Goal: Task Accomplishment & Management: Manage account settings

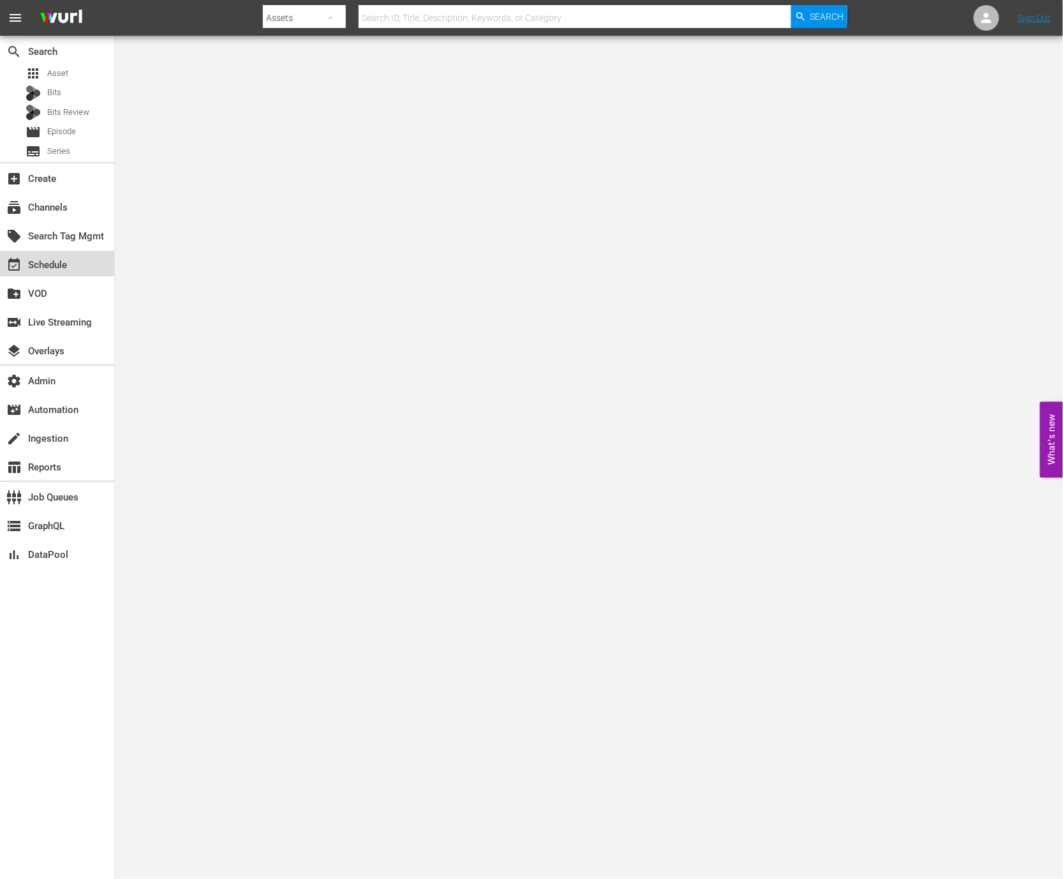
click at [89, 264] on div "event_available Schedule" at bounding box center [57, 264] width 114 height 26
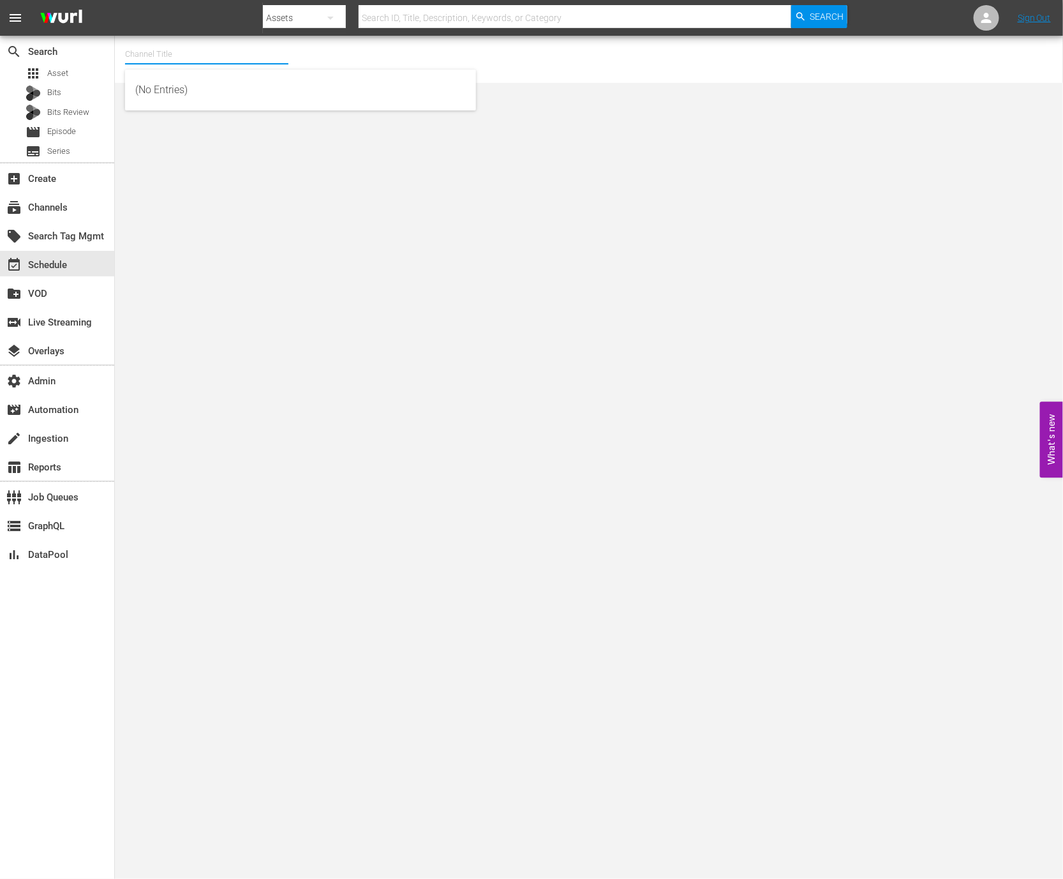
click at [192, 51] on input "text" at bounding box center [206, 54] width 163 height 31
click at [200, 117] on div "AMC en Español (TV-14) (1376 - amc_amcespanol_3)" at bounding box center [300, 120] width 331 height 31
type input "AMC en Español (TV-14) (1376 - amc_amcespanol_3)"
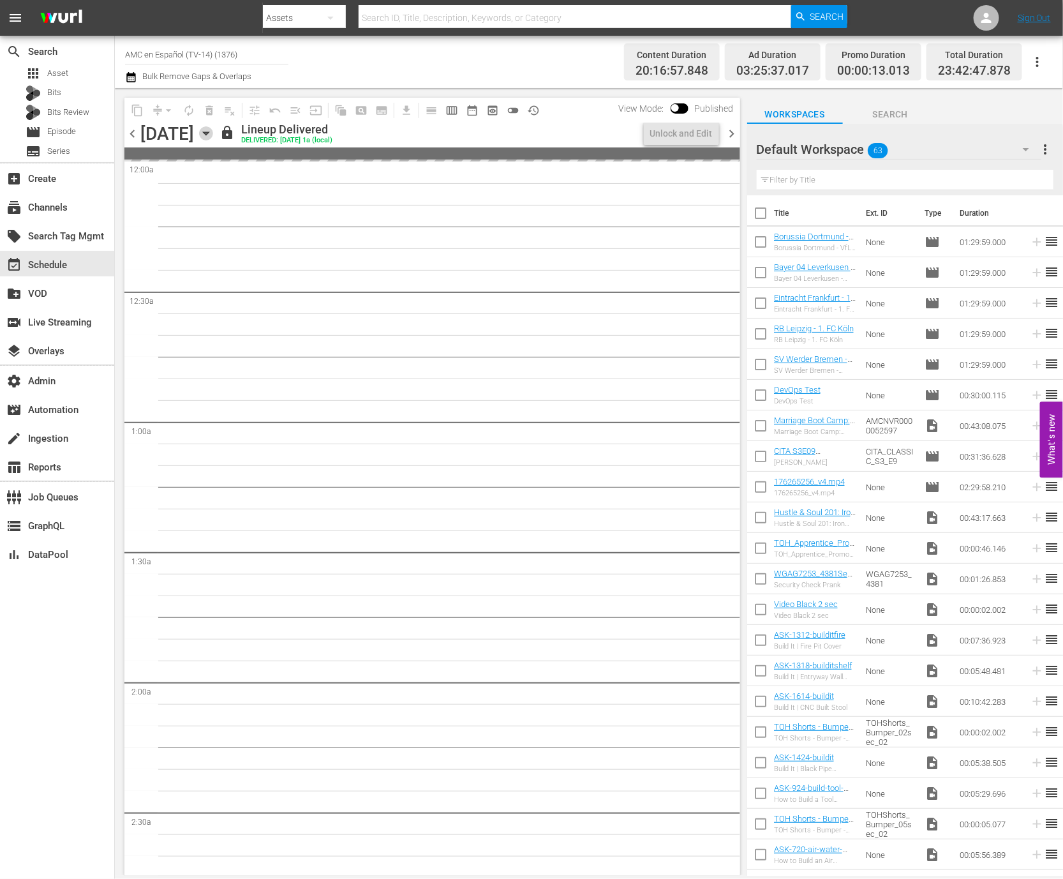
click at [213, 134] on icon "button" at bounding box center [206, 133] width 14 height 14
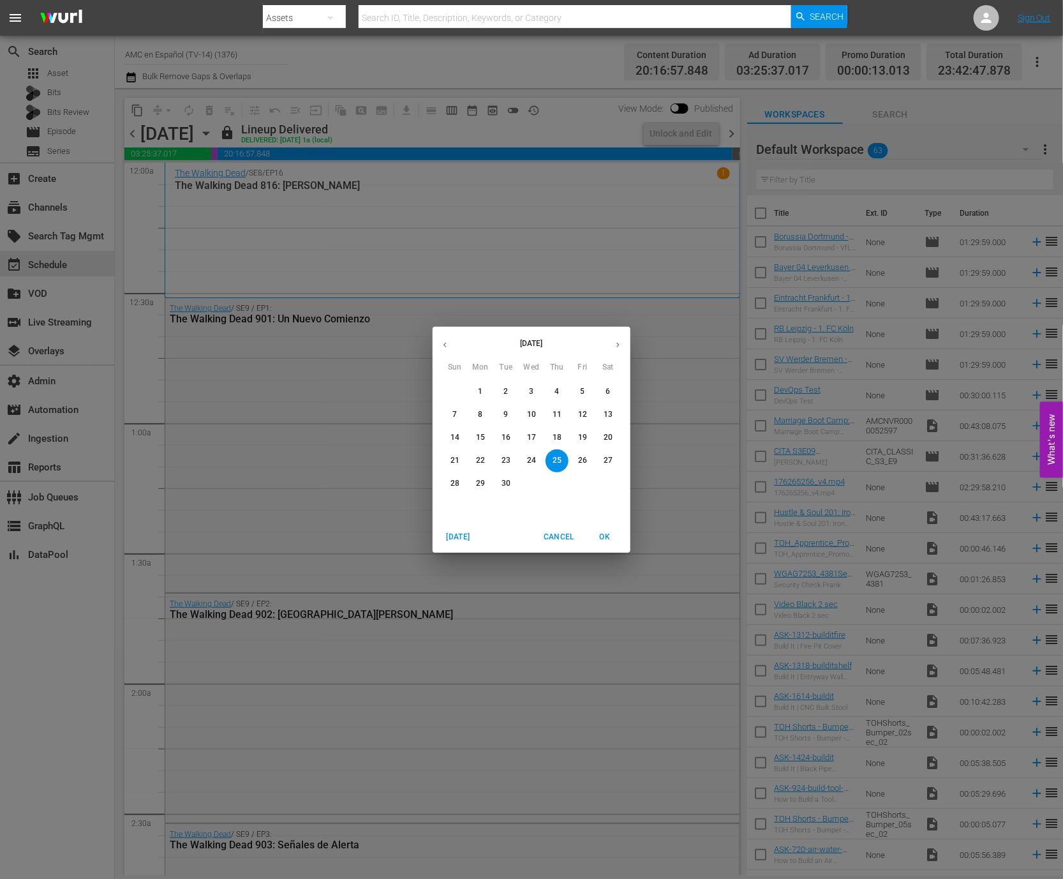
click at [622, 338] on button "button" at bounding box center [618, 345] width 25 height 25
click at [585, 391] on span "3" at bounding box center [582, 391] width 23 height 11
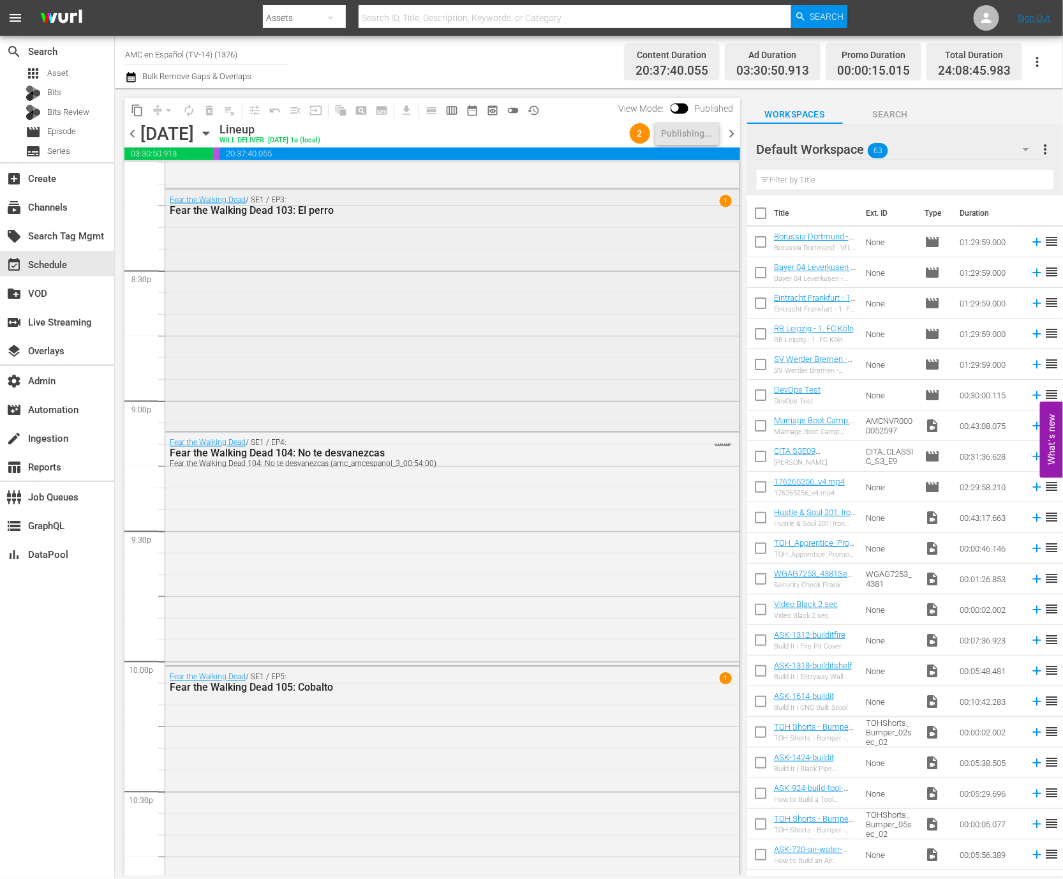
scroll to position [5080, 0]
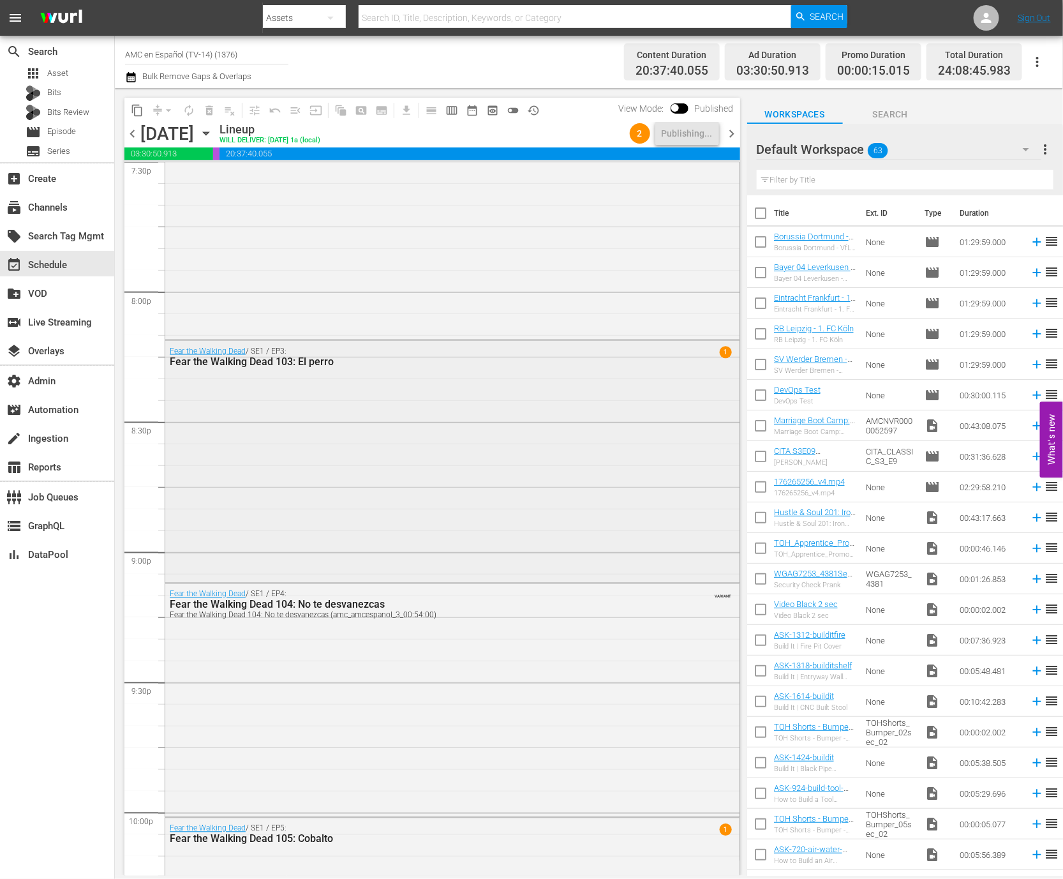
click at [580, 412] on div "Fear the Walking Dead / SE1 / EP3: Fear the Walking Dead 103: El perro 1" at bounding box center [452, 460] width 574 height 239
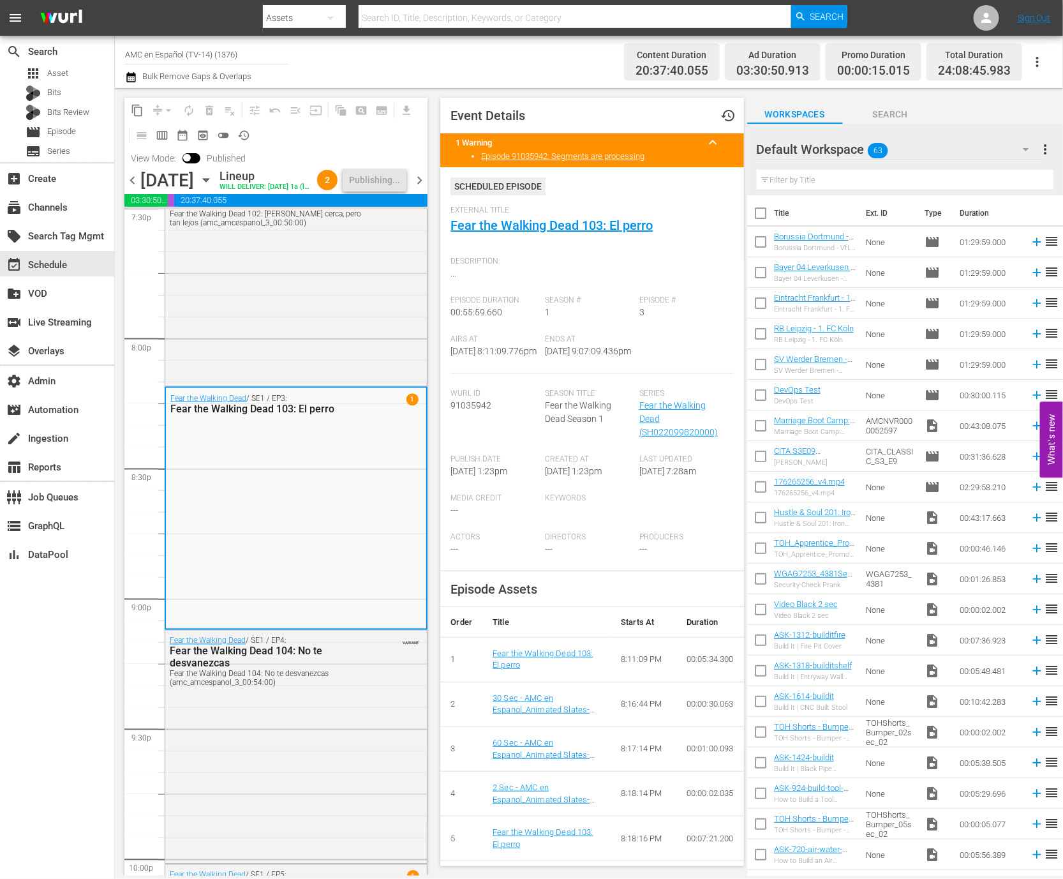
scroll to position [10, 0]
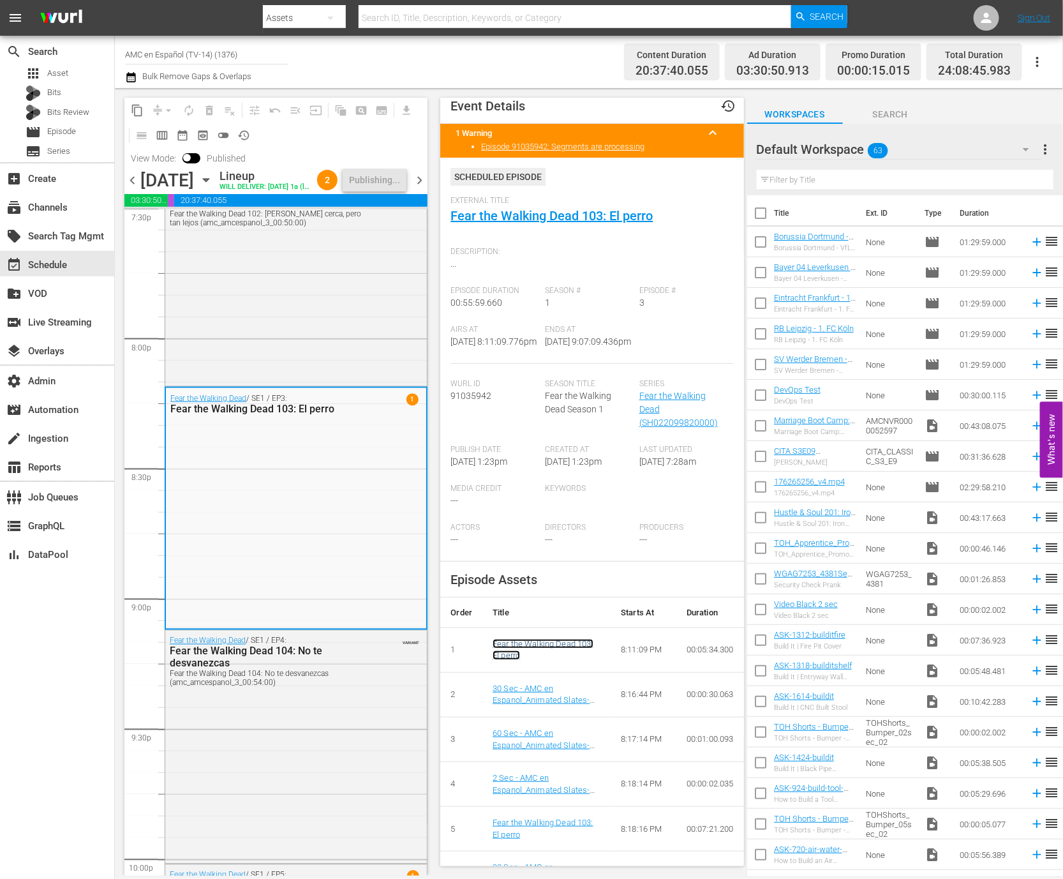
click at [519, 661] on link "Fear the Walking Dead 103: El perro" at bounding box center [543, 650] width 101 height 22
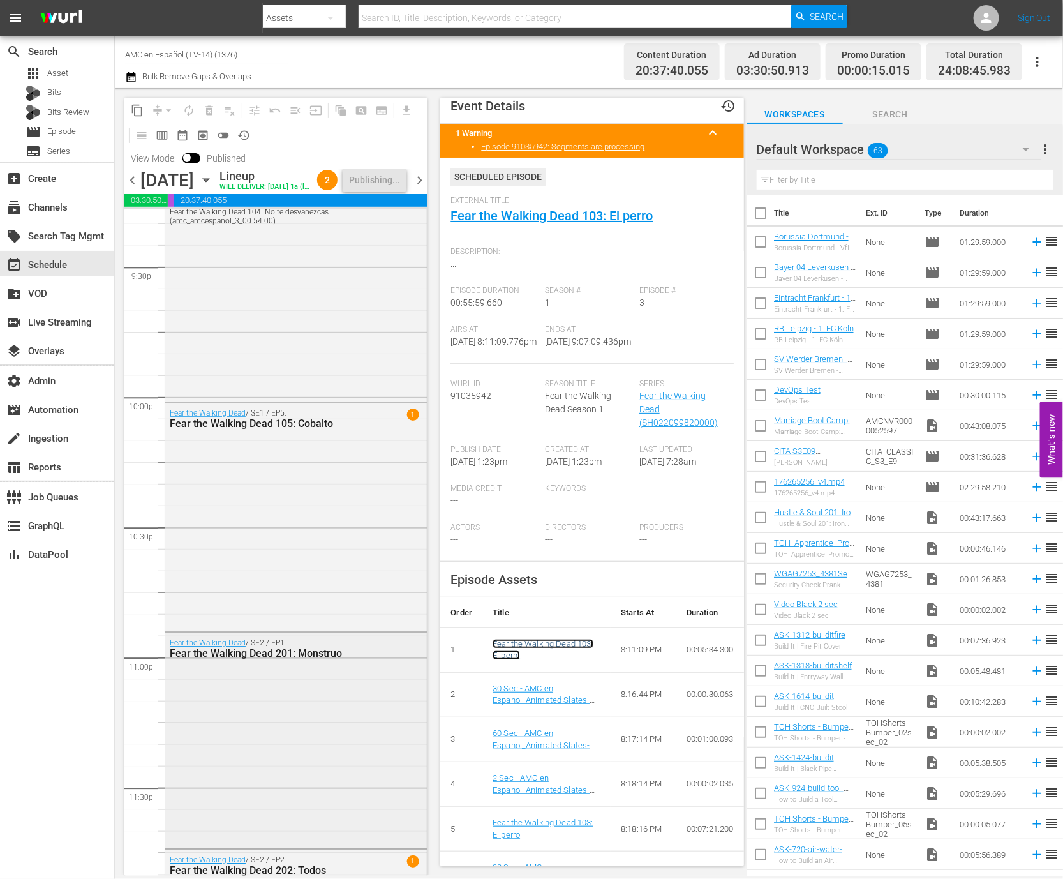
scroll to position [5459, 0]
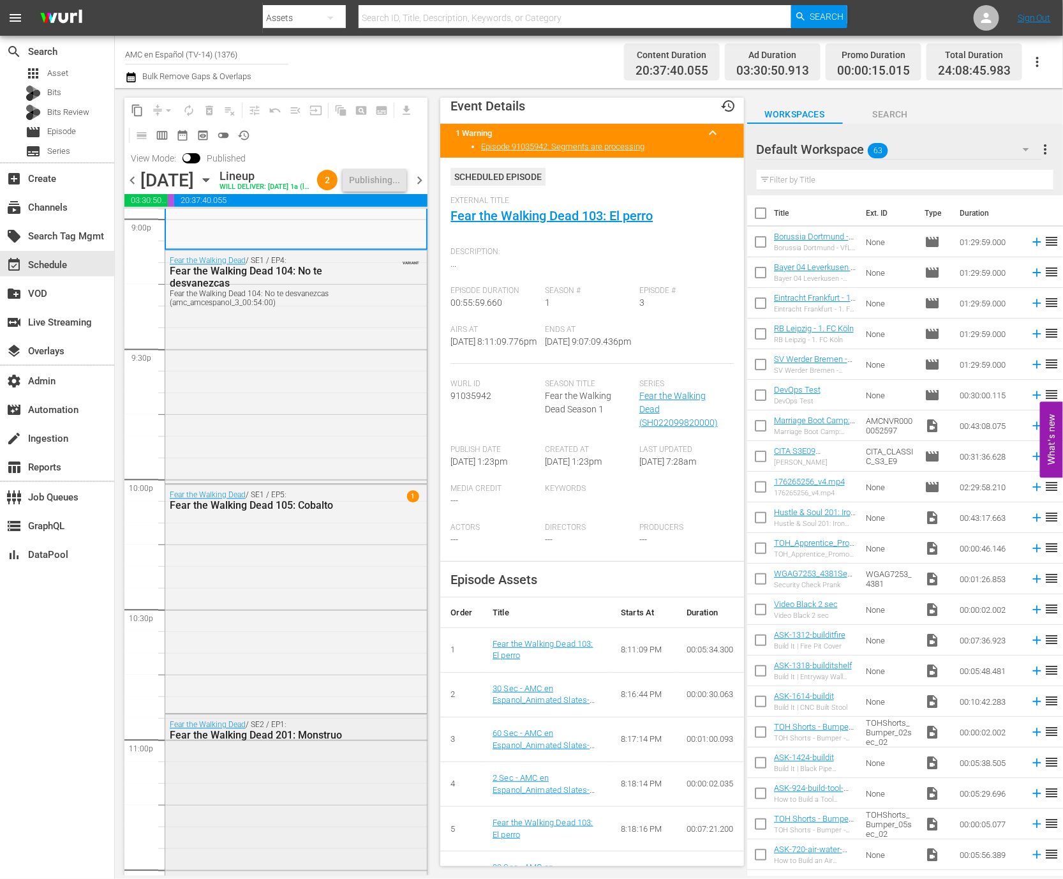
click at [360, 614] on div "Fear the Walking Dead / SE1 / EP5: Fear the Walking Dead 105: Cobalto 1" at bounding box center [296, 598] width 262 height 226
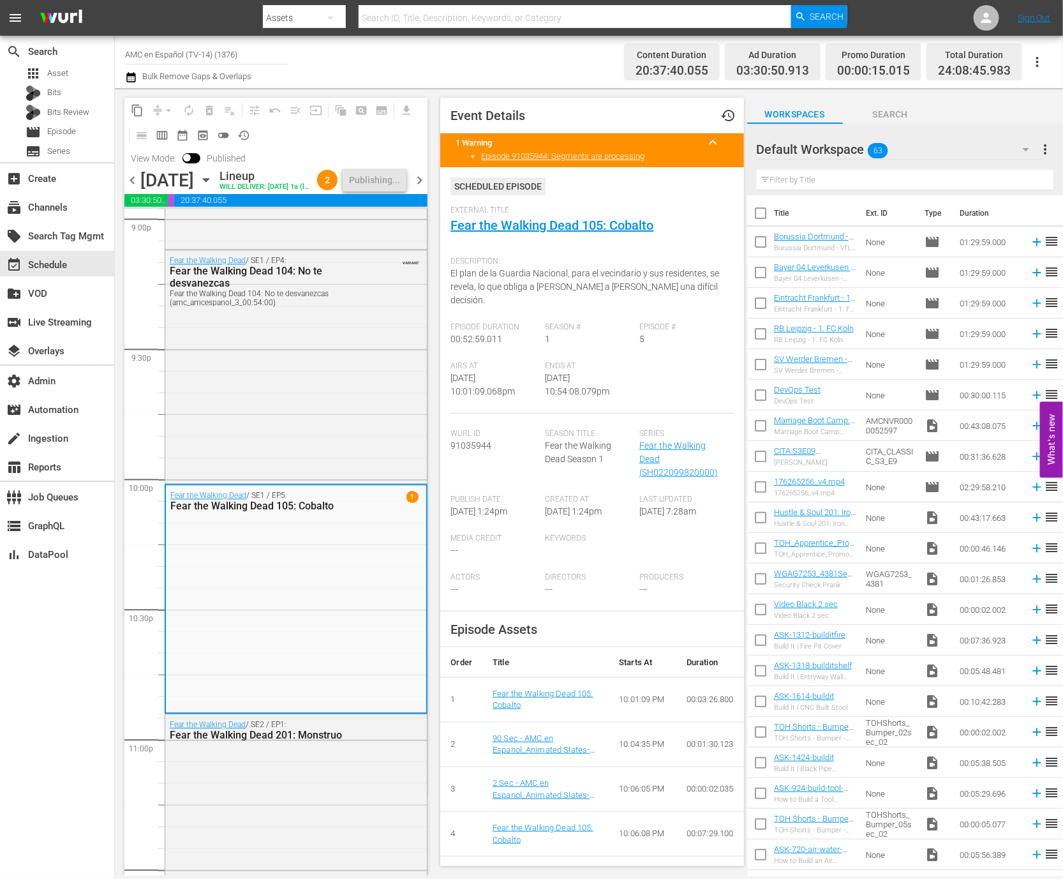
click at [529, 688] on div "Fear the Walking Dead 105: Cobalto" at bounding box center [546, 700] width 106 height 24
click at [529, 693] on link "Fear the Walking Dead 105: Cobalto" at bounding box center [543, 700] width 101 height 22
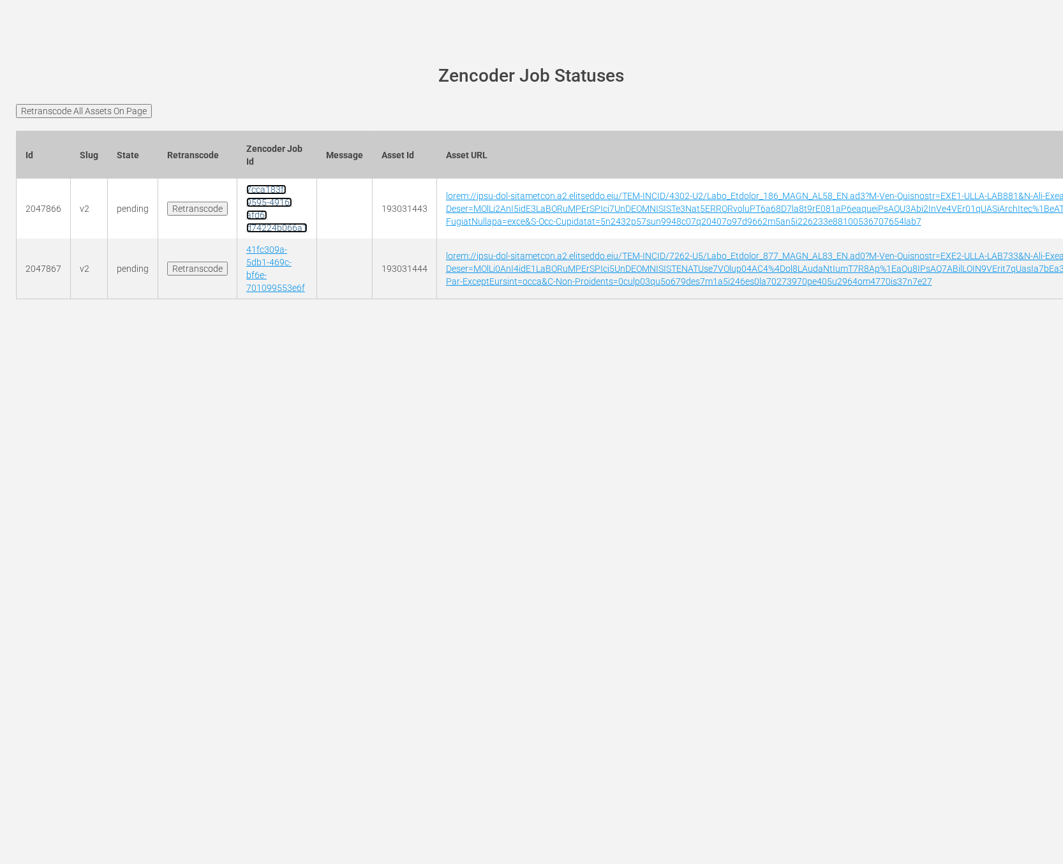
click at [285, 231] on link "7cca183f-9595-4916-afd6-d74224b066a1" at bounding box center [276, 208] width 61 height 49
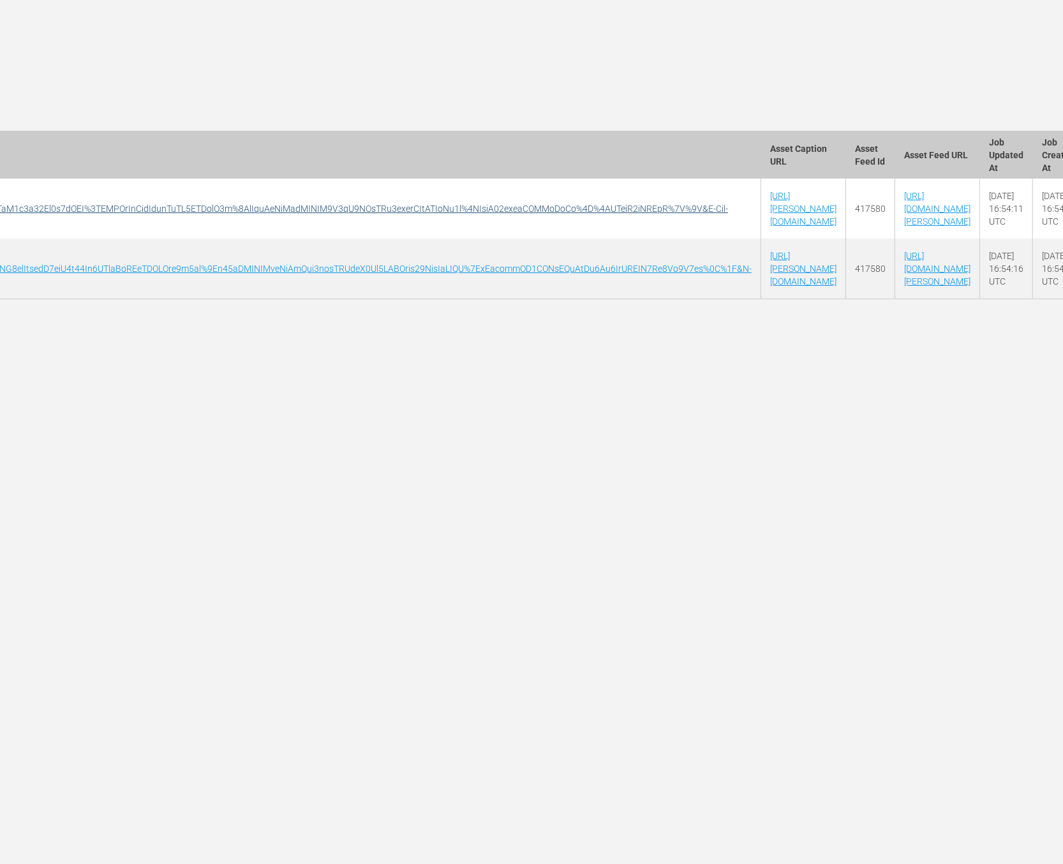
scroll to position [0, 4058]
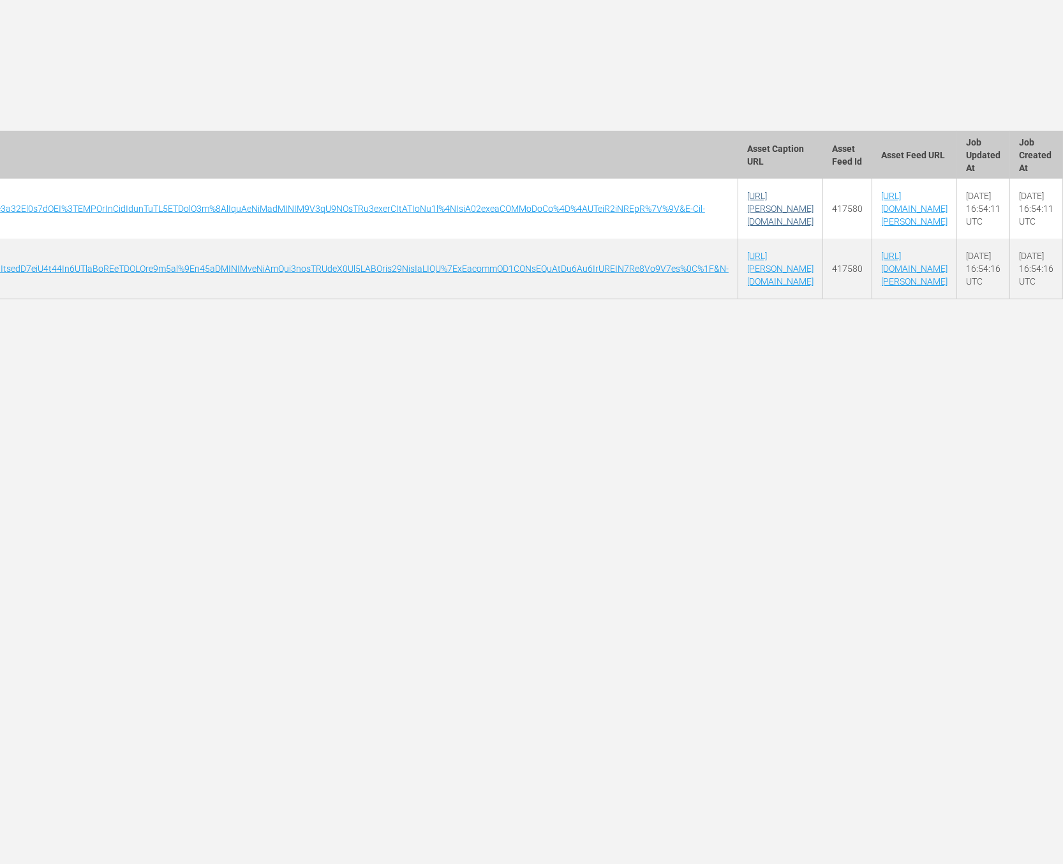
drag, startPoint x: 785, startPoint y: 209, endPoint x: 694, endPoint y: 203, distance: 90.9
click at [739, 203] on td "[URL][PERSON_NAME][DOMAIN_NAME]" at bounding box center [781, 209] width 85 height 60
copy link "AMCNVR0000056250-"
click at [889, 214] on link "https://eve-feeds.amcn.com/wurl.php" at bounding box center [914, 209] width 66 height 36
click at [747, 215] on link "https://wurl-ingest-prod.s3.amazonaws.com/417580/AMCNVR0000056250-Fear_Walking_…" at bounding box center [780, 209] width 66 height 36
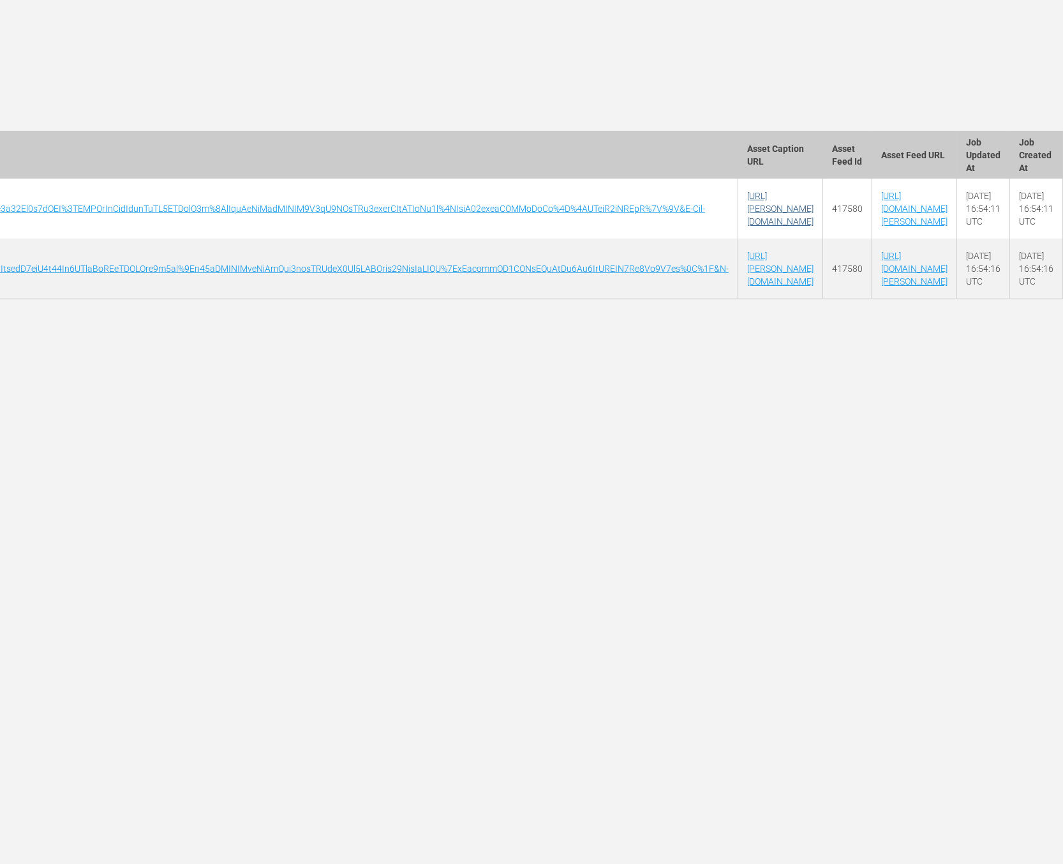
drag, startPoint x: 743, startPoint y: 227, endPoint x: 659, endPoint y: 205, distance: 87.2
click at [739, 205] on td "https://wurl-ingest-prod.s3.amazonaws.com/417580/AMCNVR0000056250-Fear_Walking_…" at bounding box center [781, 209] width 85 height 60
copy link "417580/AMCNVR0000056250-Fear_Walking_103_AVOD_TV14_ES.srt"
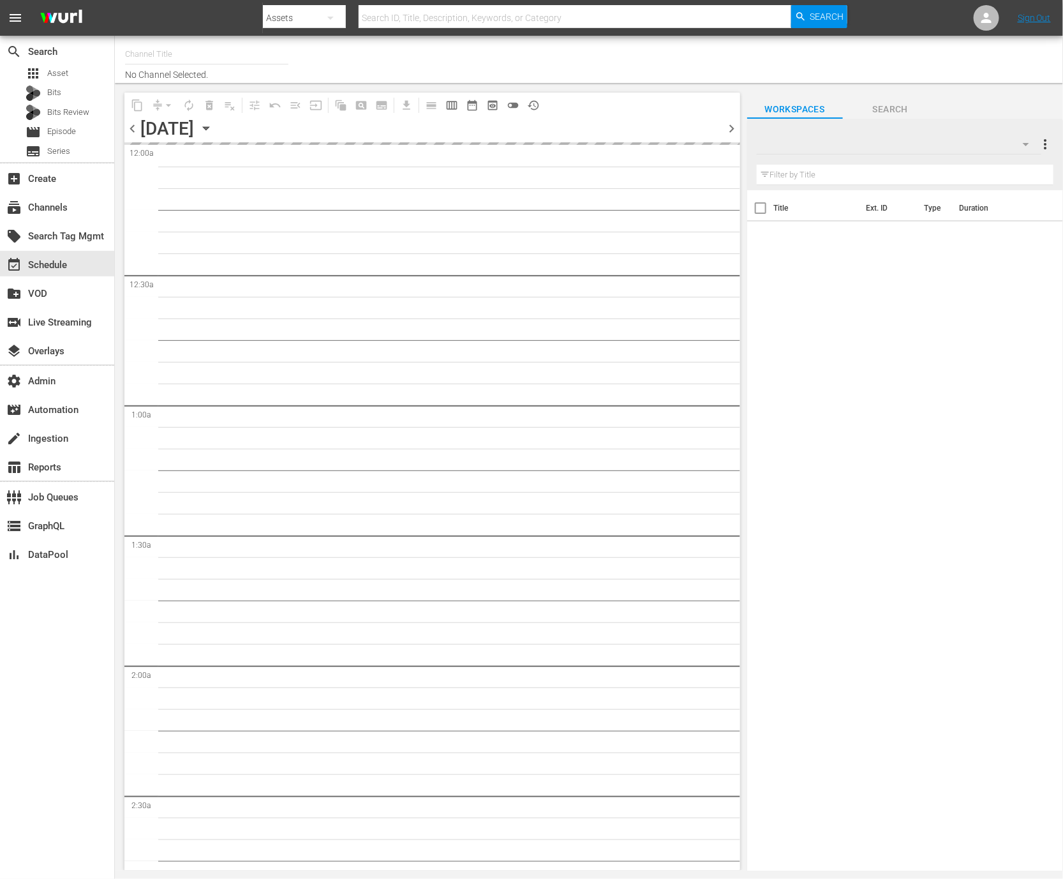
type input "AMC en Español (TV-14) (1376)"
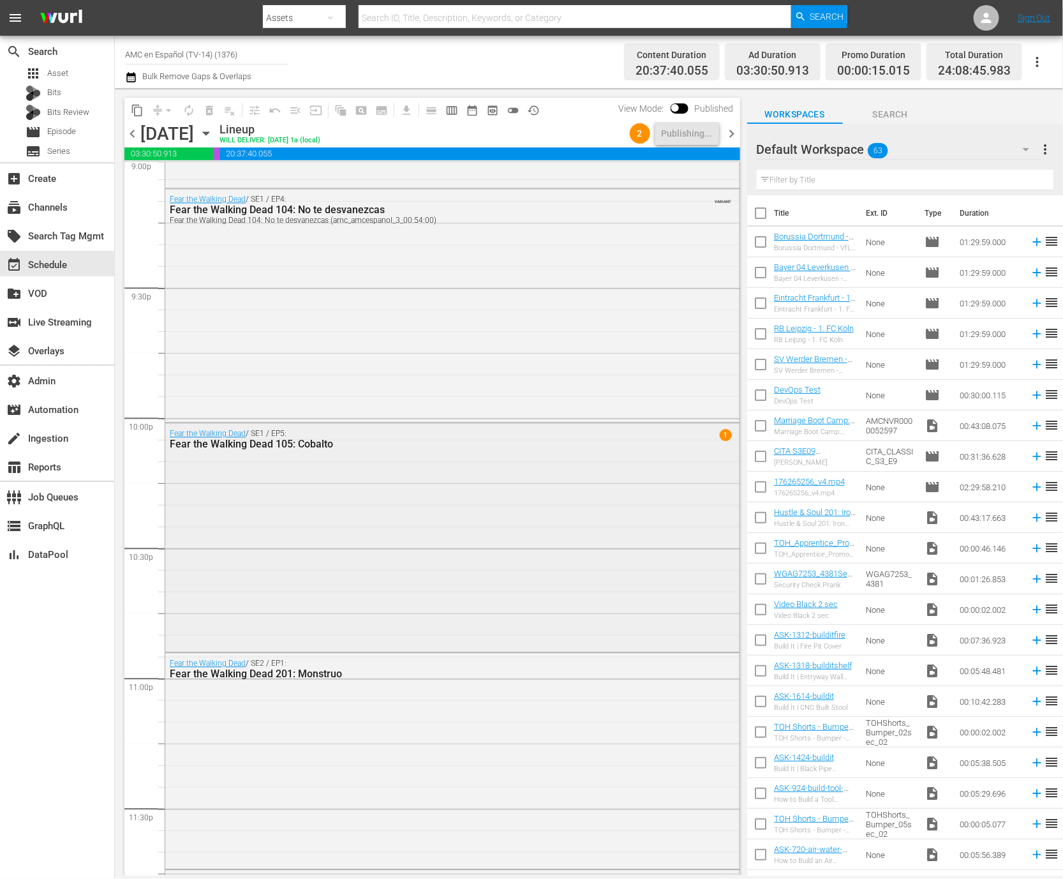
scroll to position [5438, 0]
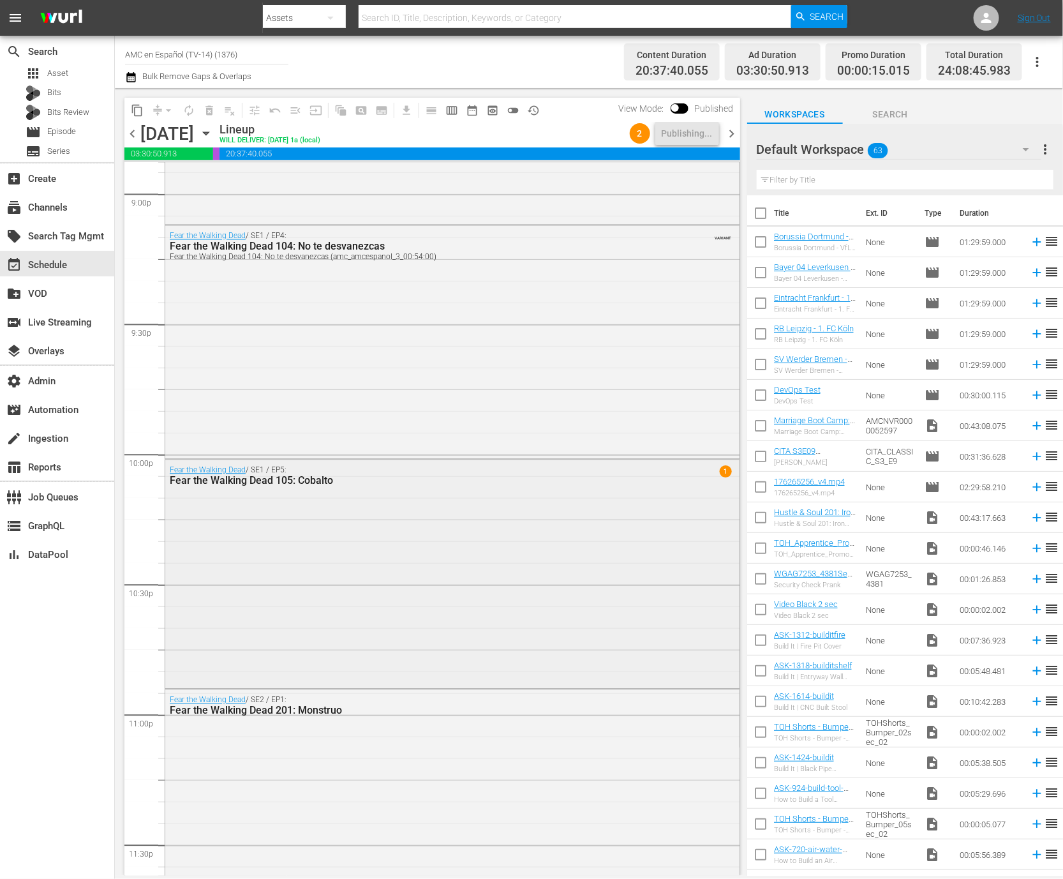
click at [386, 554] on div "Fear the Walking Dead / SE1 / EP5: Fear the Walking Dead 105: Cobalto 1" at bounding box center [452, 573] width 574 height 226
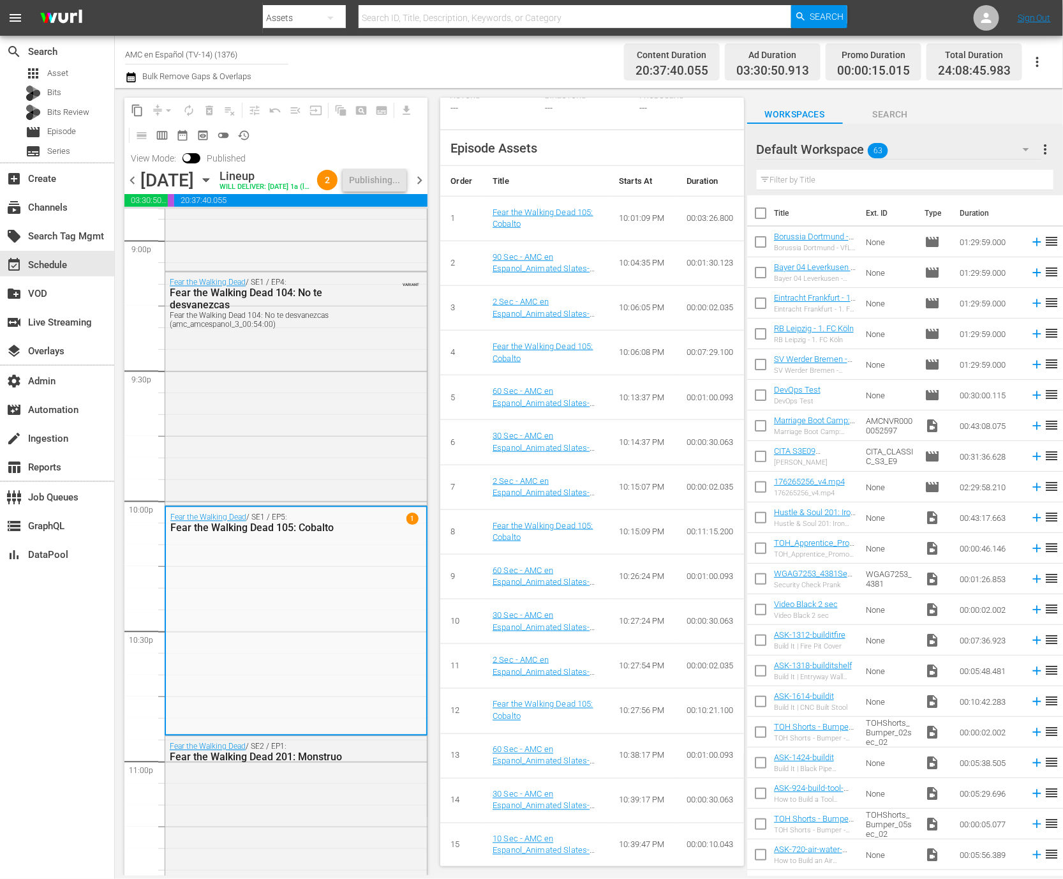
scroll to position [0, 0]
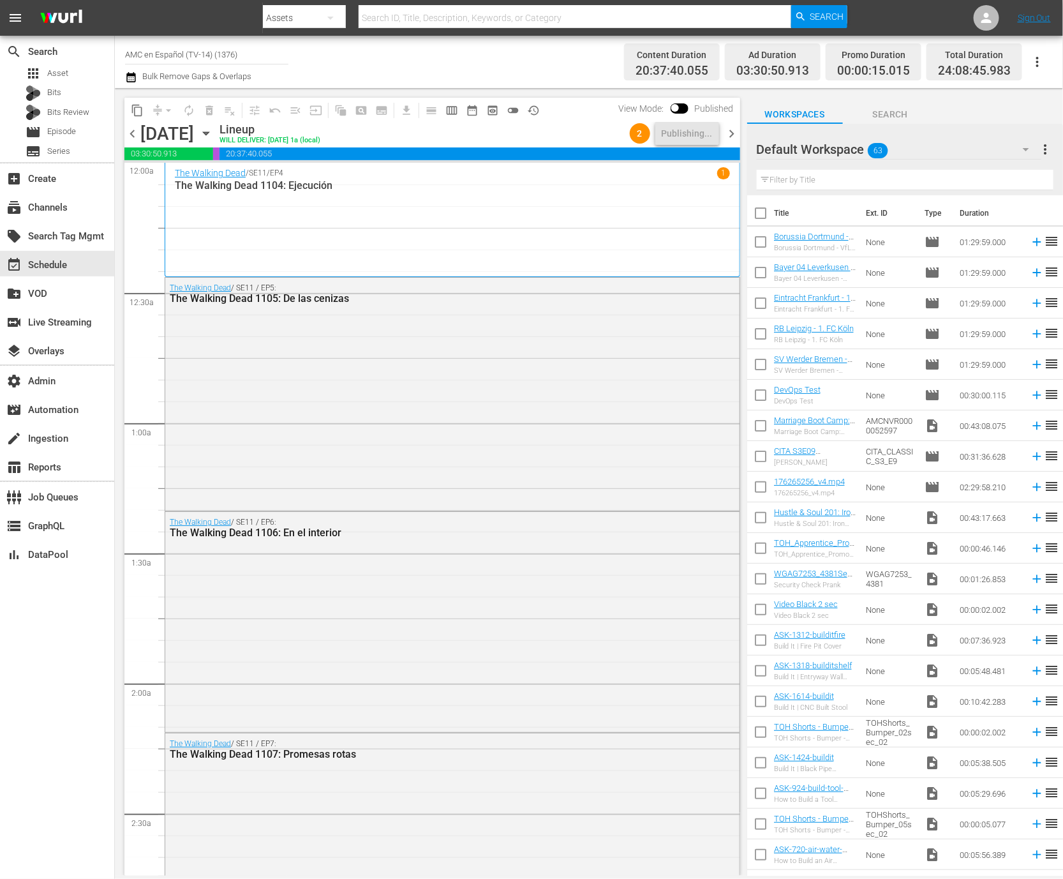
click at [245, 54] on input "AMC en Español (TV-14) (1376)" at bounding box center [206, 54] width 163 height 31
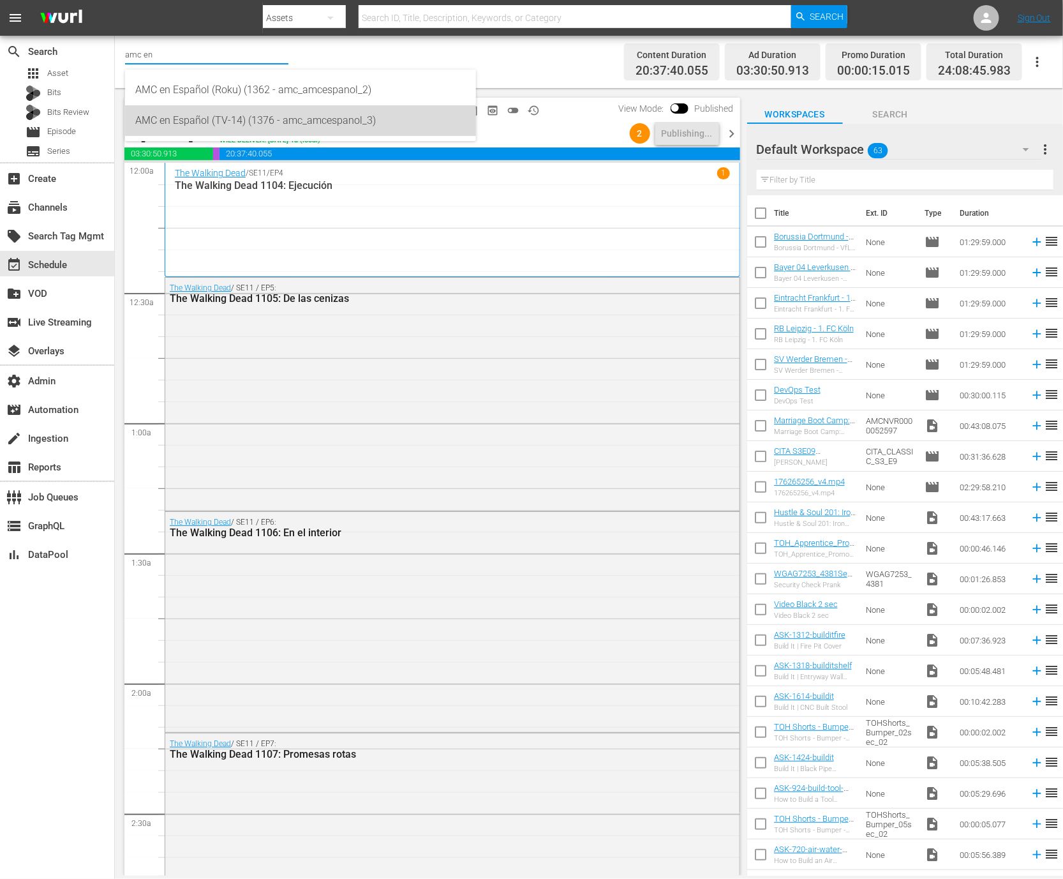
click at [301, 124] on div "AMC en Español (TV-14) (1376 - amc_amcespanol_3)" at bounding box center [300, 120] width 331 height 31
type input "AMC en Español (TV-14) (1376 - amc_amcespanol_3)"
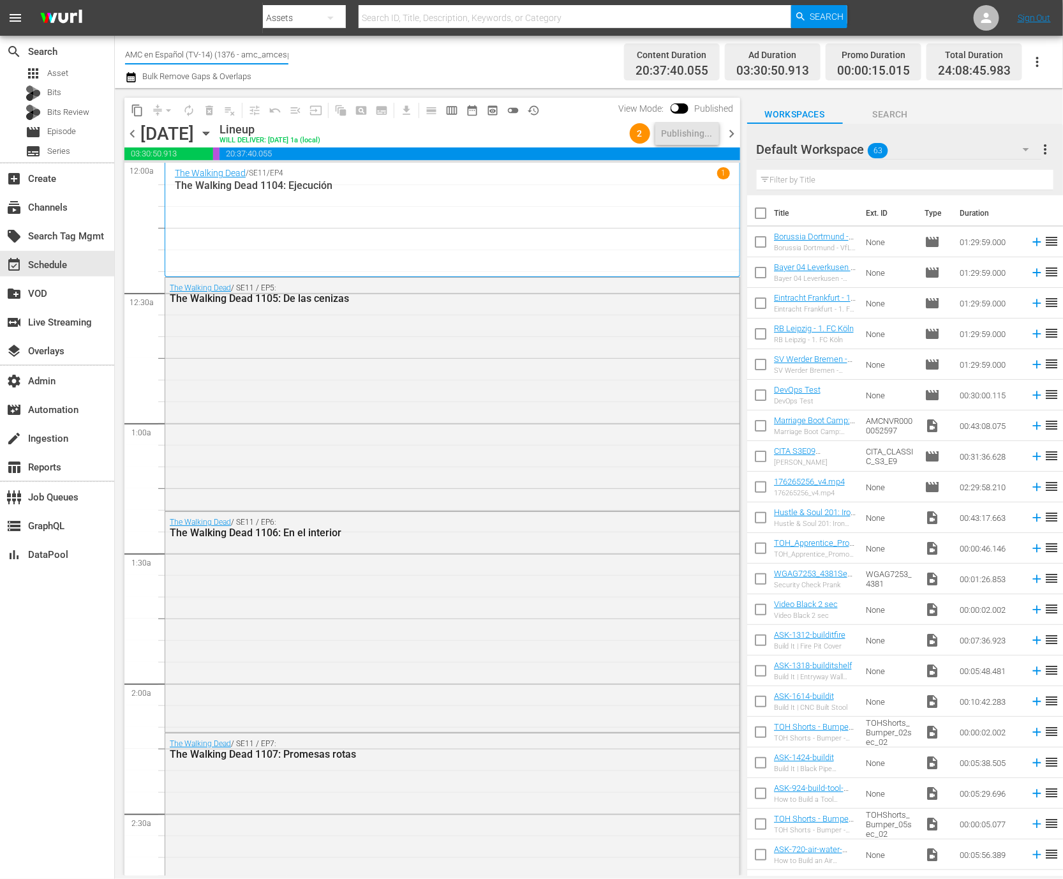
scroll to position [0, 30]
drag, startPoint x: 244, startPoint y: 56, endPoint x: 285, endPoint y: 56, distance: 40.9
click at [285, 56] on input "AMC en Español (TV-14) (1376 - amc_amcespanol_3)" at bounding box center [206, 54] width 163 height 31
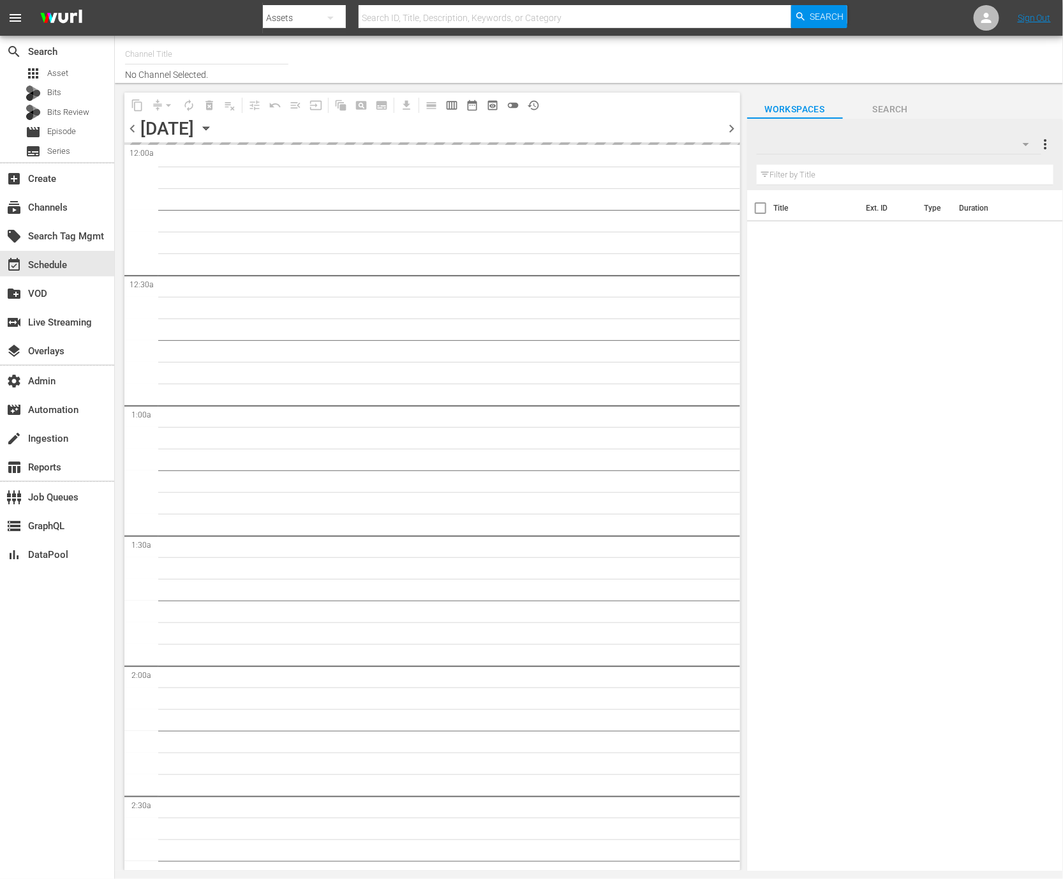
type input "AMC en Español (TV-14) (1376)"
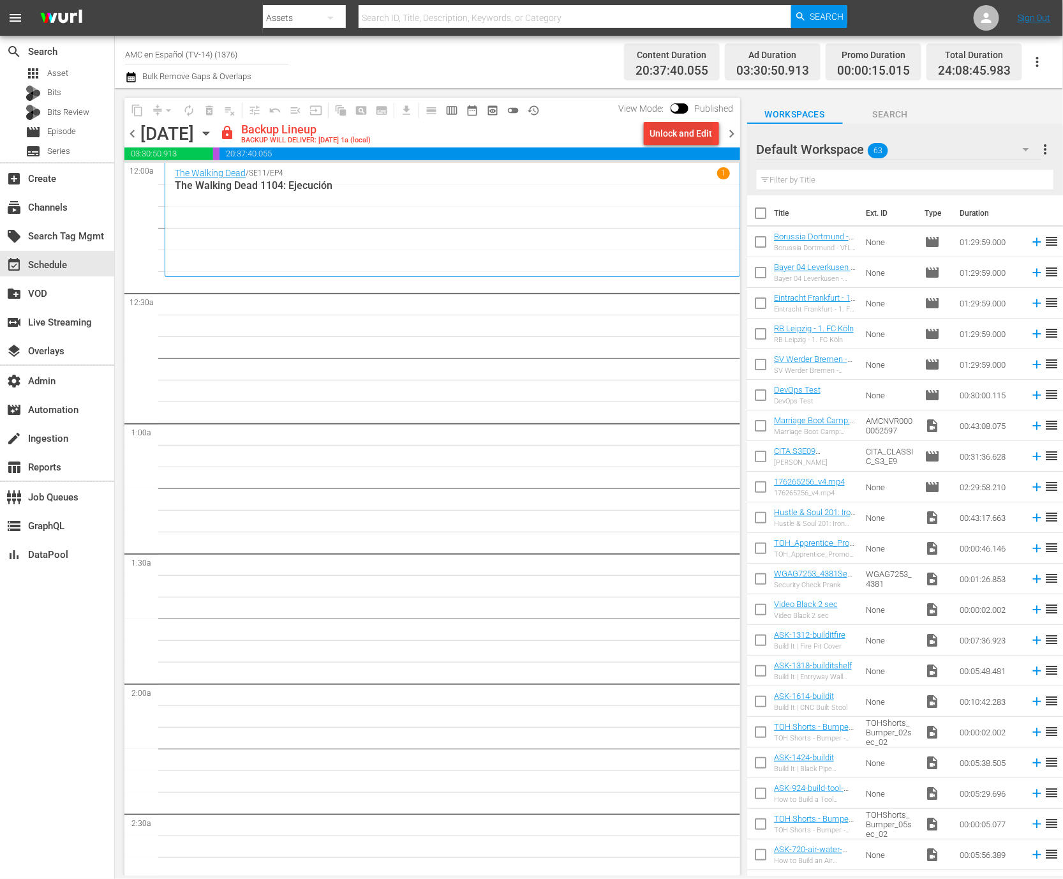
click at [677, 137] on div "Unlock and Edit" at bounding box center [681, 133] width 63 height 23
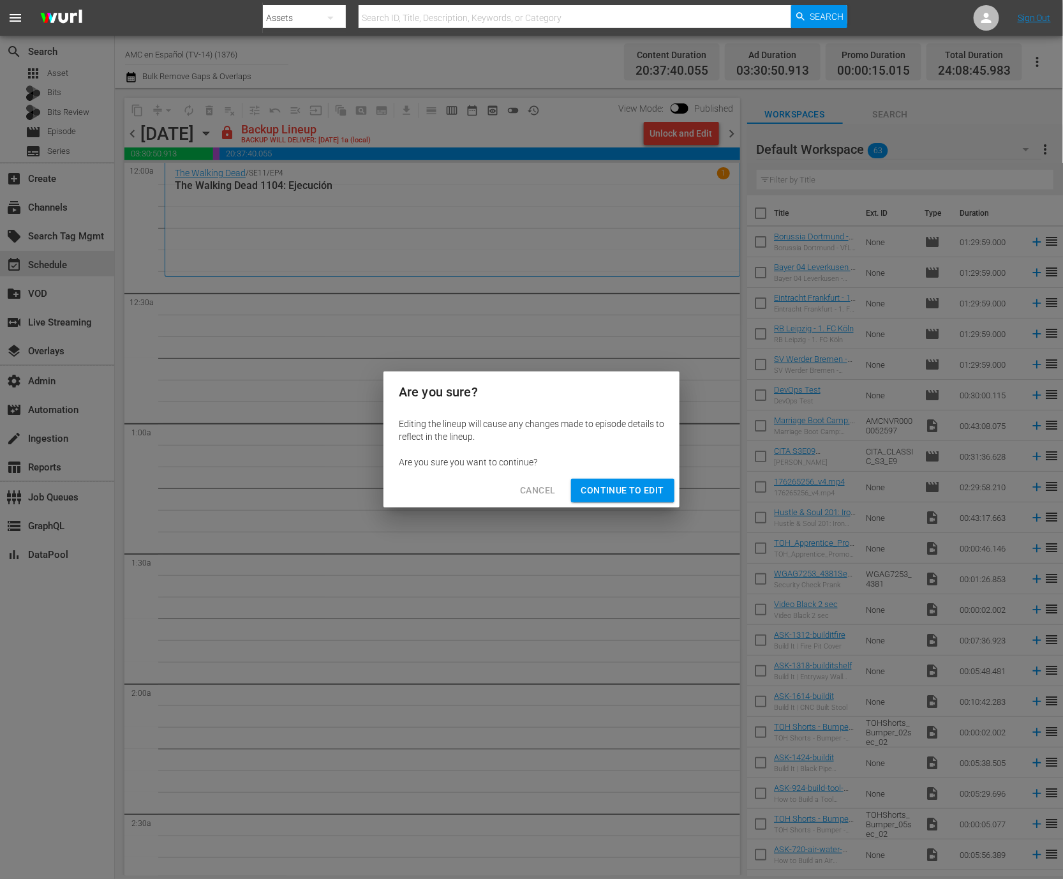
click at [638, 493] on span "Continue to Edit" at bounding box center [622, 491] width 83 height 16
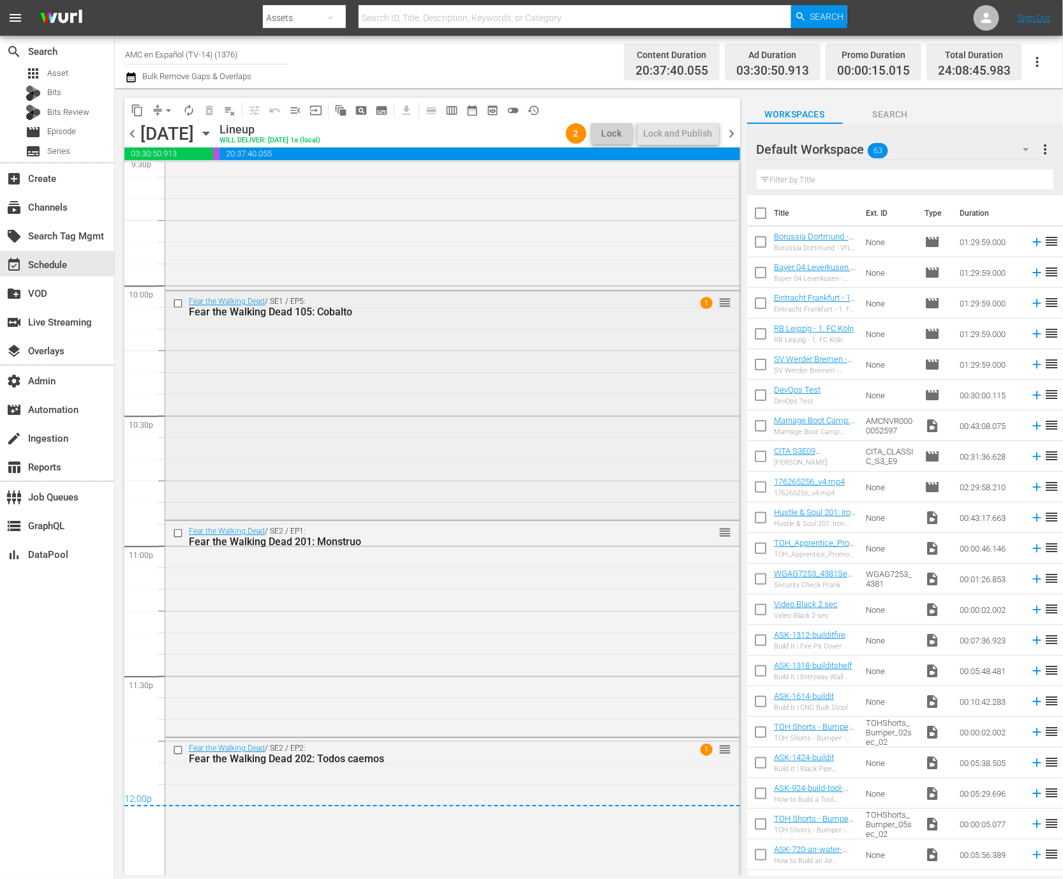
scroll to position [5601, 0]
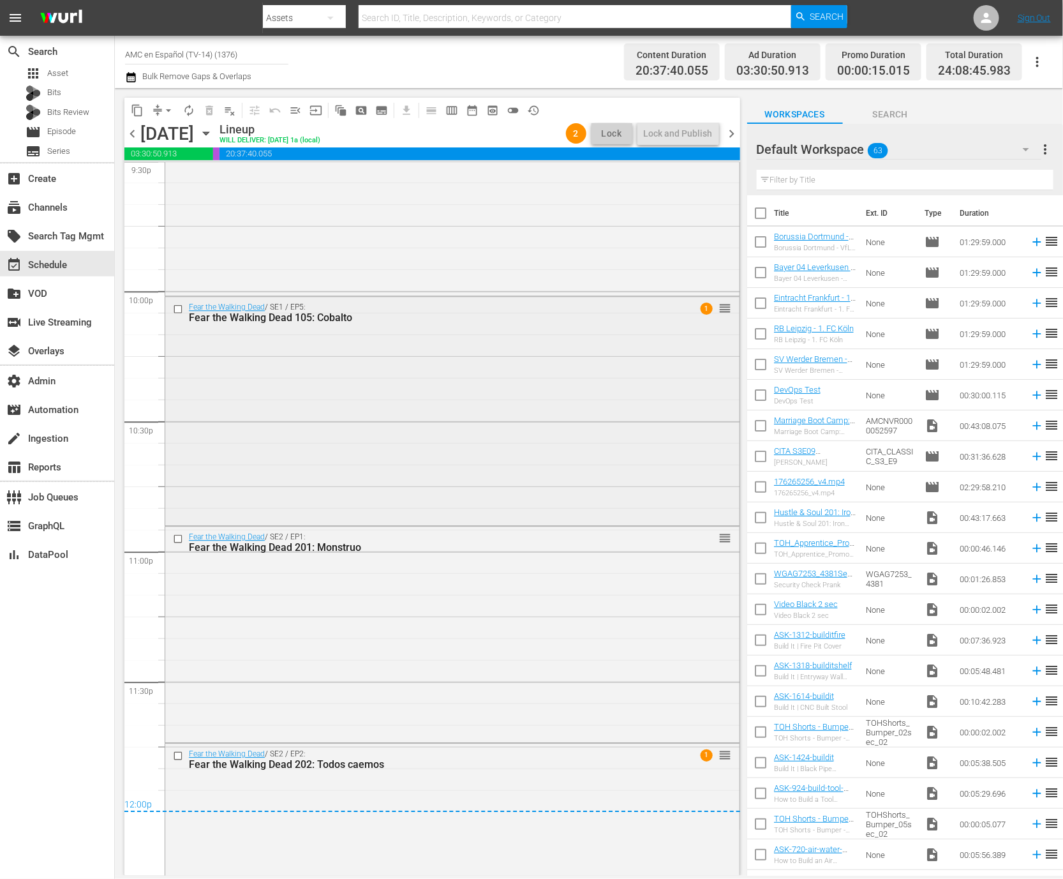
click at [578, 356] on div "Fear the Walking Dead / SE1 / EP5: Fear the Walking Dead 105: Cobalto 1 reorder" at bounding box center [452, 410] width 574 height 226
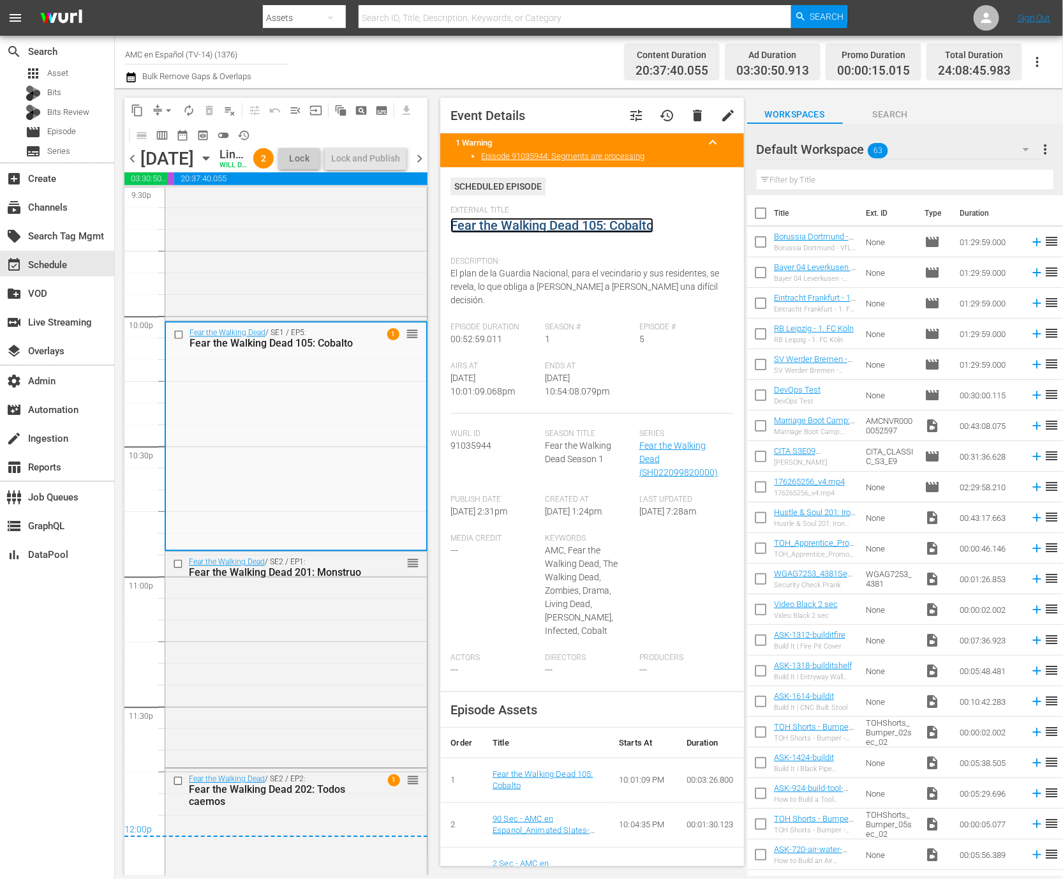
click at [587, 229] on link "Fear the Walking Dead 105: Cobalto" at bounding box center [552, 225] width 203 height 15
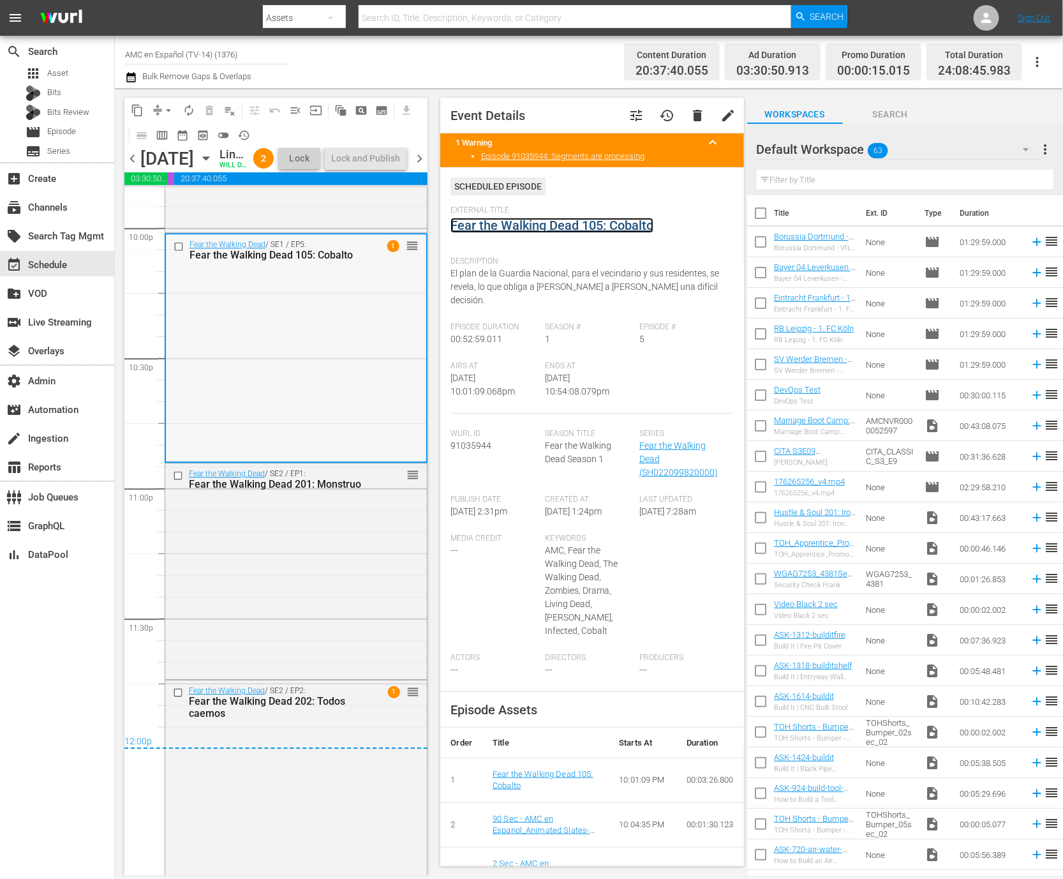
scroll to position [5735, 0]
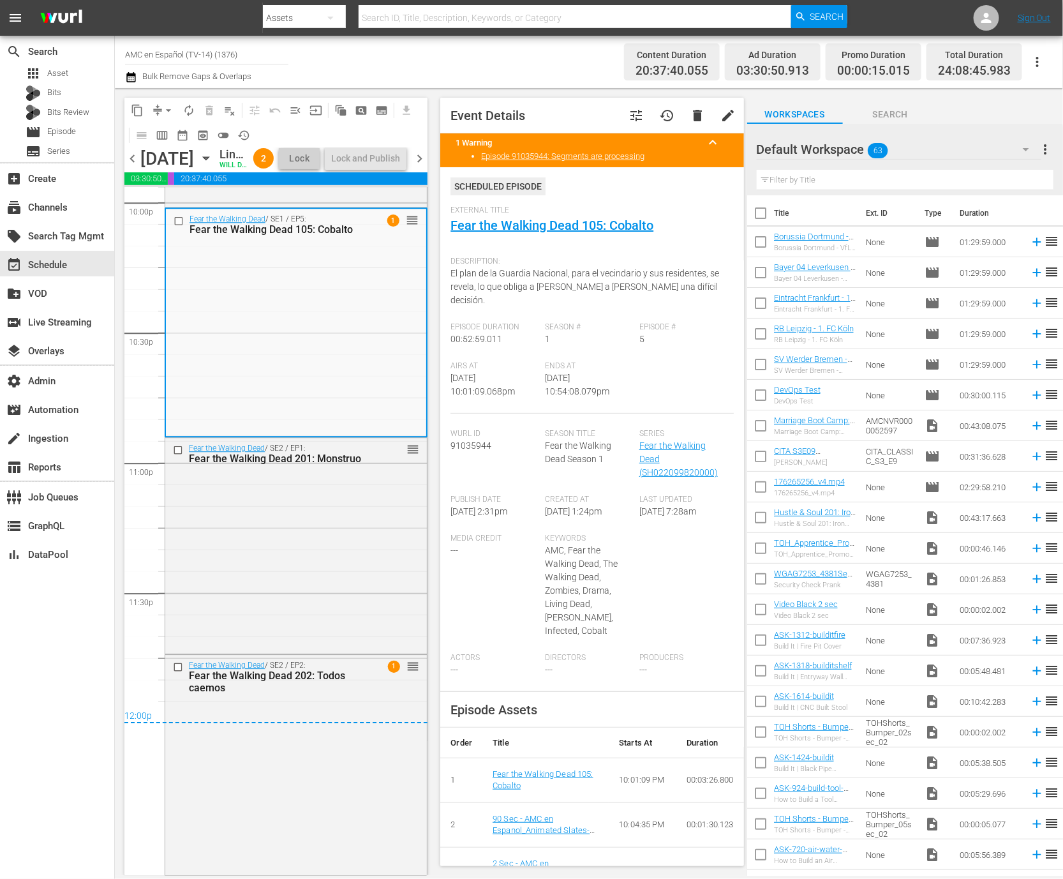
click at [317, 712] on div "12:00p" at bounding box center [275, 716] width 303 height 13
click at [326, 703] on div "Fear the Walking Dead / SE2 / EP2: Fear the Walking Dead 202: Todos caemos 1 re…" at bounding box center [296, 764] width 262 height 218
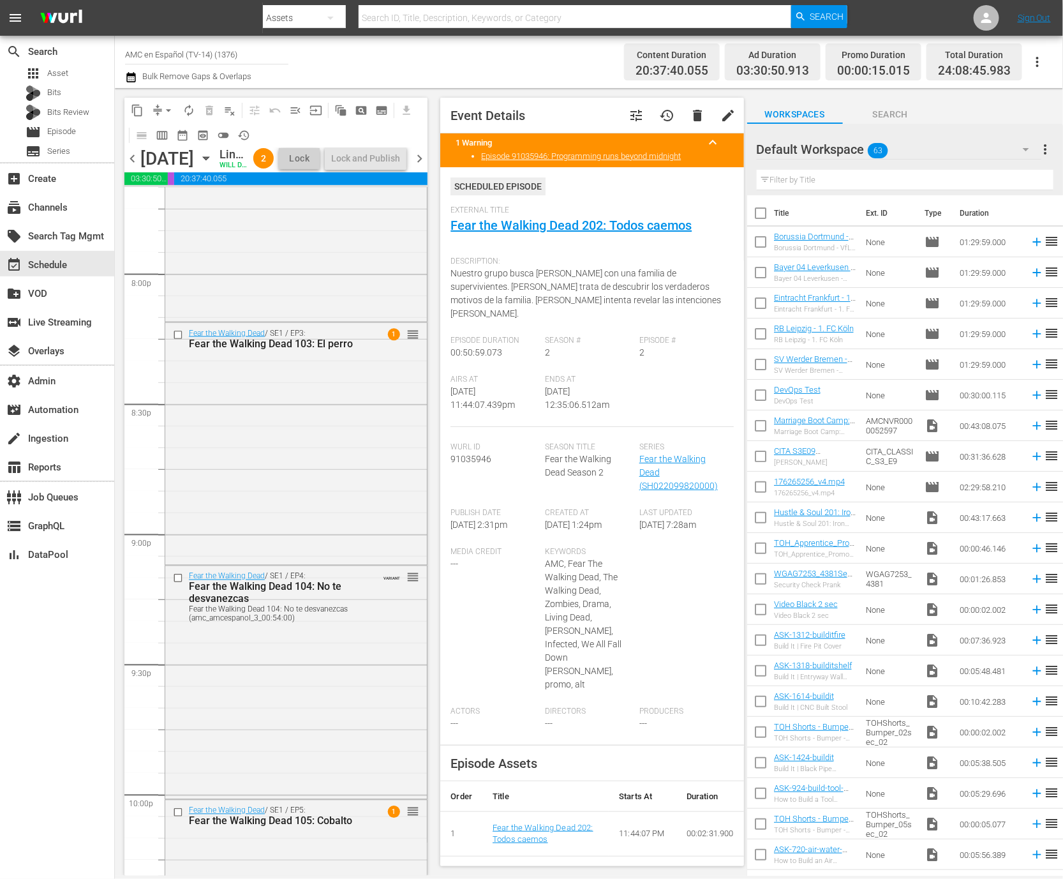
scroll to position [5114, 0]
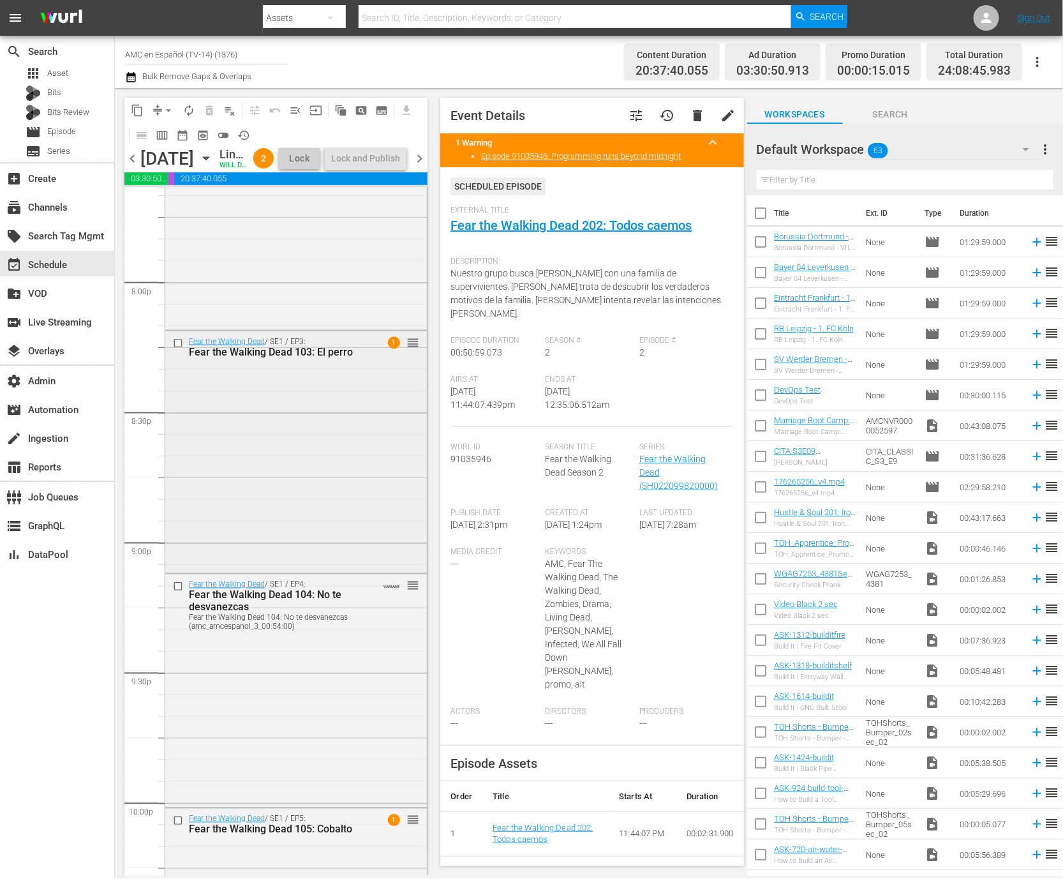
click at [354, 503] on div "Fear the Walking Dead / SE1 / EP3: Fear the Walking Dead 103: El perro 1 reorder" at bounding box center [296, 450] width 262 height 239
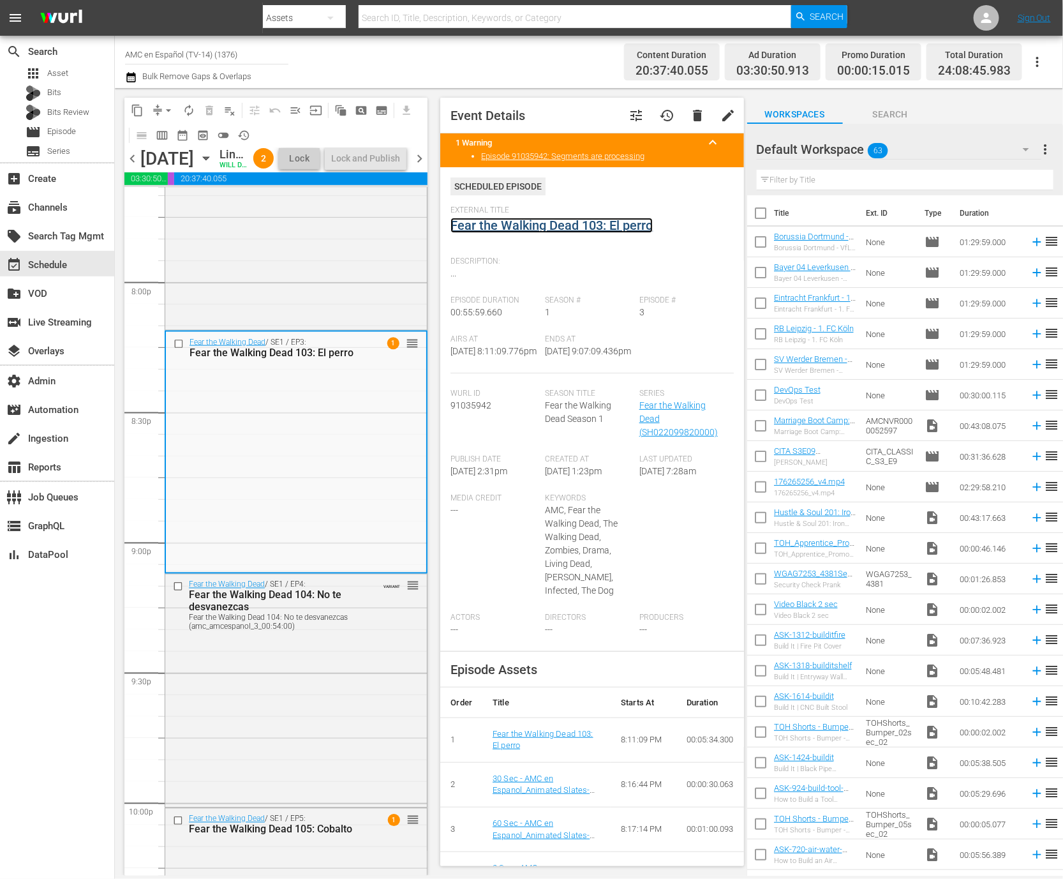
click at [567, 224] on link "Fear the Walking Dead 103: El perro" at bounding box center [552, 225] width 202 height 15
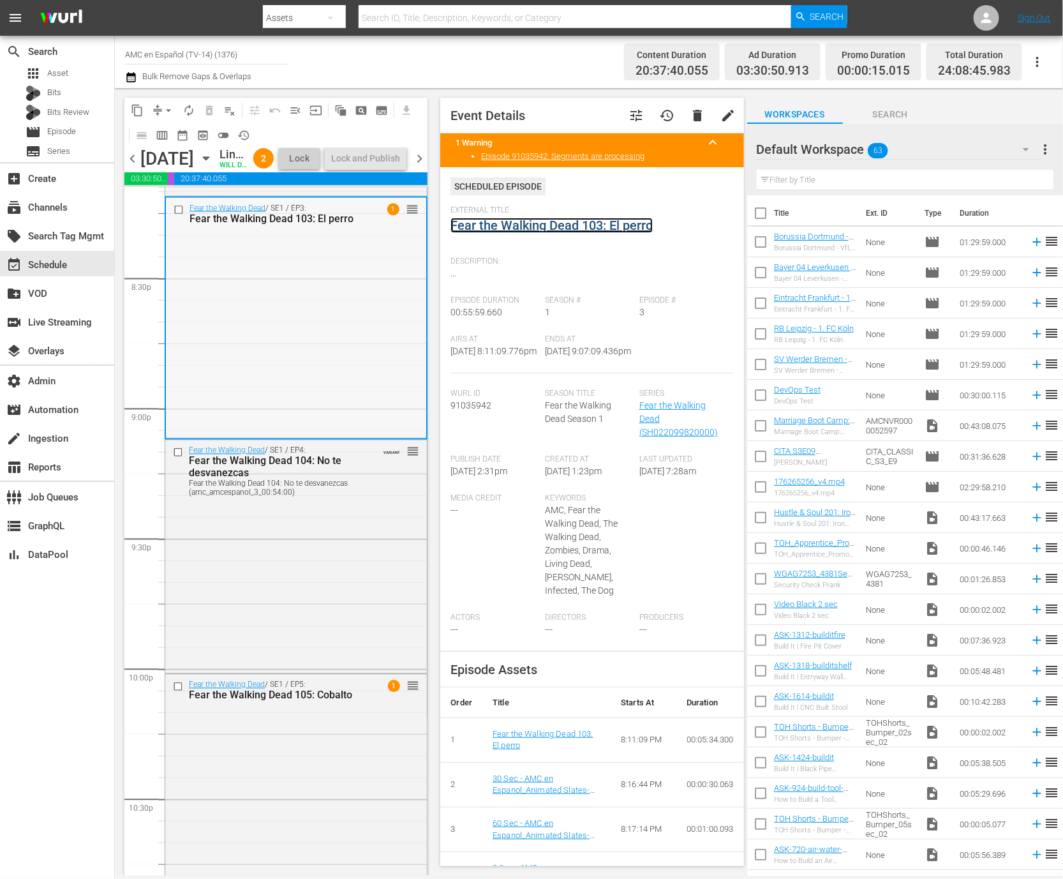
scroll to position [5245, 0]
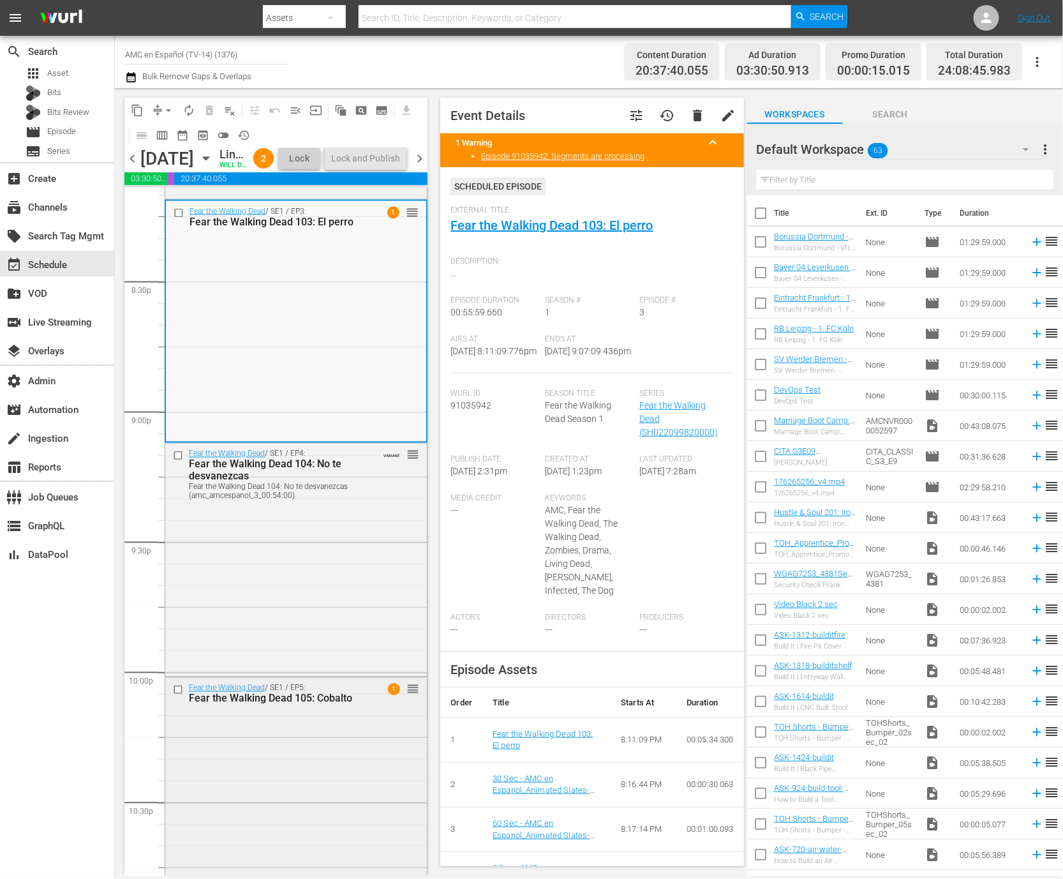
click at [327, 783] on div "Fear the Walking Dead / SE1 / EP5: Fear the Walking Dead 105: Cobalto 1 reorder" at bounding box center [296, 791] width 262 height 226
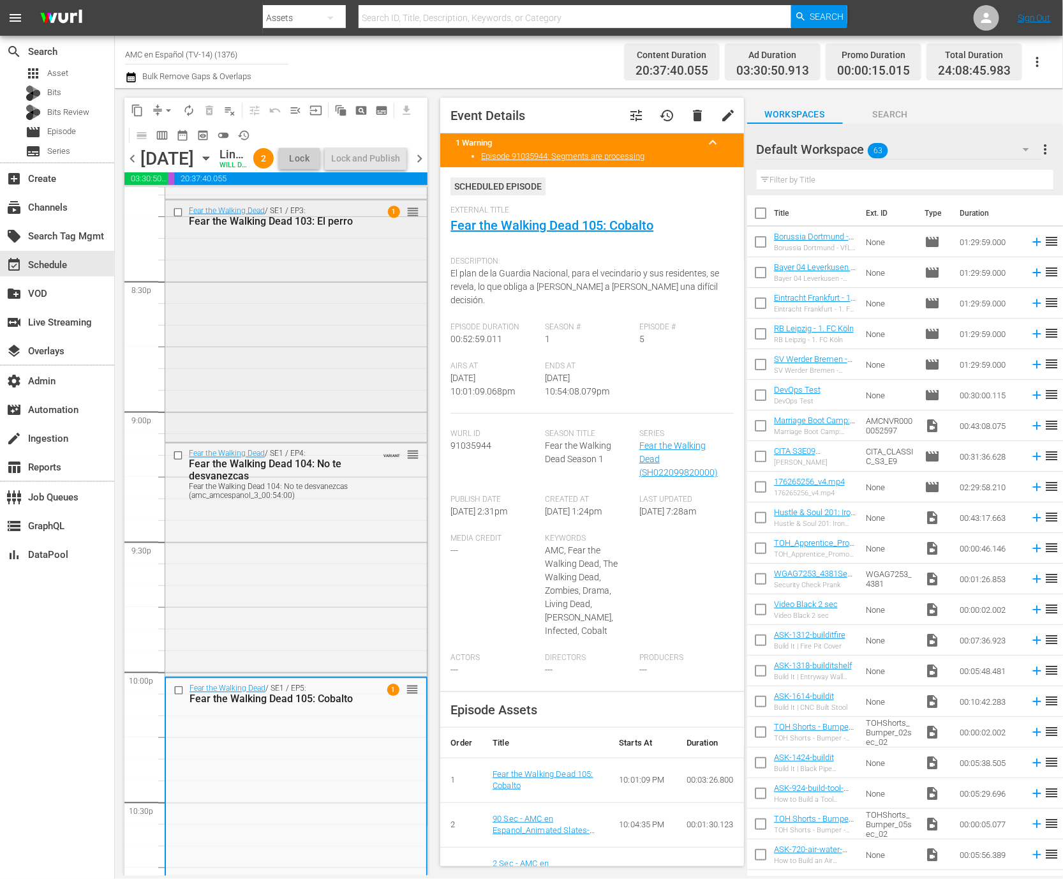
click at [177, 218] on input "checkbox" at bounding box center [179, 212] width 13 height 11
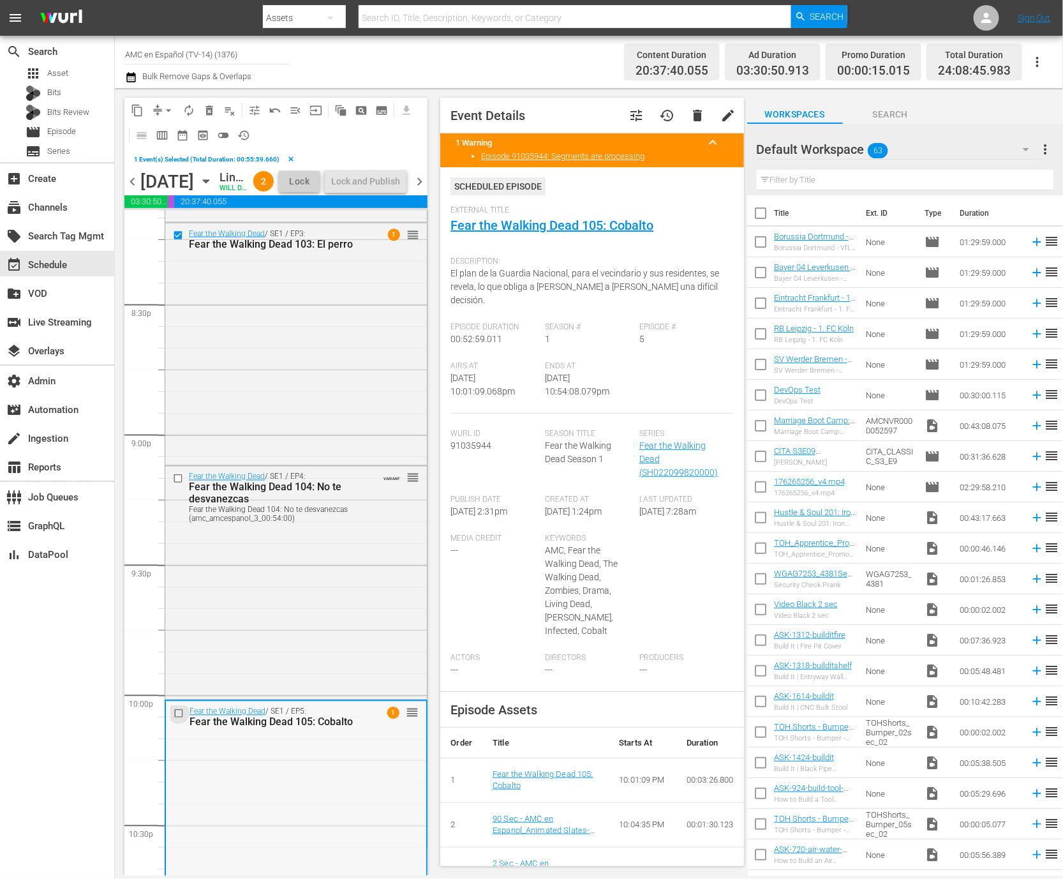
click at [179, 719] on input "checkbox" at bounding box center [180, 713] width 13 height 11
click at [209, 109] on span "delete_forever_outlined" at bounding box center [209, 110] width 13 height 13
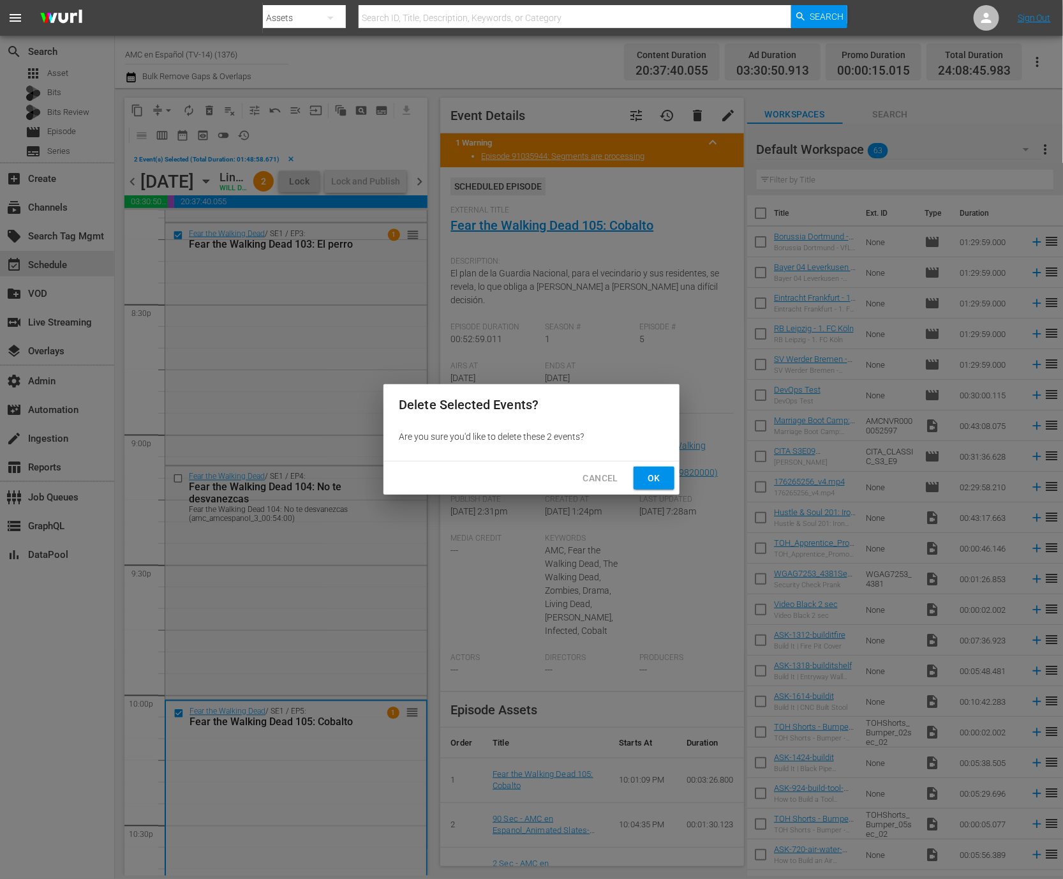
click at [651, 477] on span "Ok" at bounding box center [654, 478] width 20 height 16
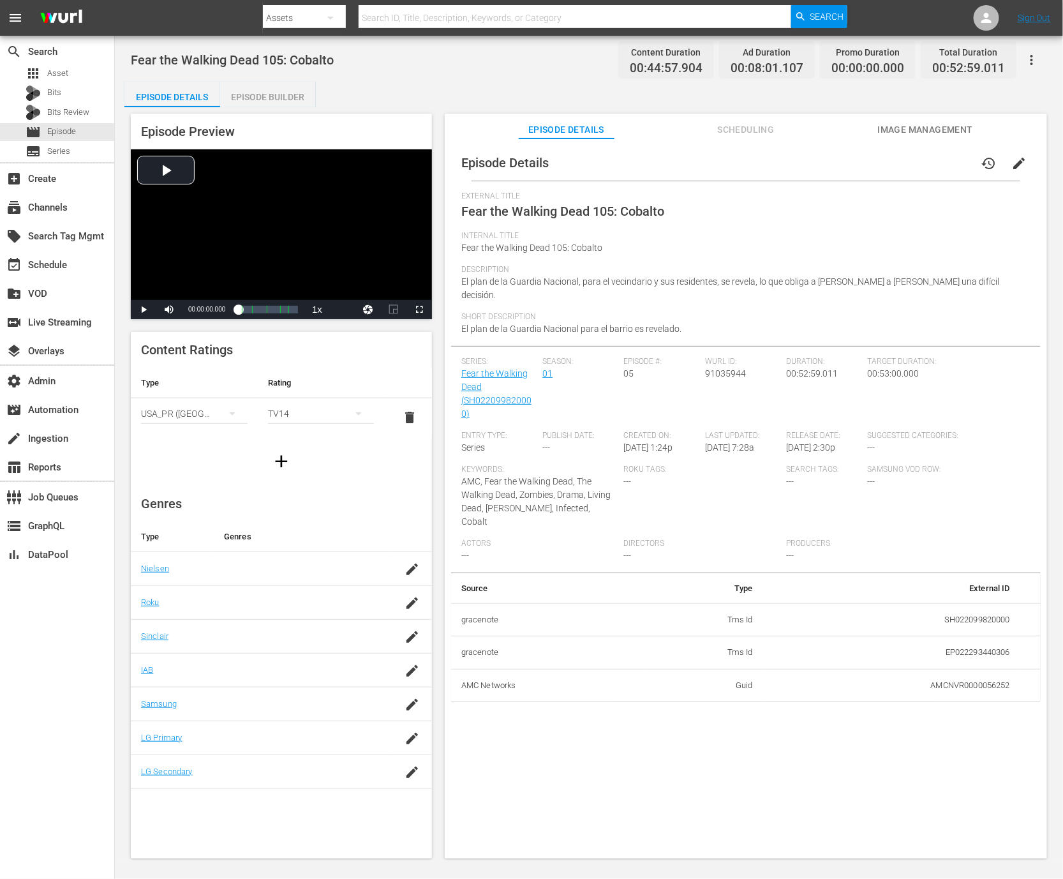
click at [709, 52] on button "button" at bounding box center [1032, 60] width 31 height 31
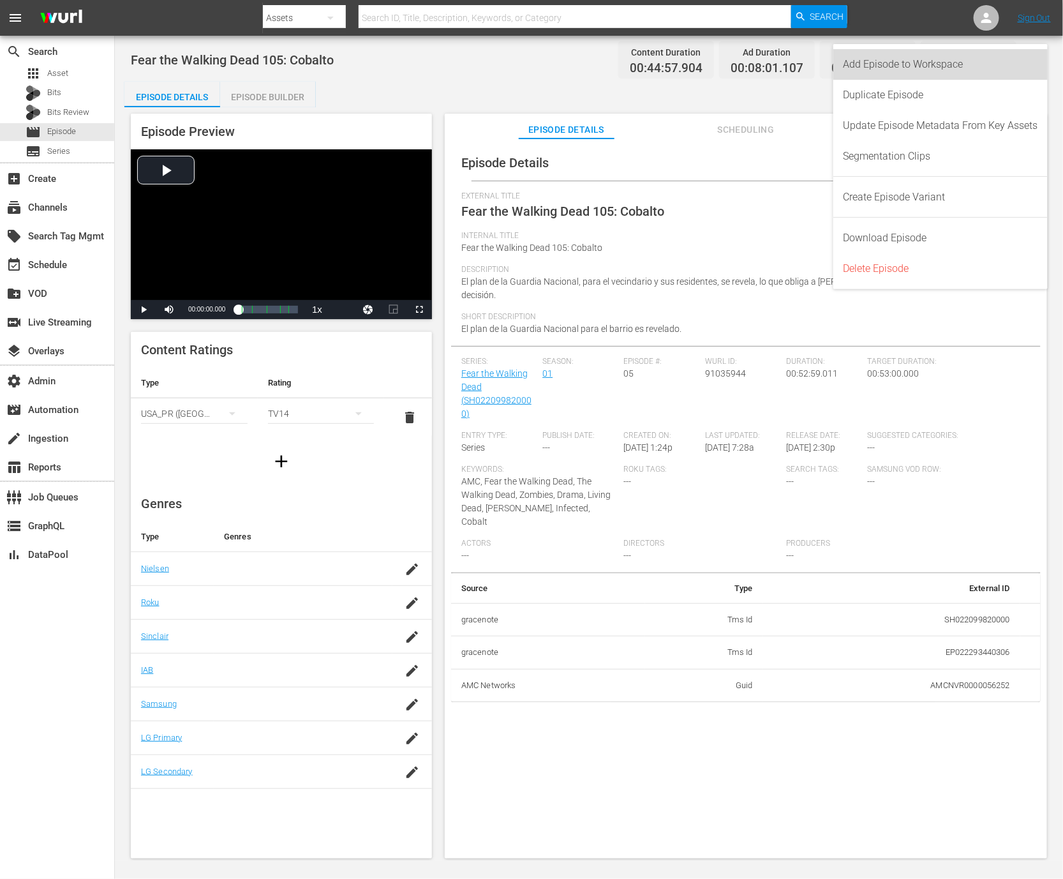
click at [709, 69] on div "Add Episode to Workspace" at bounding box center [941, 64] width 195 height 31
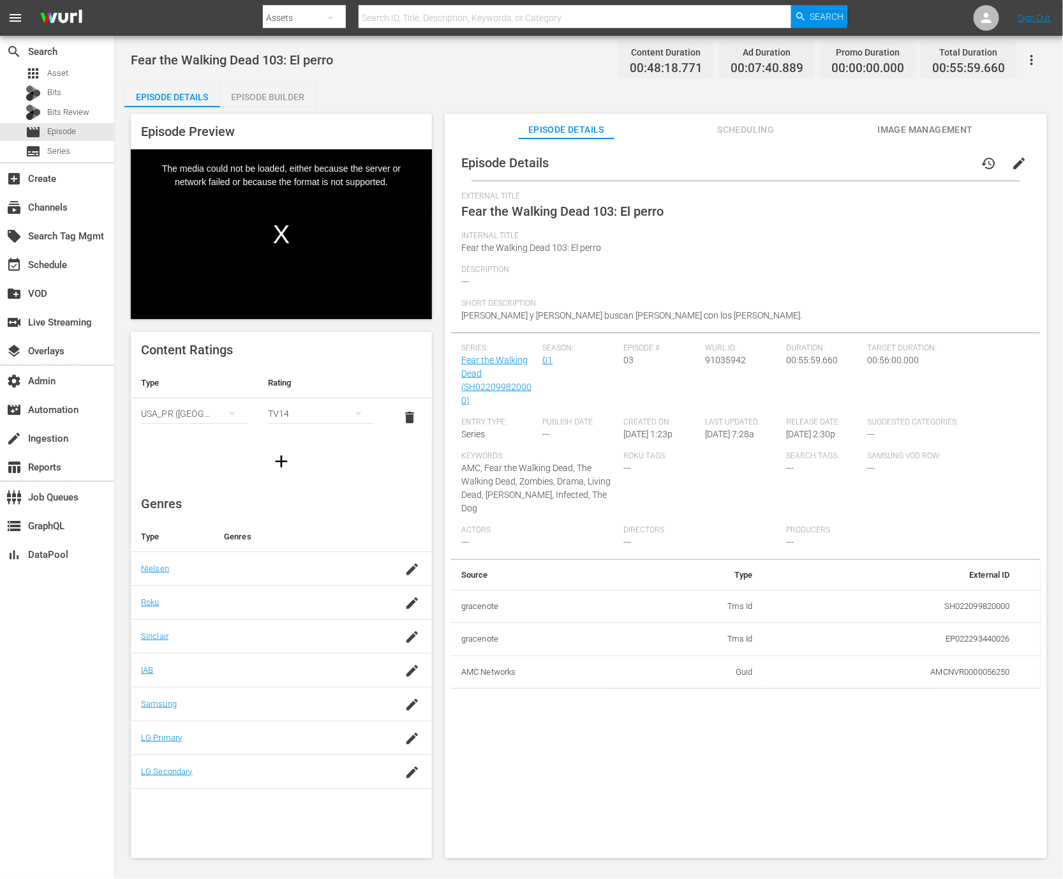
click at [709, 57] on icon "button" at bounding box center [1031, 59] width 15 height 15
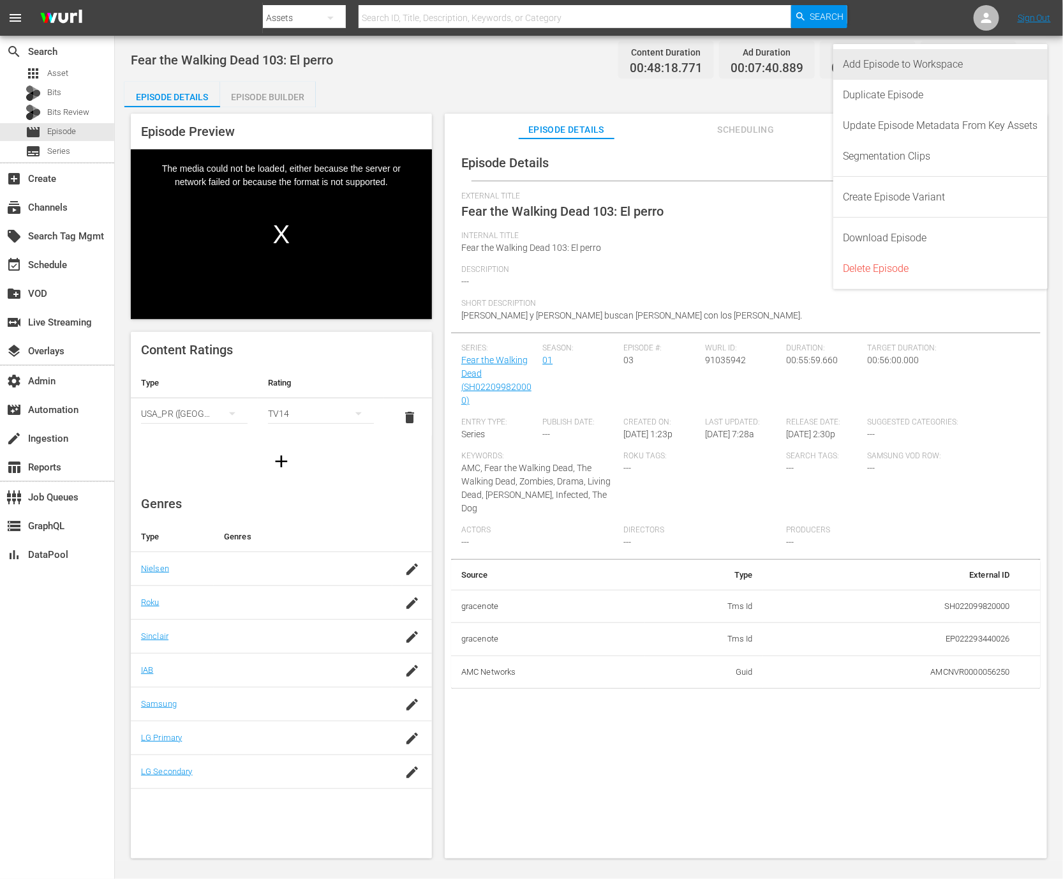
click at [709, 73] on div "Add Episode to Workspace" at bounding box center [941, 64] width 195 height 31
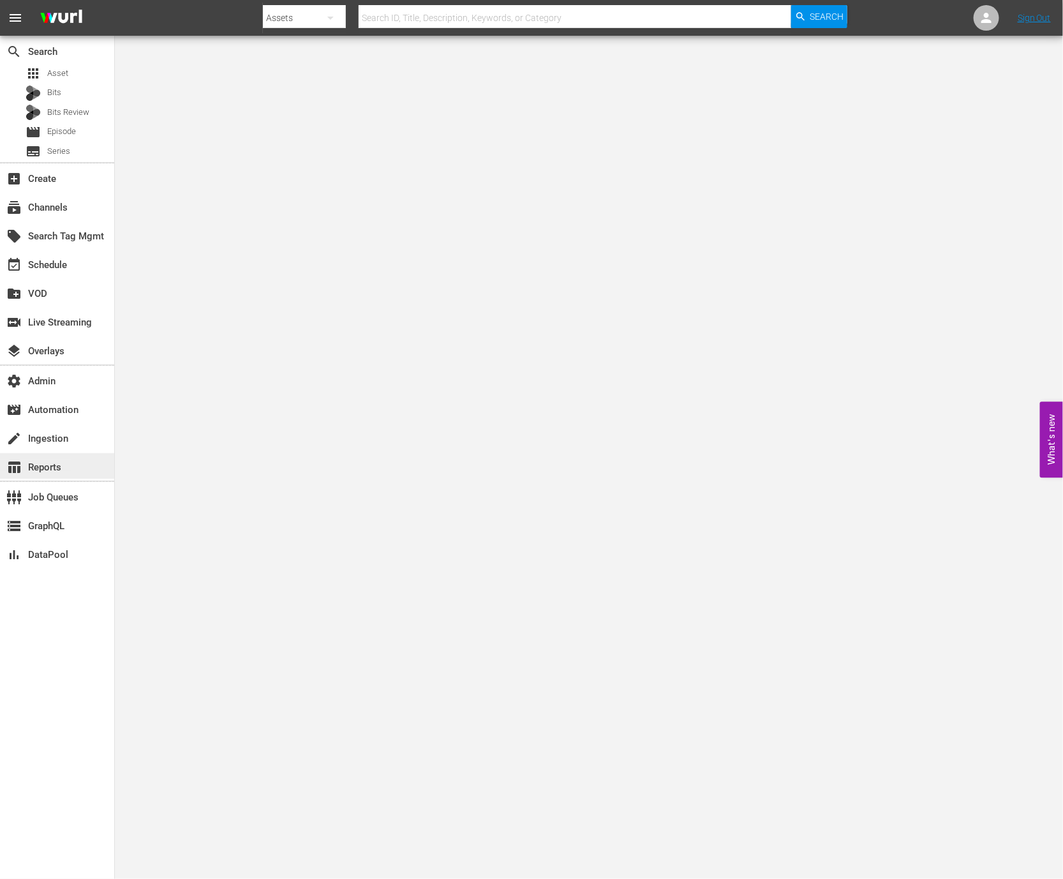
click at [51, 461] on div "table_chart Reports" at bounding box center [35, 465] width 71 height 11
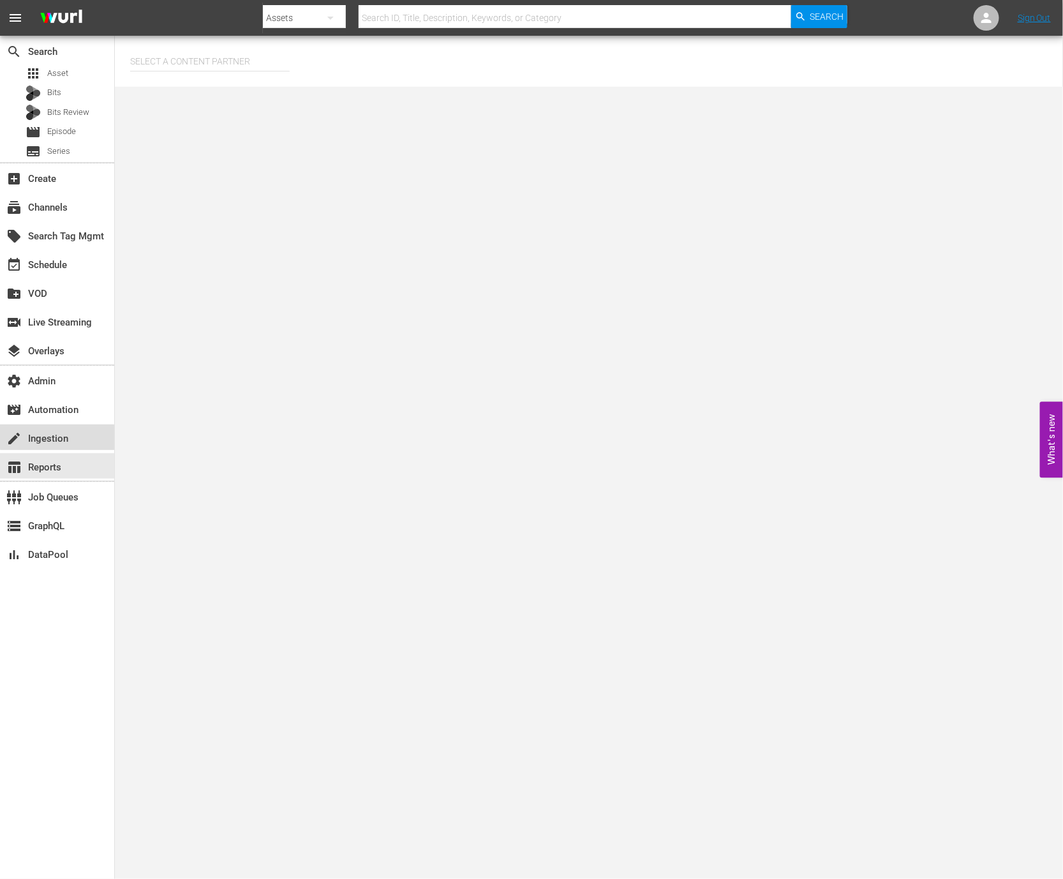
click at [77, 431] on div "create Ingestion" at bounding box center [57, 437] width 114 height 26
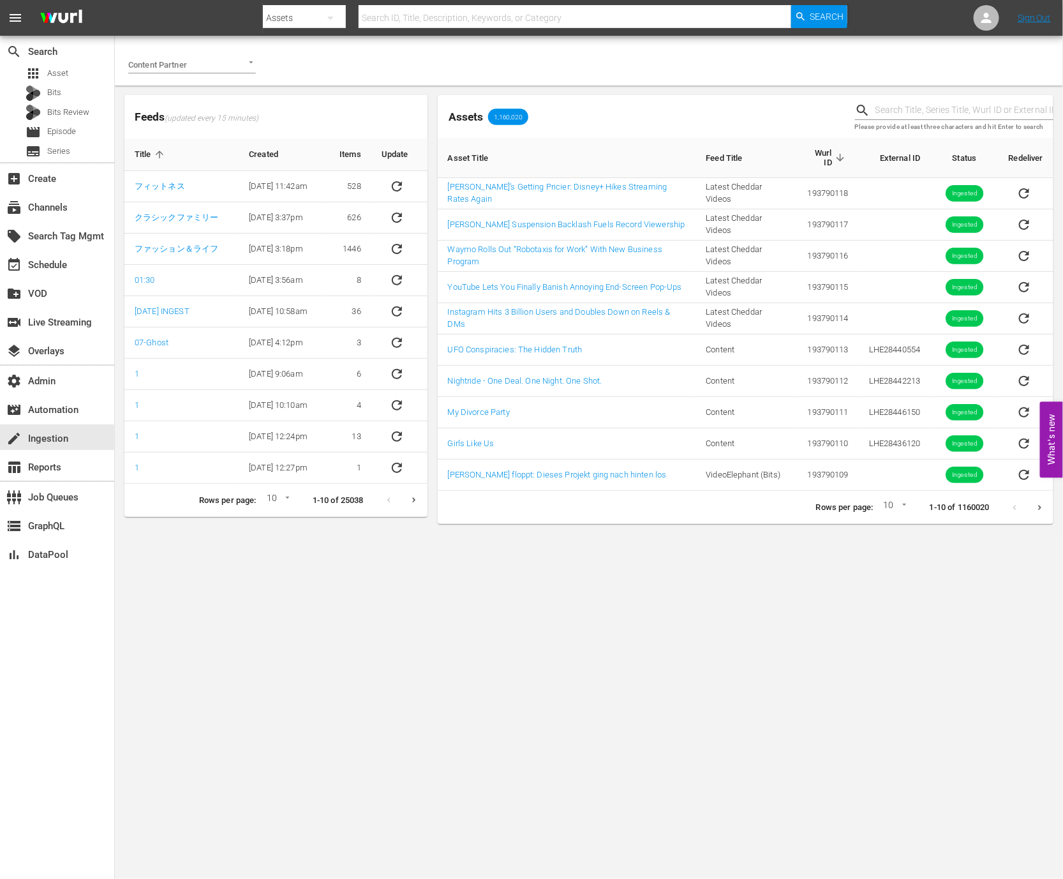
click at [923, 101] on input "text" at bounding box center [965, 110] width 178 height 19
click at [231, 66] on div at bounding box center [192, 65] width 128 height 18
click at [215, 91] on li "AMC Networks" at bounding box center [192, 91] width 128 height 20
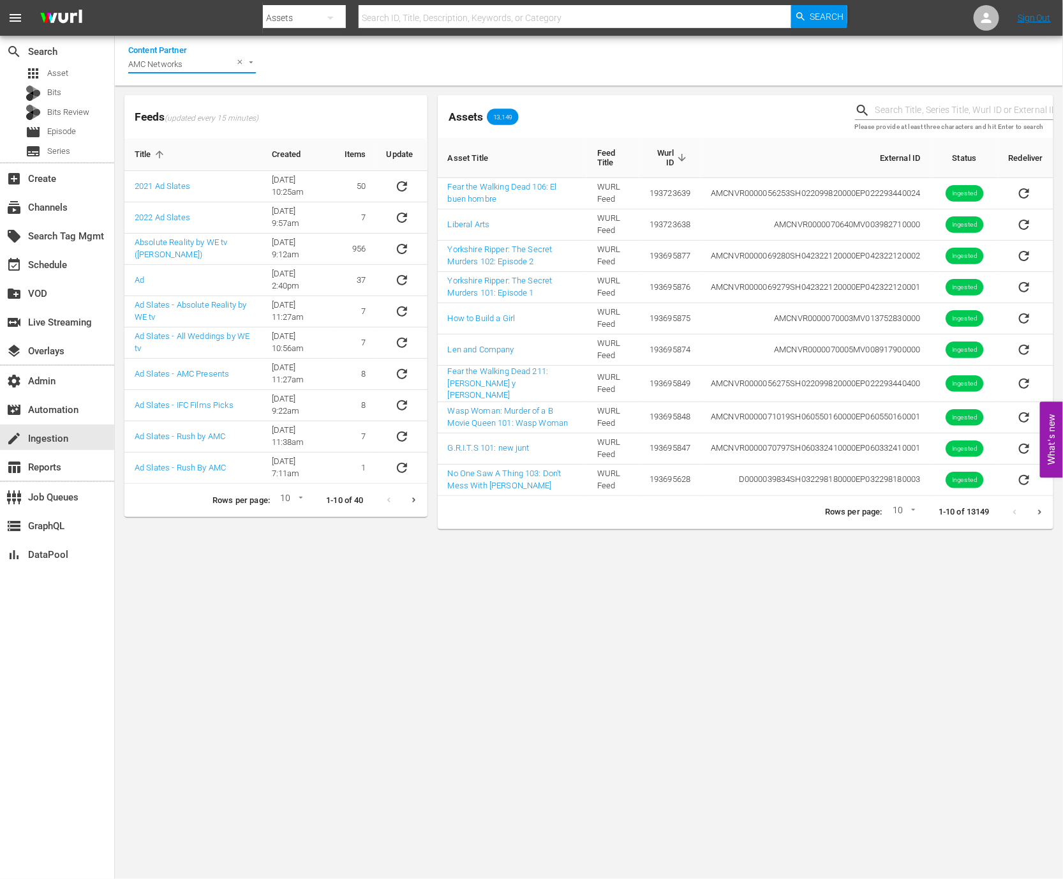
type input "AMC Networks"
click at [908, 111] on input "text" at bounding box center [965, 110] width 178 height 19
paste input "193031443"
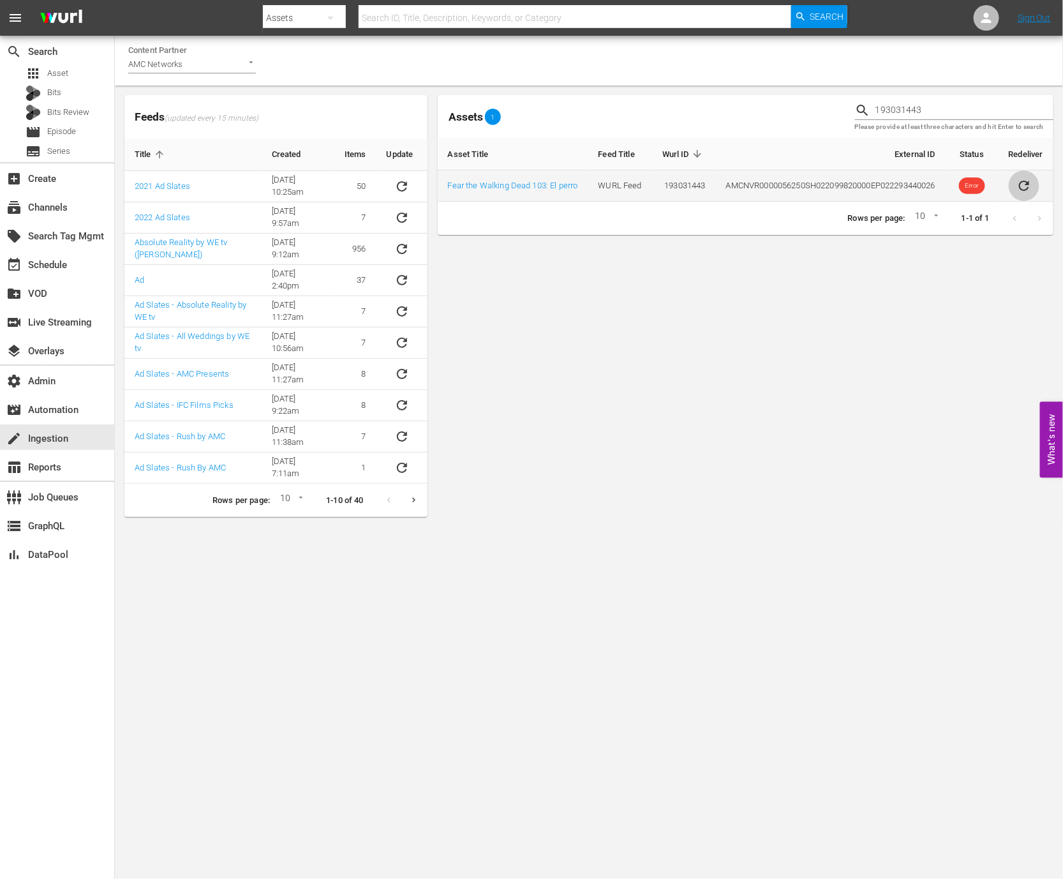
click at [1020, 193] on icon "sticky table" at bounding box center [1024, 185] width 15 height 15
click at [946, 75] on div "Content Partner AMC Networks" at bounding box center [589, 61] width 949 height 50
click at [946, 103] on input "193031443" at bounding box center [965, 110] width 178 height 19
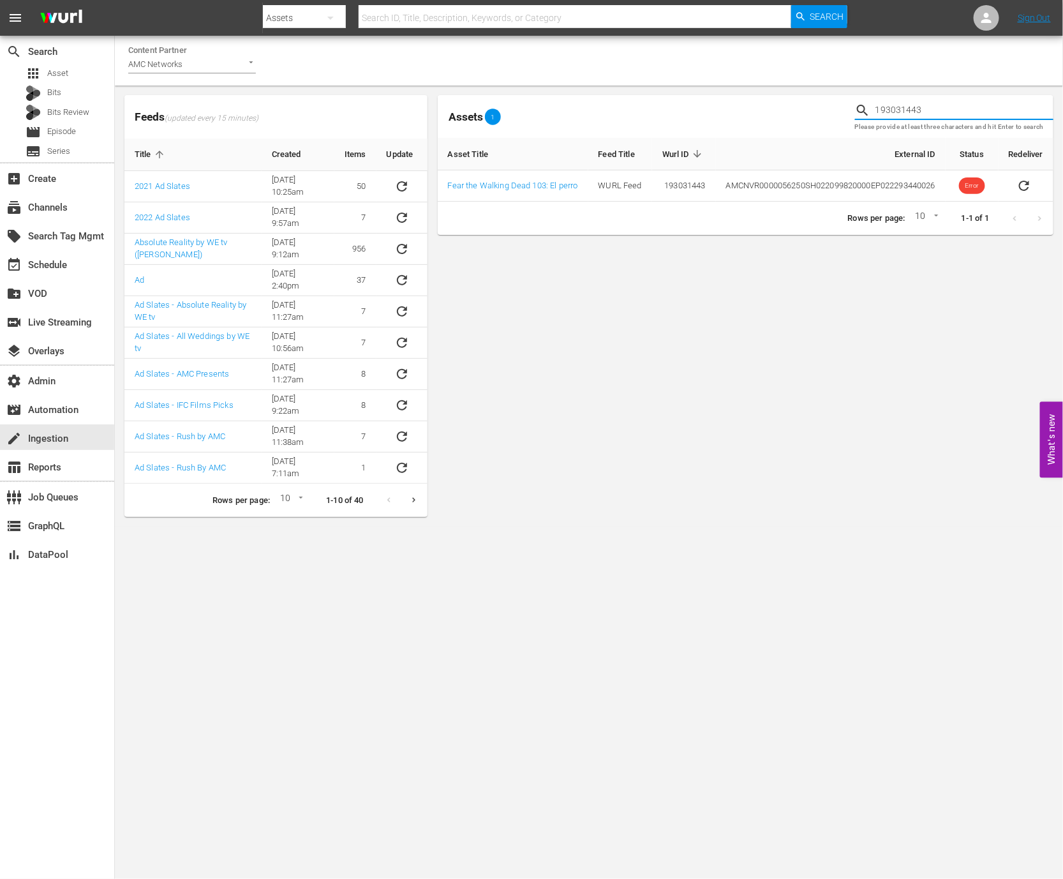
click at [946, 103] on input "193031443" at bounding box center [965, 110] width 178 height 19
paste input "4"
type input "193031444"
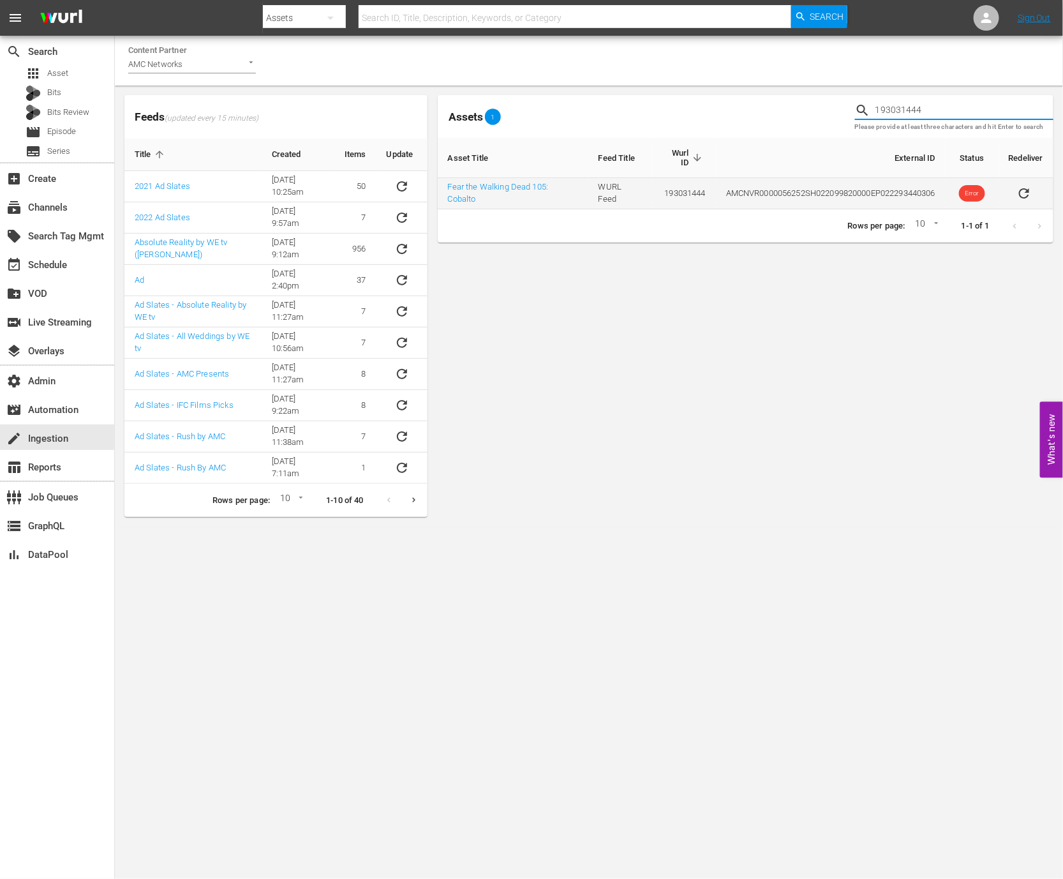
click at [1020, 192] on icon "sticky table" at bounding box center [1024, 193] width 10 height 10
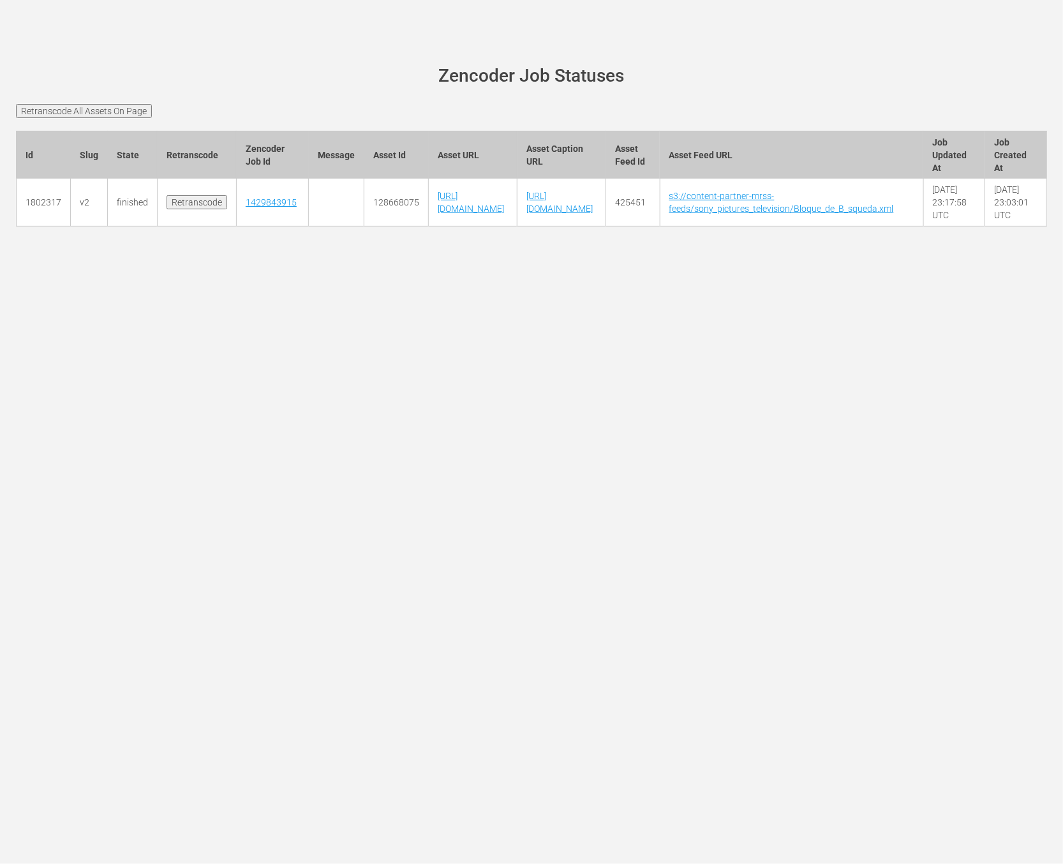
scroll to position [0, 306]
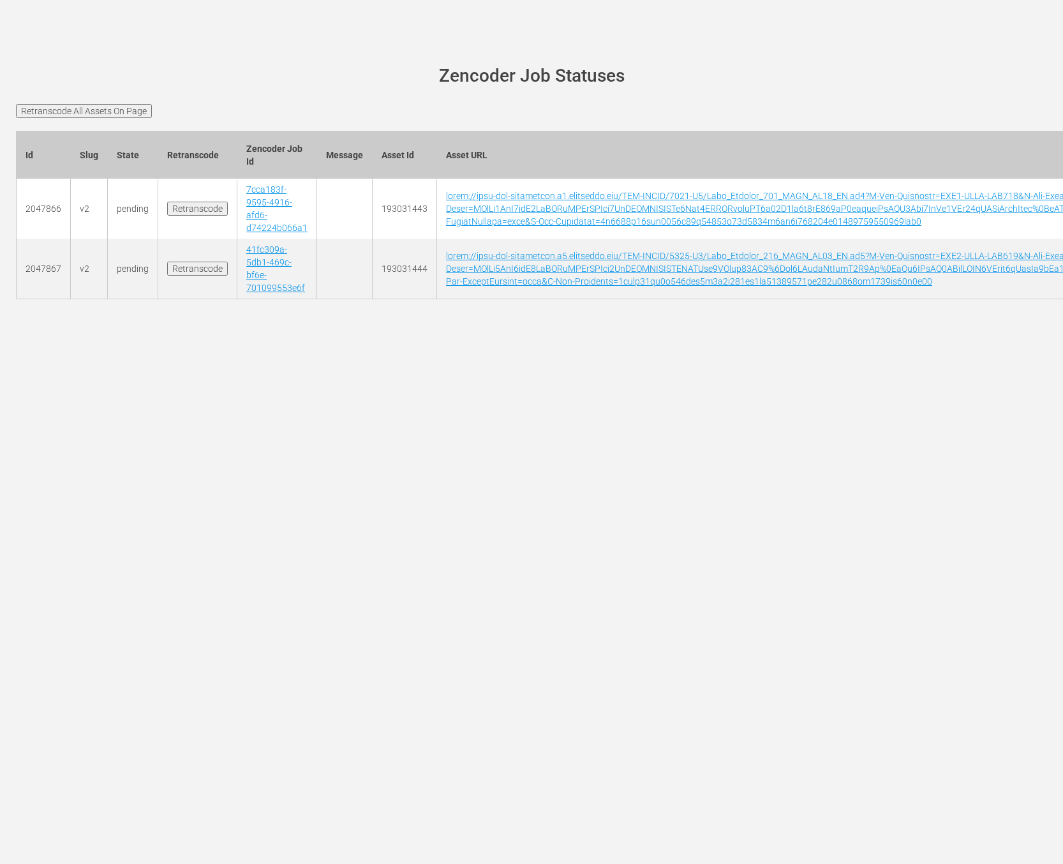
scroll to position [0, 4058]
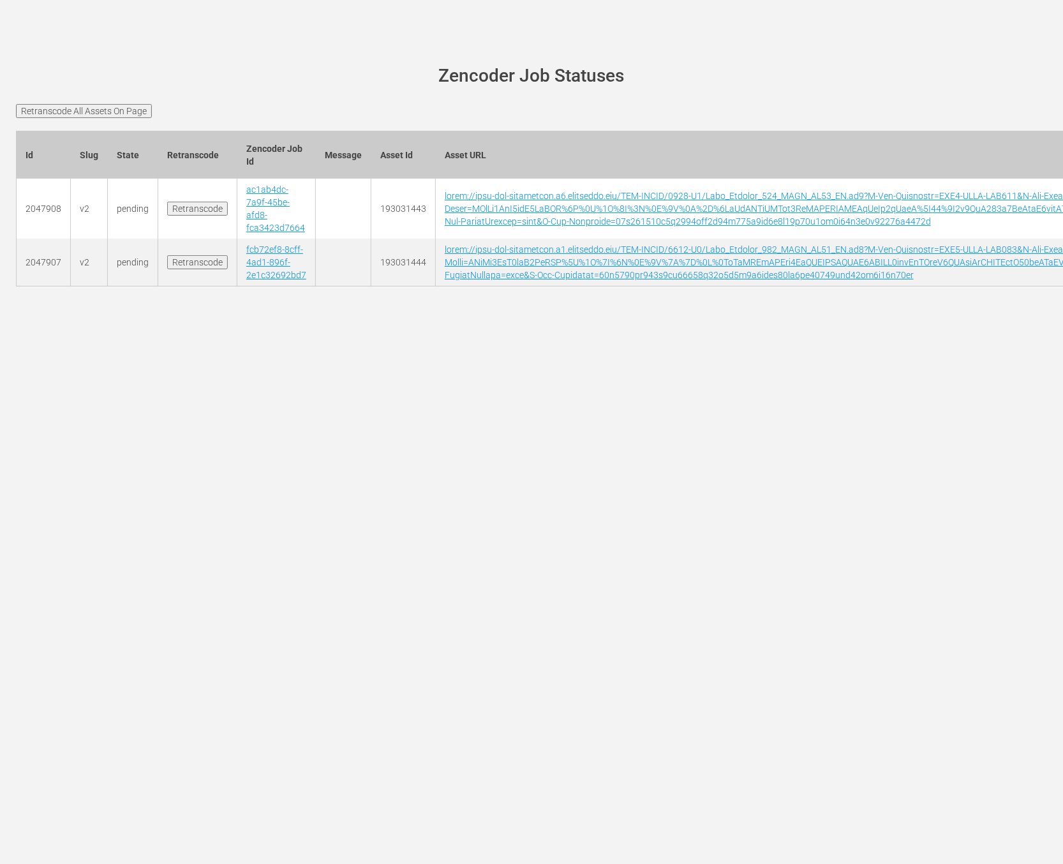
click at [271, 236] on td "ac1ab4dc-7a9f-45be-afd8-fca3423d7664" at bounding box center [276, 209] width 79 height 60
click at [275, 224] on link "ac1ab4dc-7a9f-45be-afd8-fca3423d7664" at bounding box center [275, 208] width 59 height 49
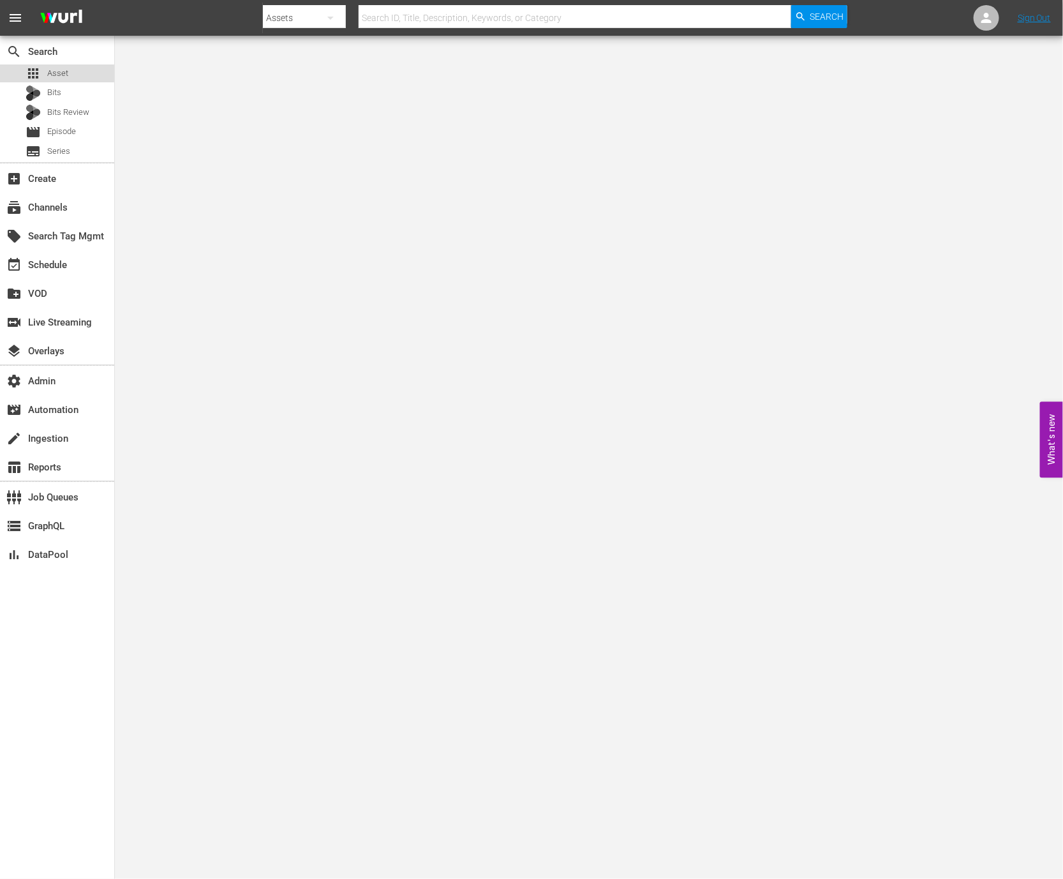
click at [80, 78] on div "apps Asset" at bounding box center [57, 73] width 114 height 18
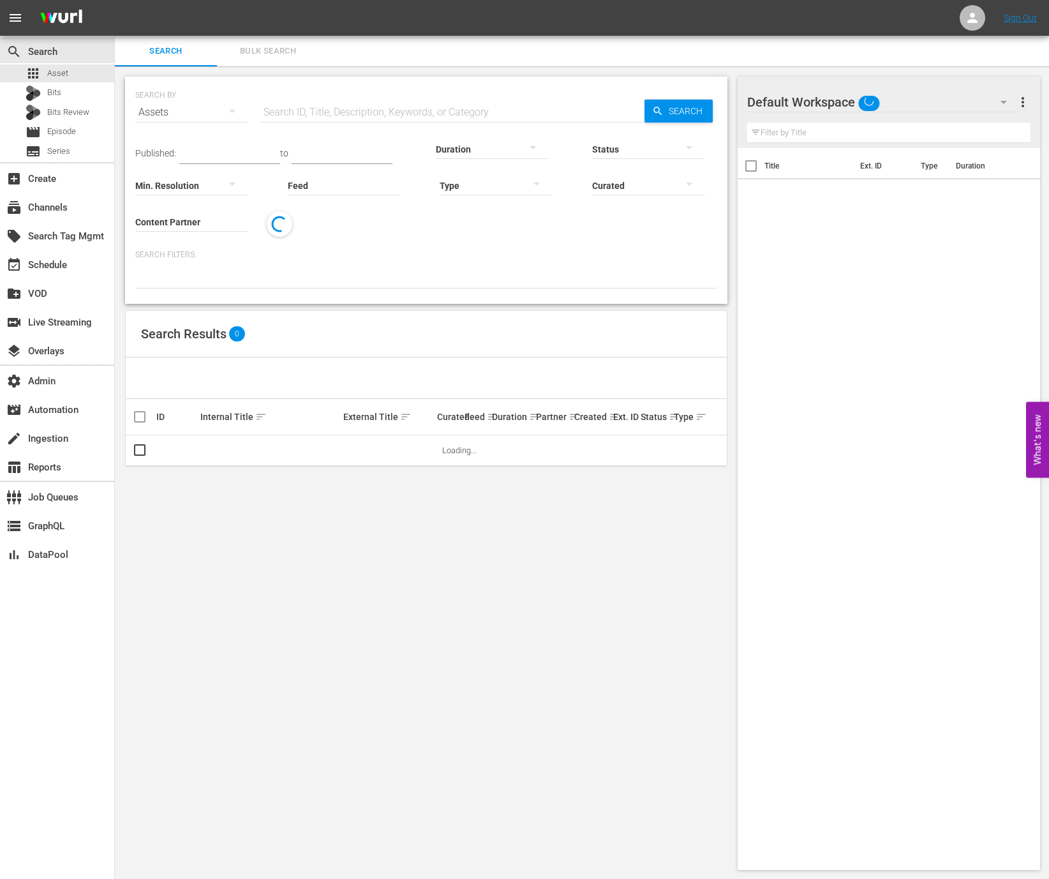
click at [285, 99] on input "text" at bounding box center [452, 112] width 384 height 31
paste input "218058"
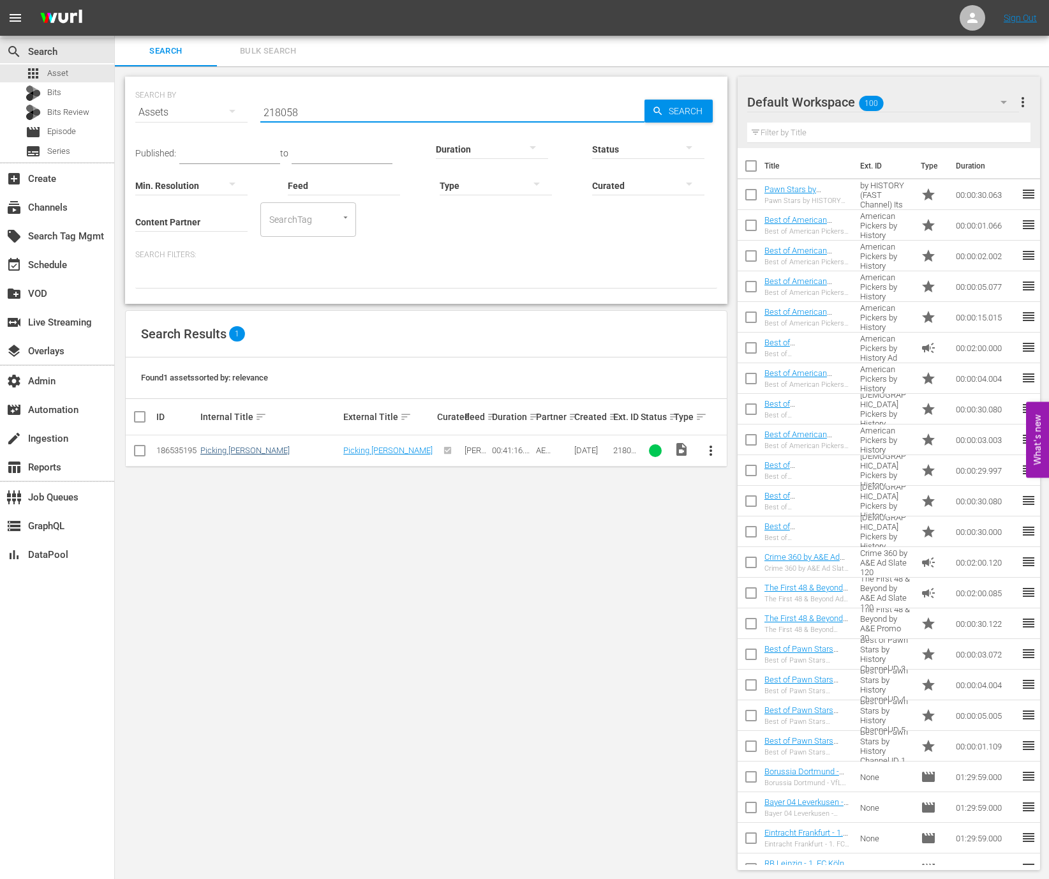
type input "218058"
click at [251, 452] on link "Picking [PERSON_NAME]" at bounding box center [244, 451] width 89 height 10
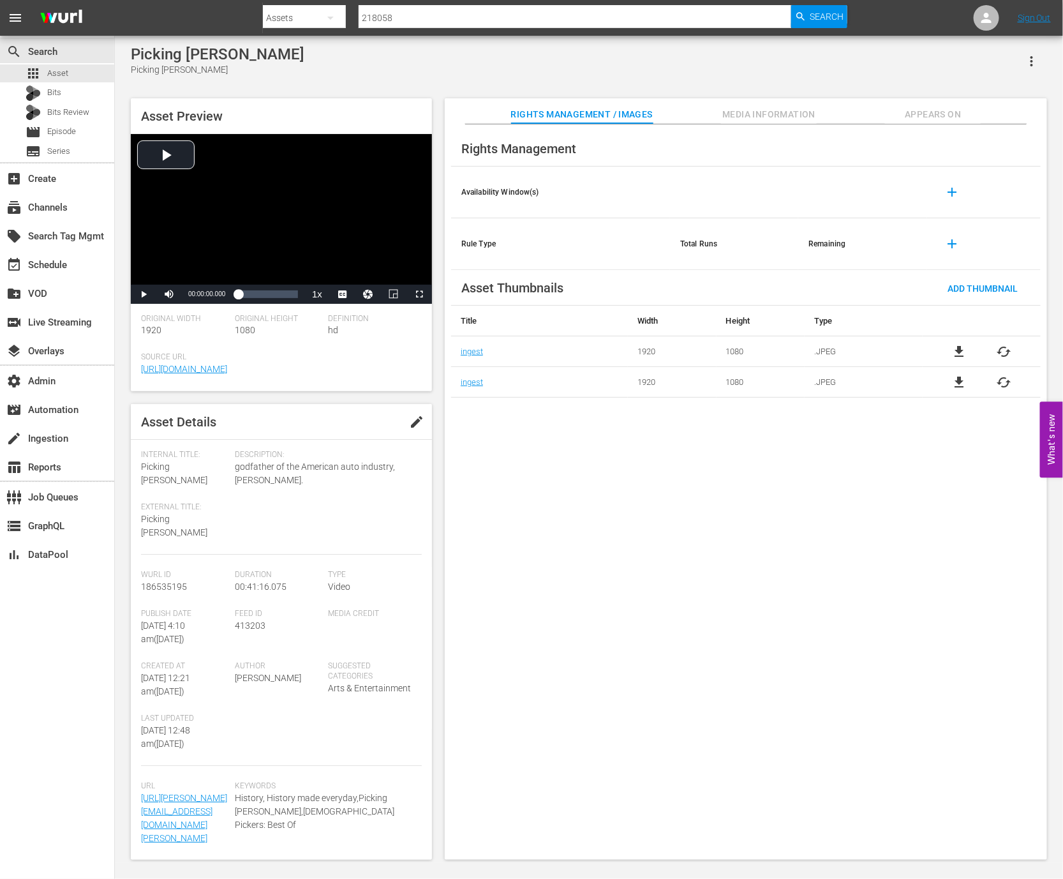
click at [959, 118] on span "Appears On" at bounding box center [933, 115] width 96 height 16
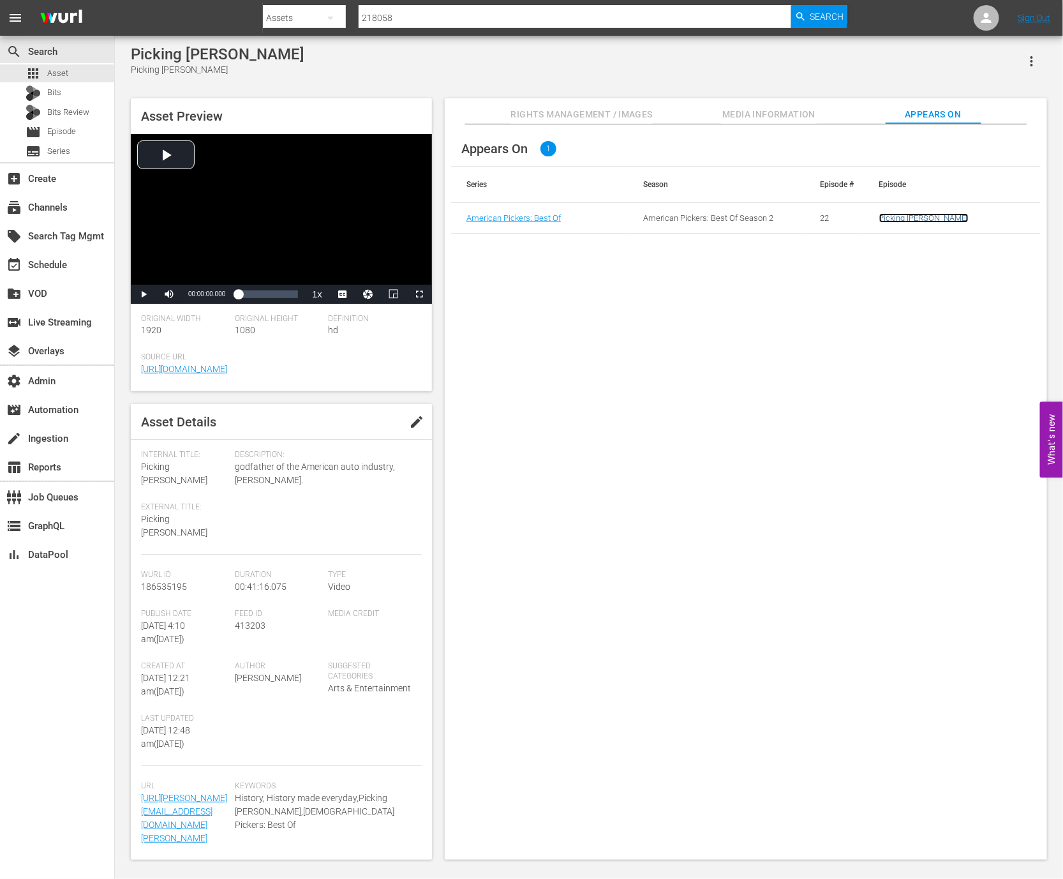
click at [920, 219] on link "Picking Henry Ford" at bounding box center [924, 218] width 89 height 10
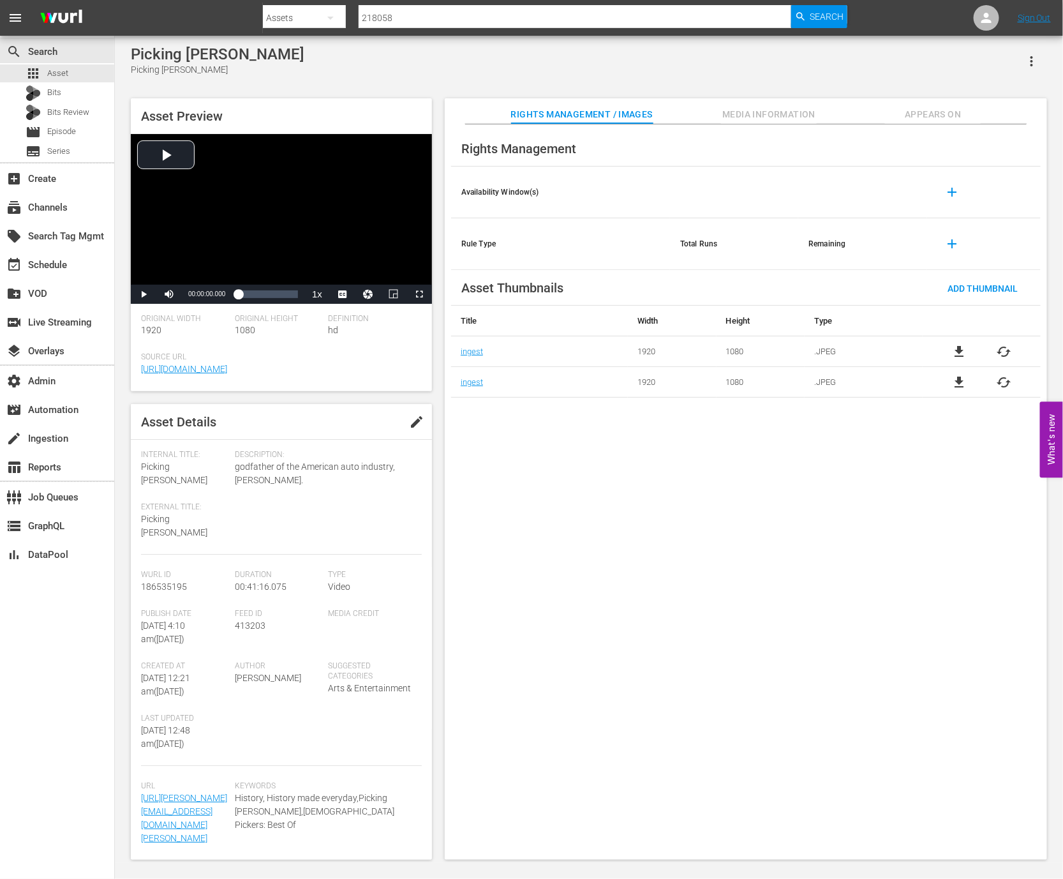
click at [912, 110] on span "Appears On" at bounding box center [933, 115] width 96 height 16
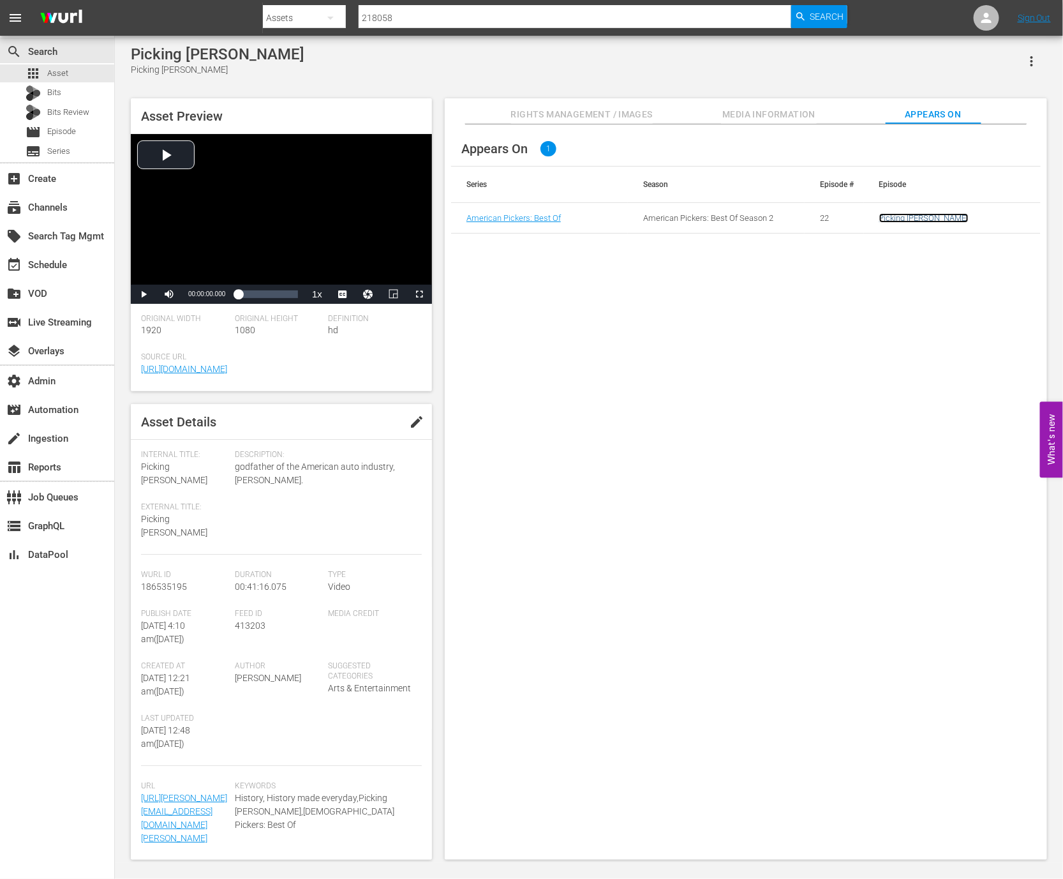
click at [924, 217] on link "Picking Henry Ford" at bounding box center [924, 218] width 89 height 10
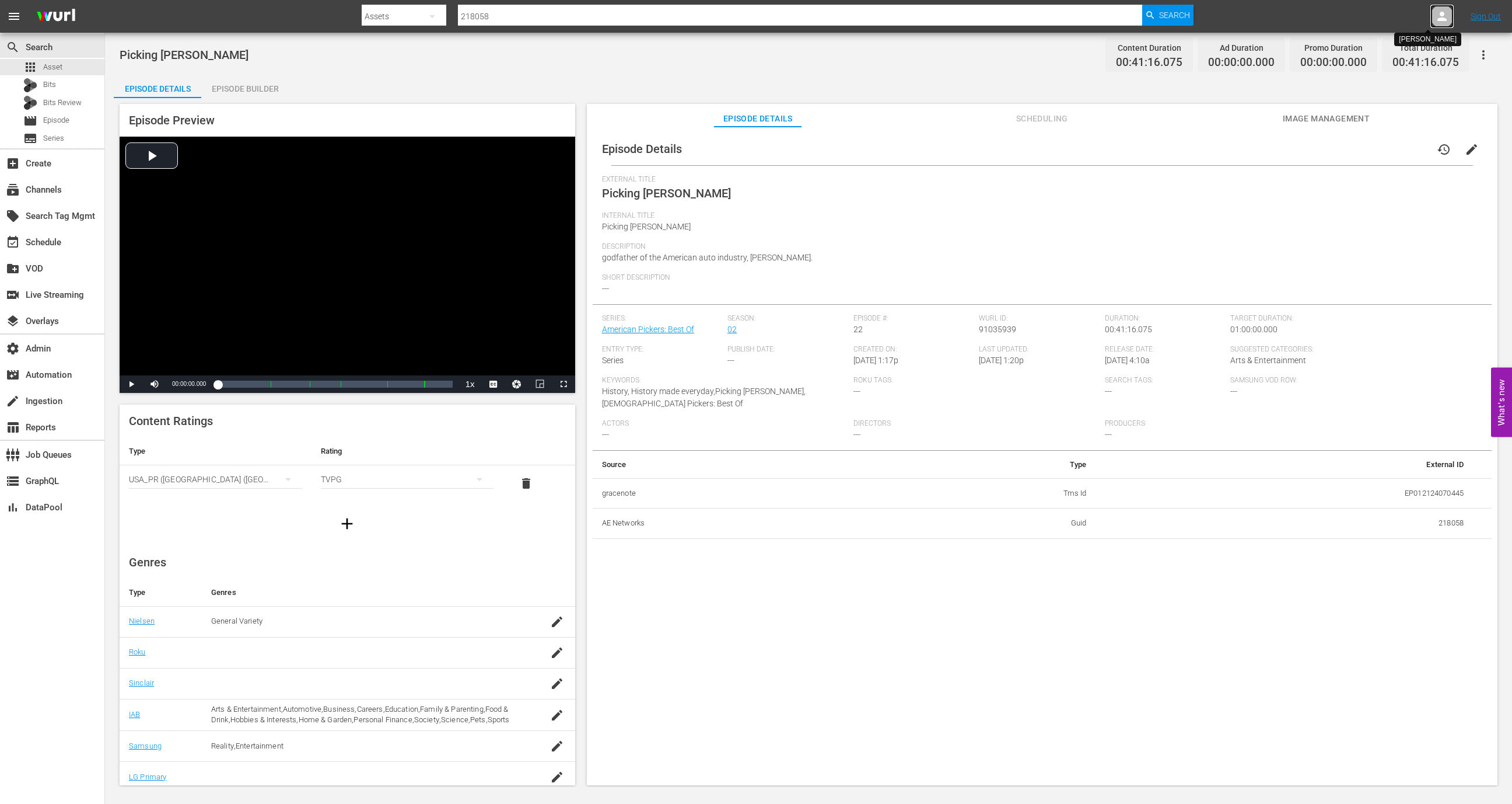
click at [972, 10] on div at bounding box center [1443, 16] width 24 height 24
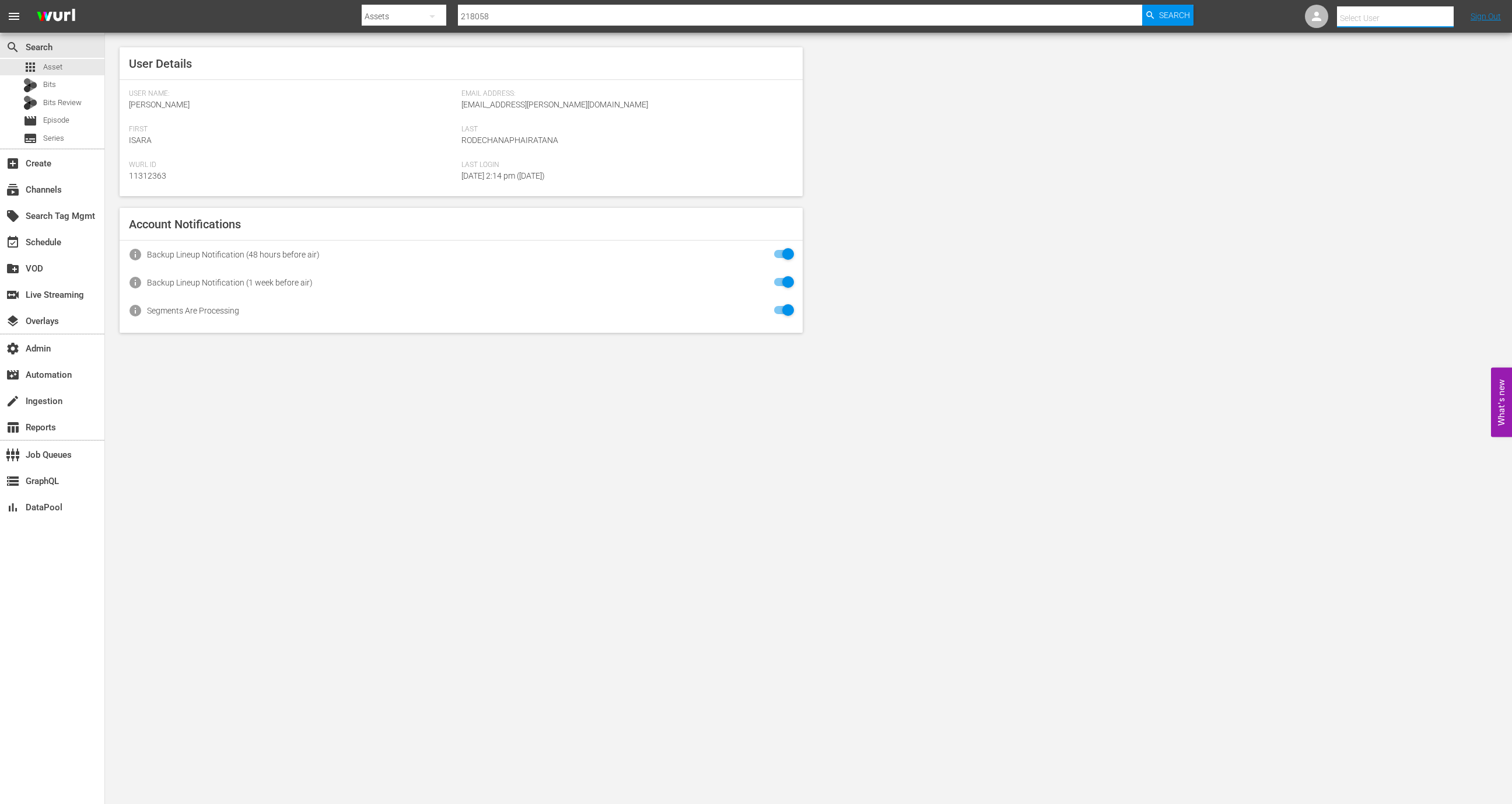
click at [972, 10] on input "text" at bounding box center [1411, 17] width 149 height 28
click at [972, 68] on div "Morgan Magid <Morgan.Magid@aenetworks.com>" at bounding box center [1373, 78] width 182 height 28
type input "Morgan Magid (11314203)"
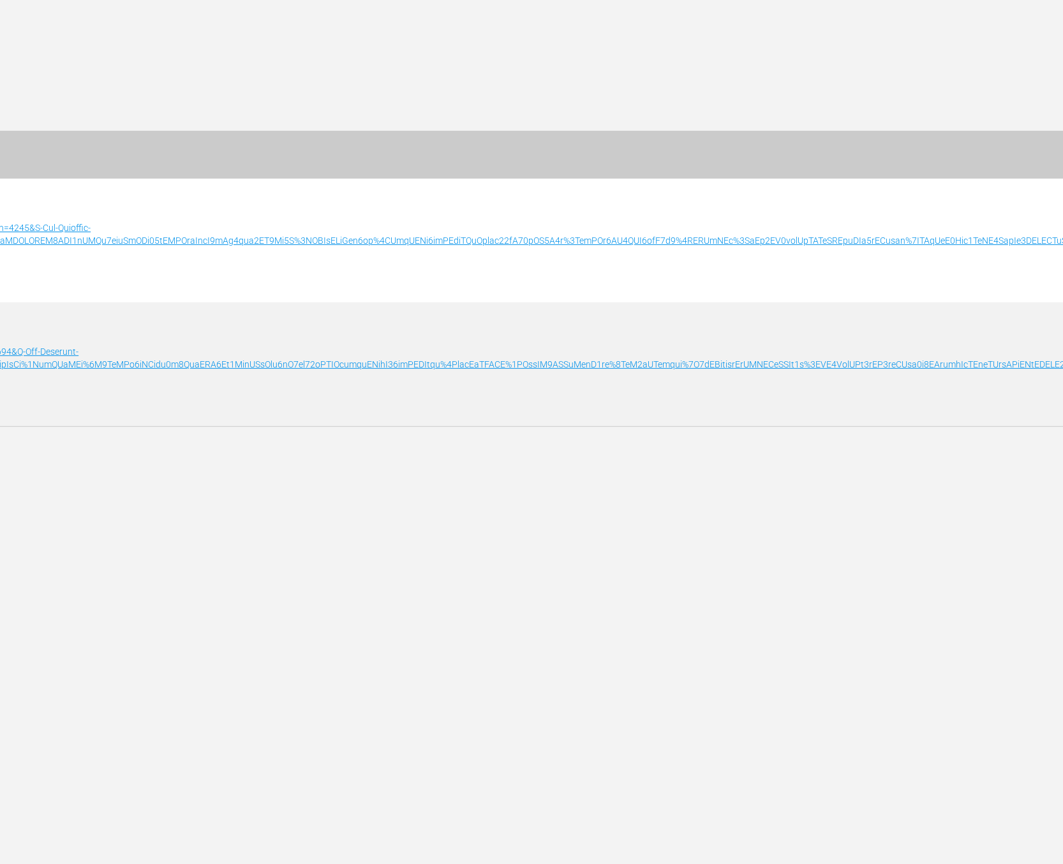
scroll to position [0, 4379]
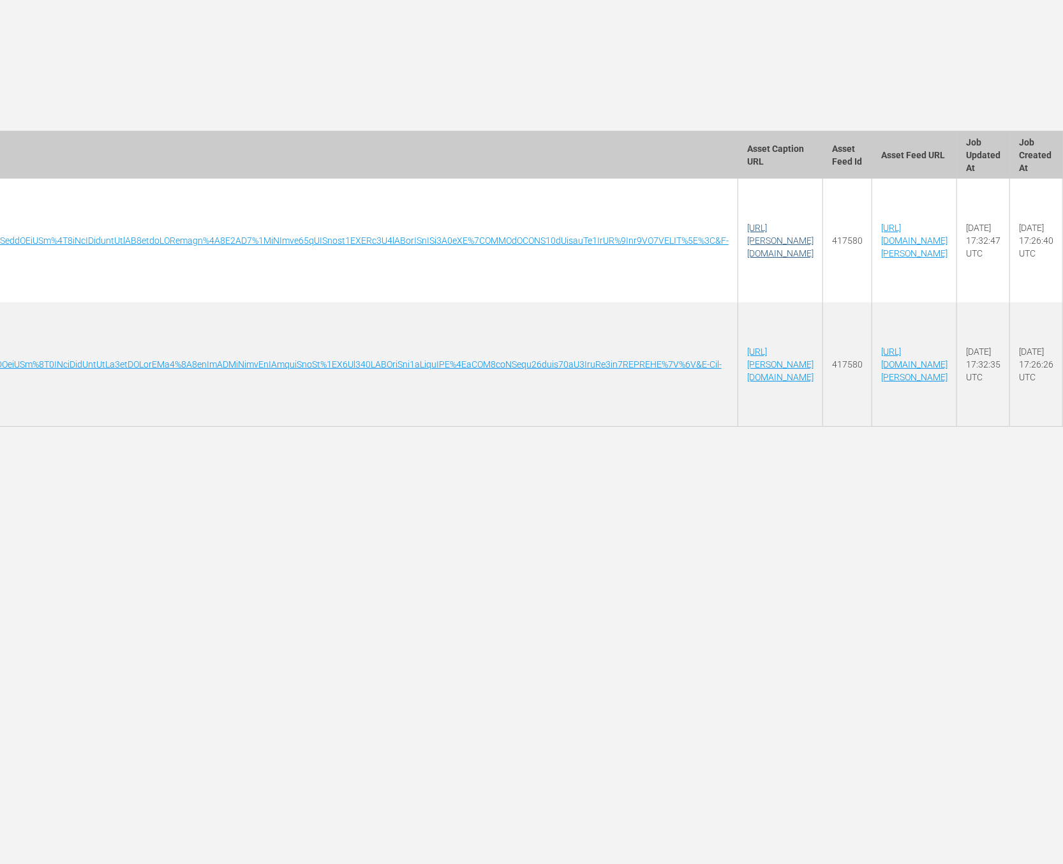
drag, startPoint x: 740, startPoint y: 253, endPoint x: 557, endPoint y: 251, distance: 183.8
click at [739, 251] on td "https://wurl-ingest-prod.s3.amazonaws.com/417580/AMCNVR0000056250-Fear_Walking_…" at bounding box center [781, 241] width 85 height 124
copy link "Fear_Walking_103_AVOD_TV14_ES.srt"
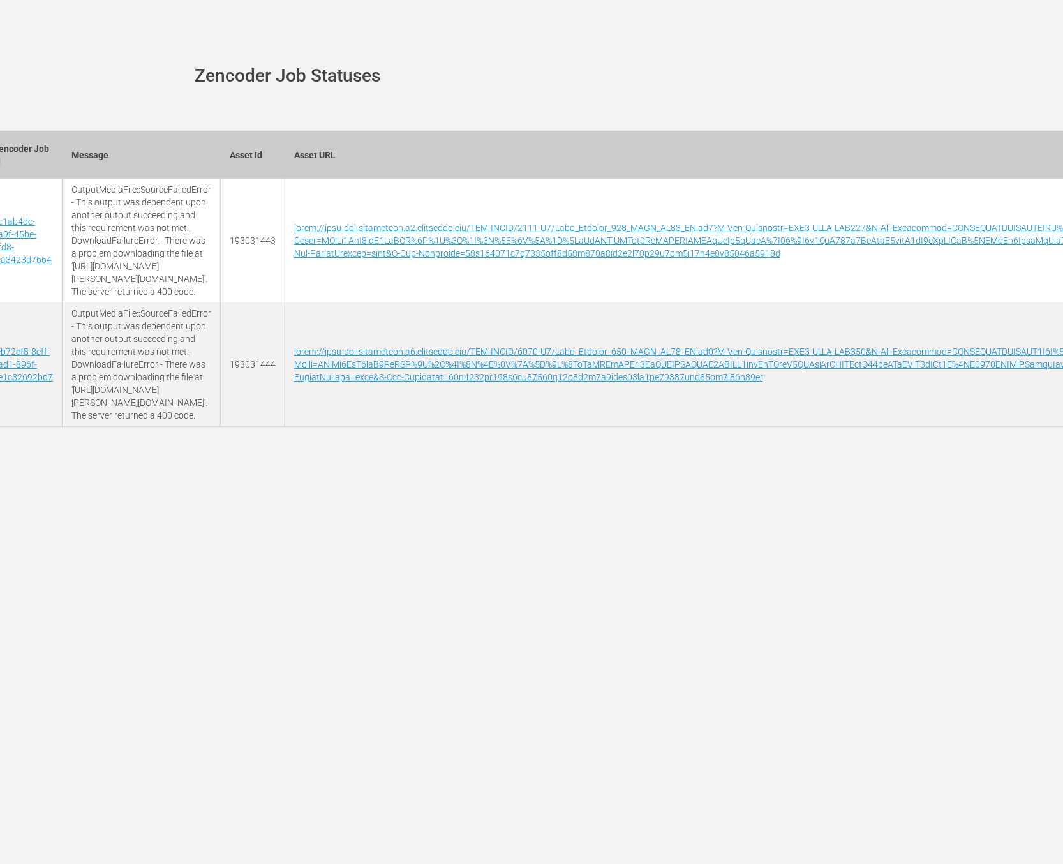
scroll to position [0, 0]
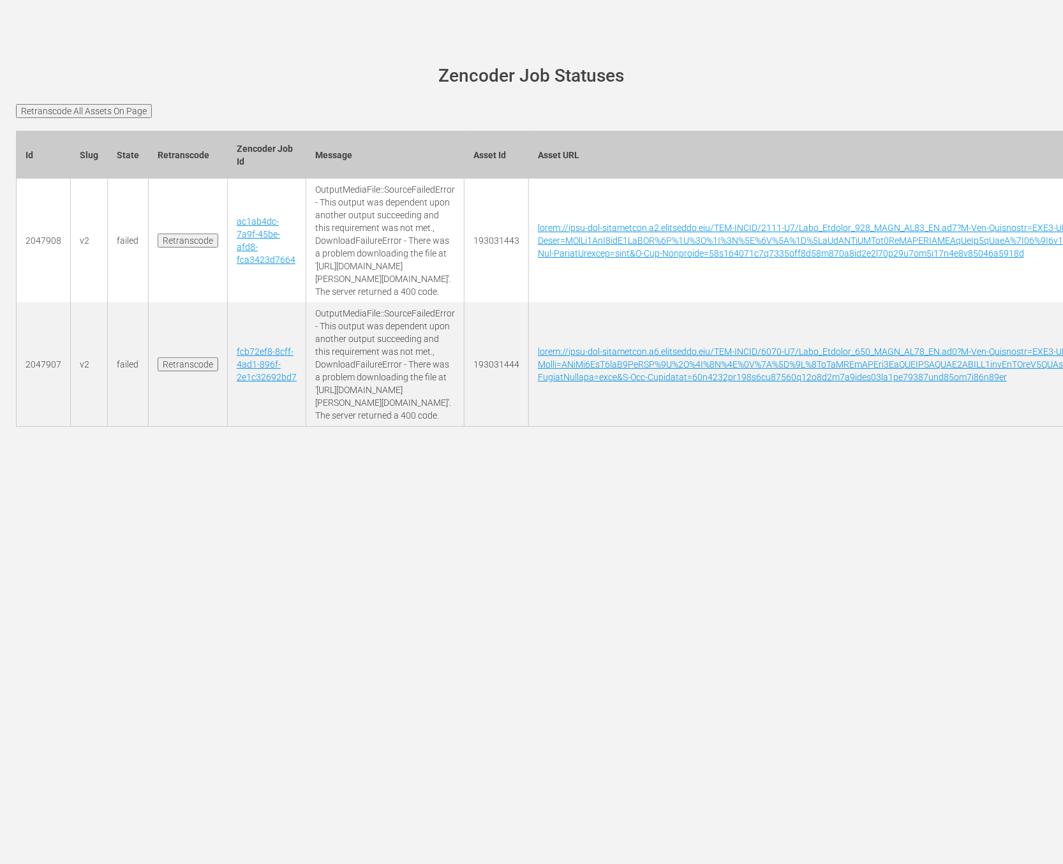
click at [529, 242] on td "193031443" at bounding box center [497, 241] width 64 height 124
copy td "193031443"
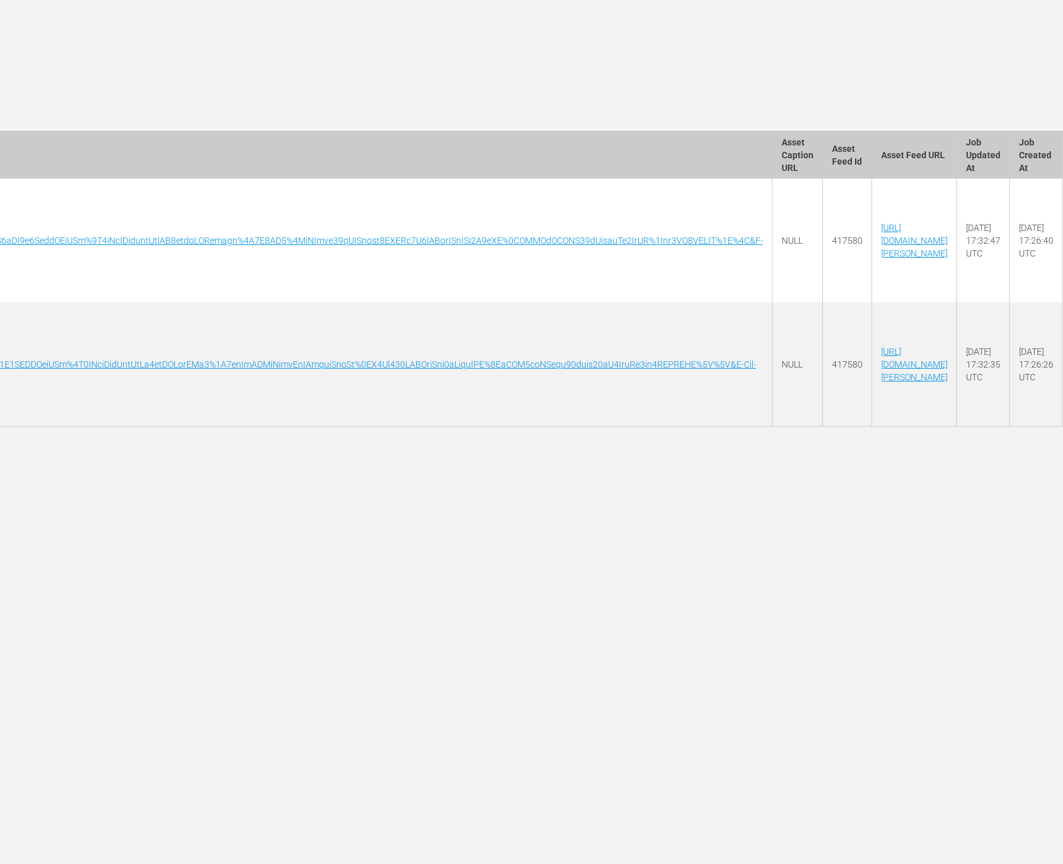
scroll to position [0, 4186]
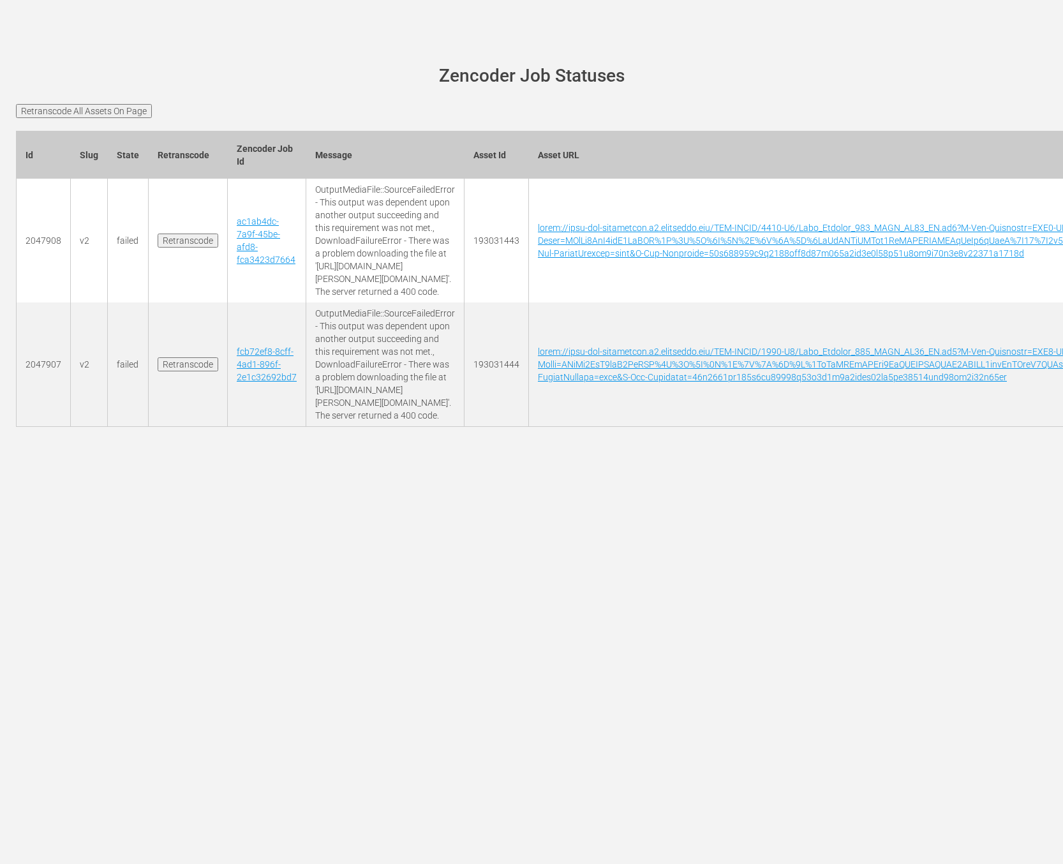
scroll to position [0, 4186]
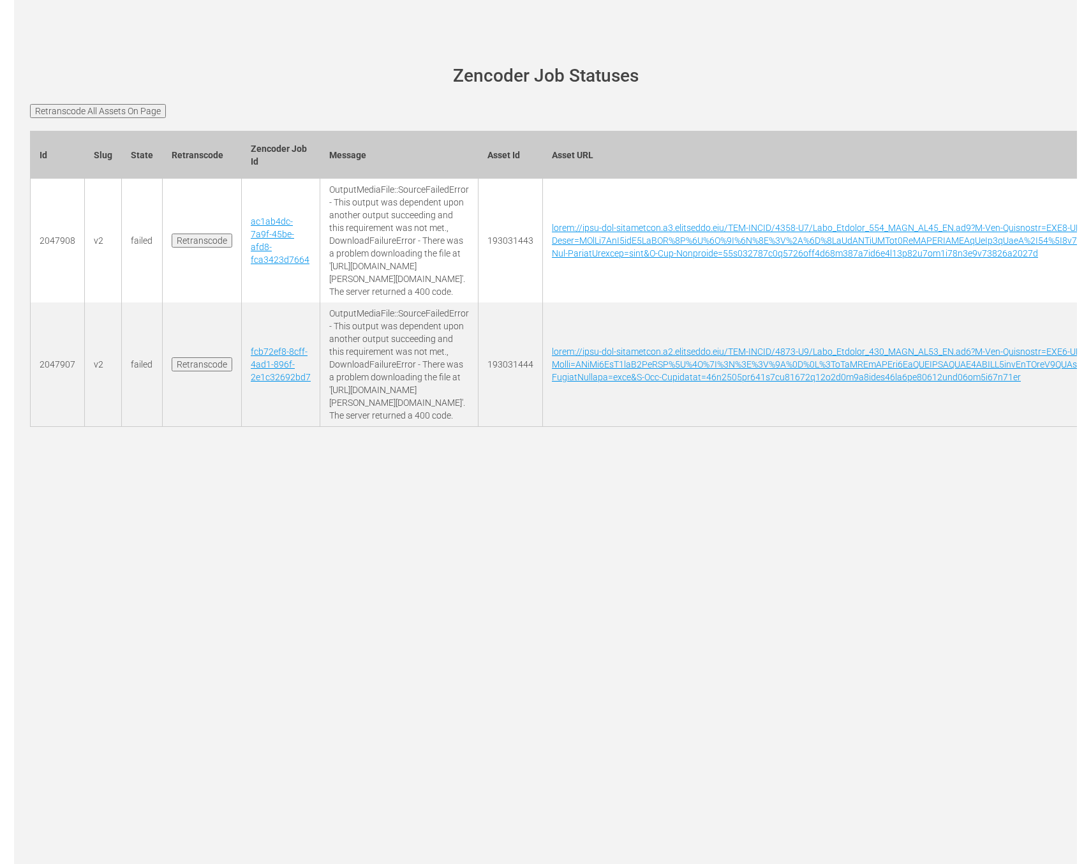
scroll to position [0, 4186]
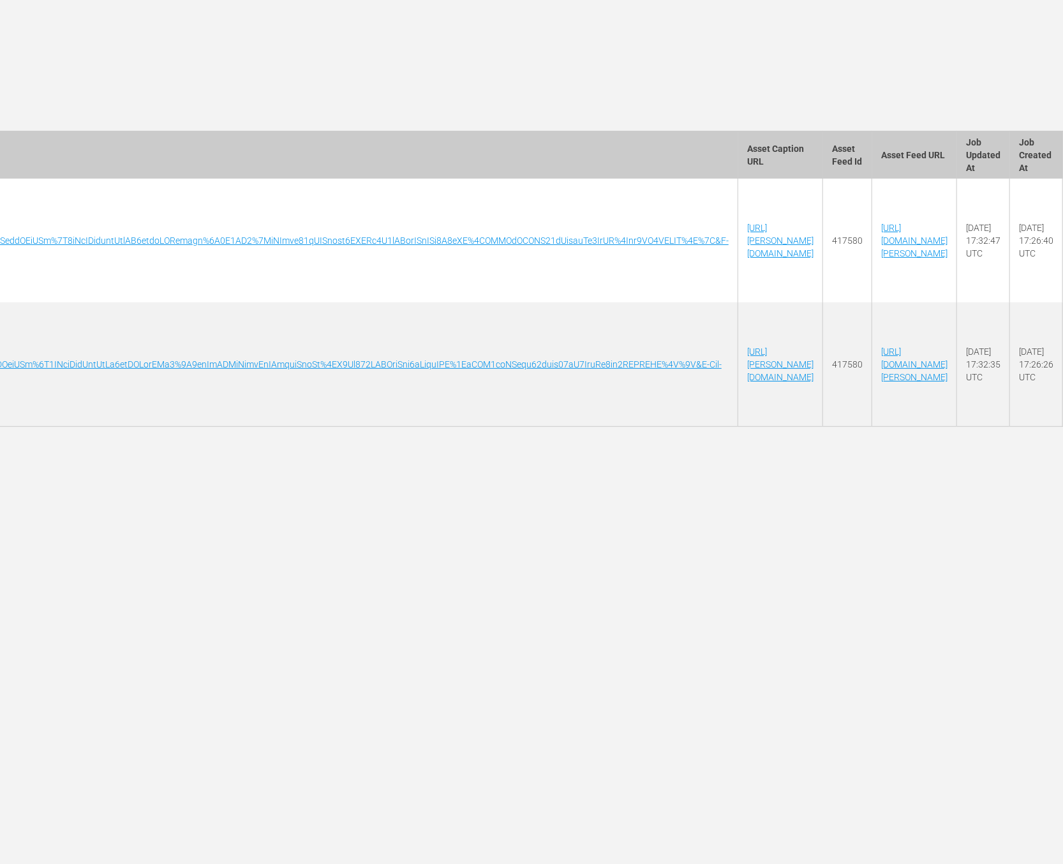
click at [823, 245] on td "[URL][PERSON_NAME][DOMAIN_NAME]" at bounding box center [781, 241] width 85 height 124
click at [814, 254] on link "[URL][PERSON_NAME][DOMAIN_NAME]" at bounding box center [780, 241] width 66 height 36
click at [823, 259] on td "[URL][PERSON_NAME][DOMAIN_NAME]" at bounding box center [781, 241] width 85 height 124
drag, startPoint x: 938, startPoint y: 256, endPoint x: 888, endPoint y: 246, distance: 50.8
click at [823, 246] on td "[URL][PERSON_NAME][DOMAIN_NAME]" at bounding box center [781, 241] width 85 height 124
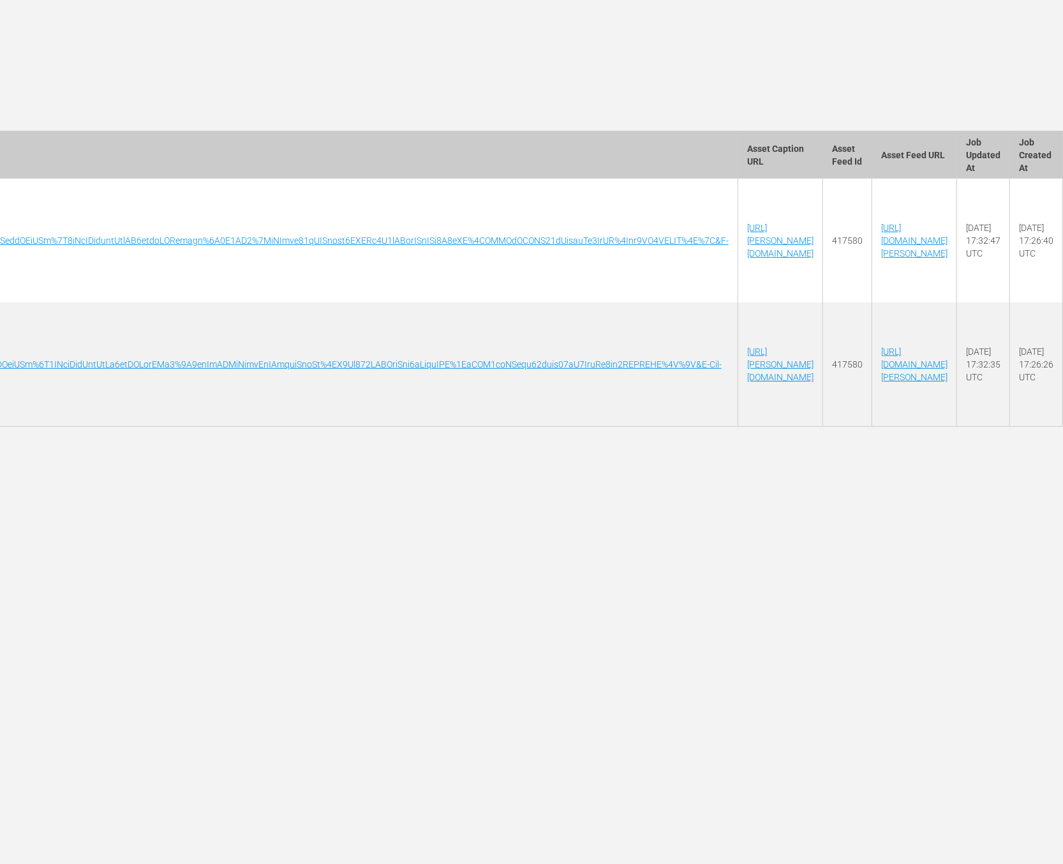
copy link "AMCNVR0000056250-Fear_Walking_103_AVOD_TV14_ES.srt"
click at [823, 393] on td "[URL][PERSON_NAME][DOMAIN_NAME]" at bounding box center [781, 365] width 85 height 124
drag, startPoint x: 932, startPoint y: 375, endPoint x: 742, endPoint y: 379, distance: 189.6
click at [742, 379] on td "[URL][PERSON_NAME][DOMAIN_NAME]" at bounding box center [781, 365] width 85 height 124
copy link "Fear_Walking_105_AVOD_TV14_ES.srt"
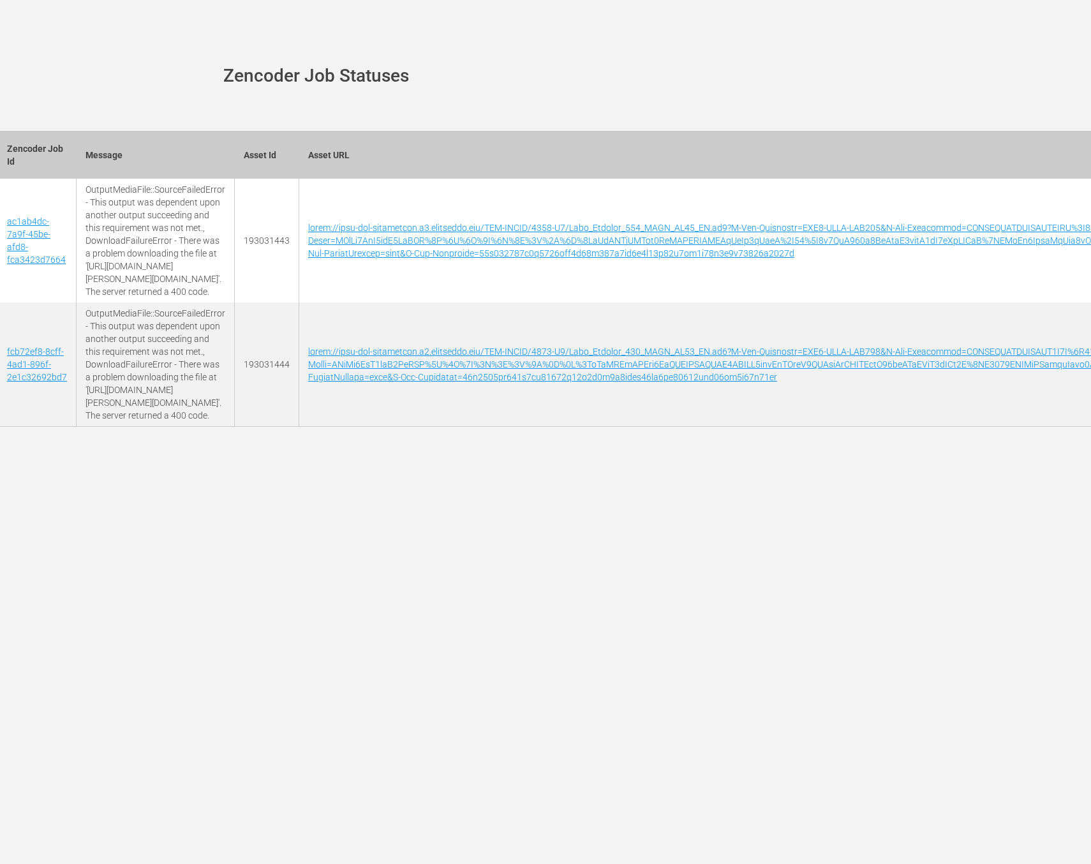
scroll to position [0, 0]
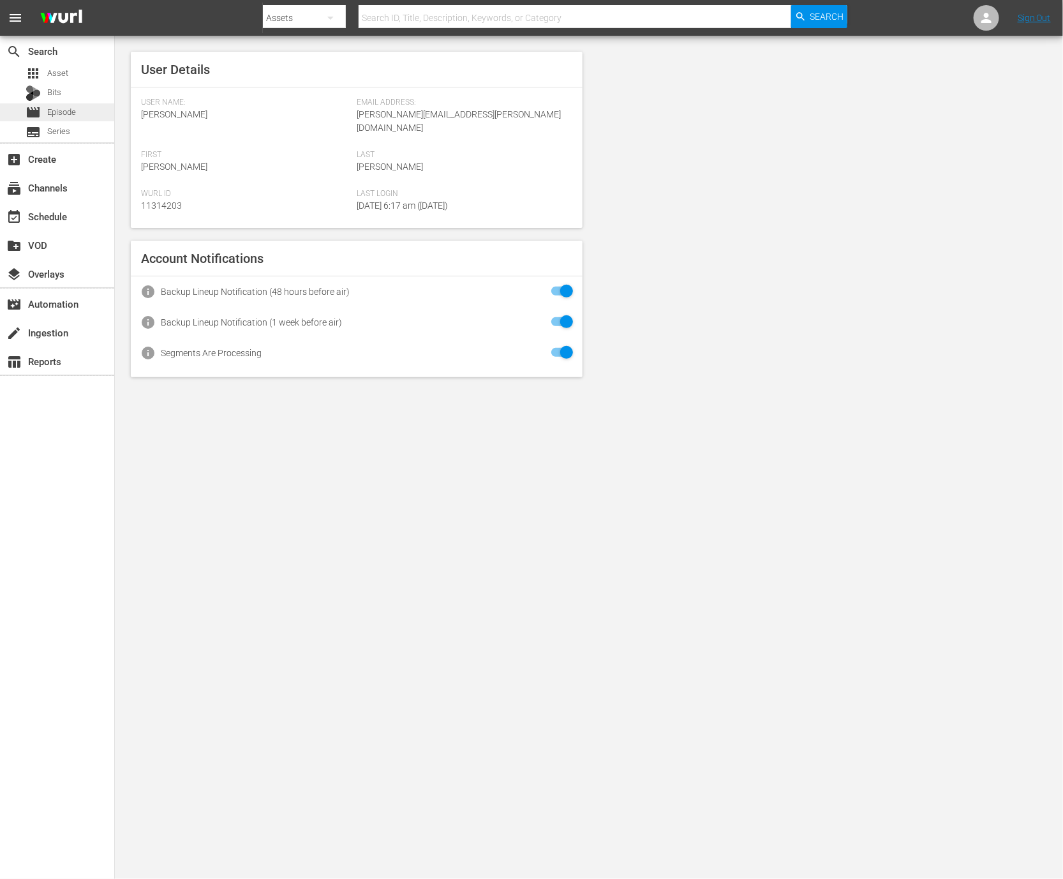
click at [77, 112] on div "movie Episode" at bounding box center [57, 112] width 114 height 18
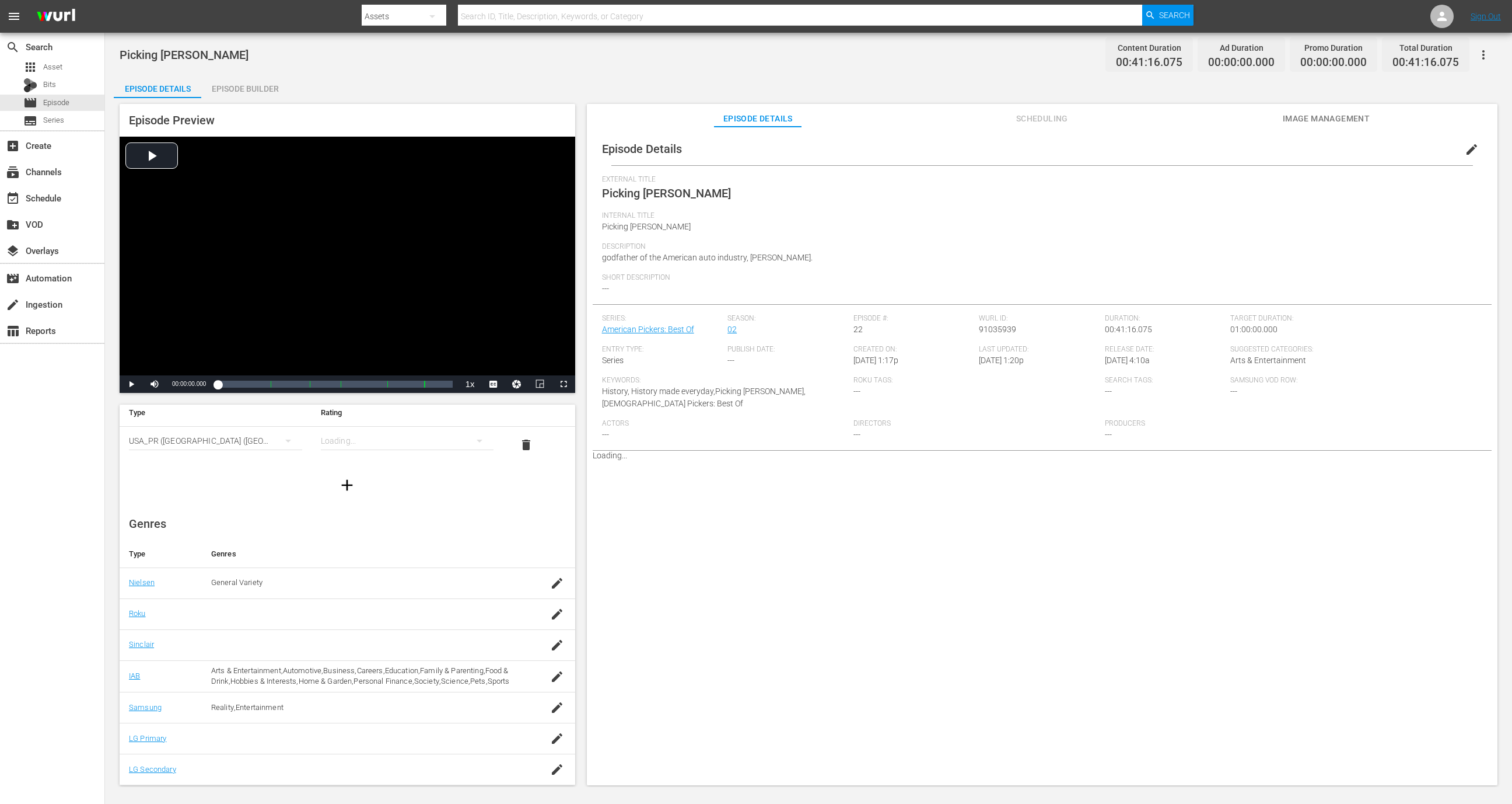
scroll to position [33, 0]
click at [1489, 60] on icon "button" at bounding box center [1484, 54] width 14 height 14
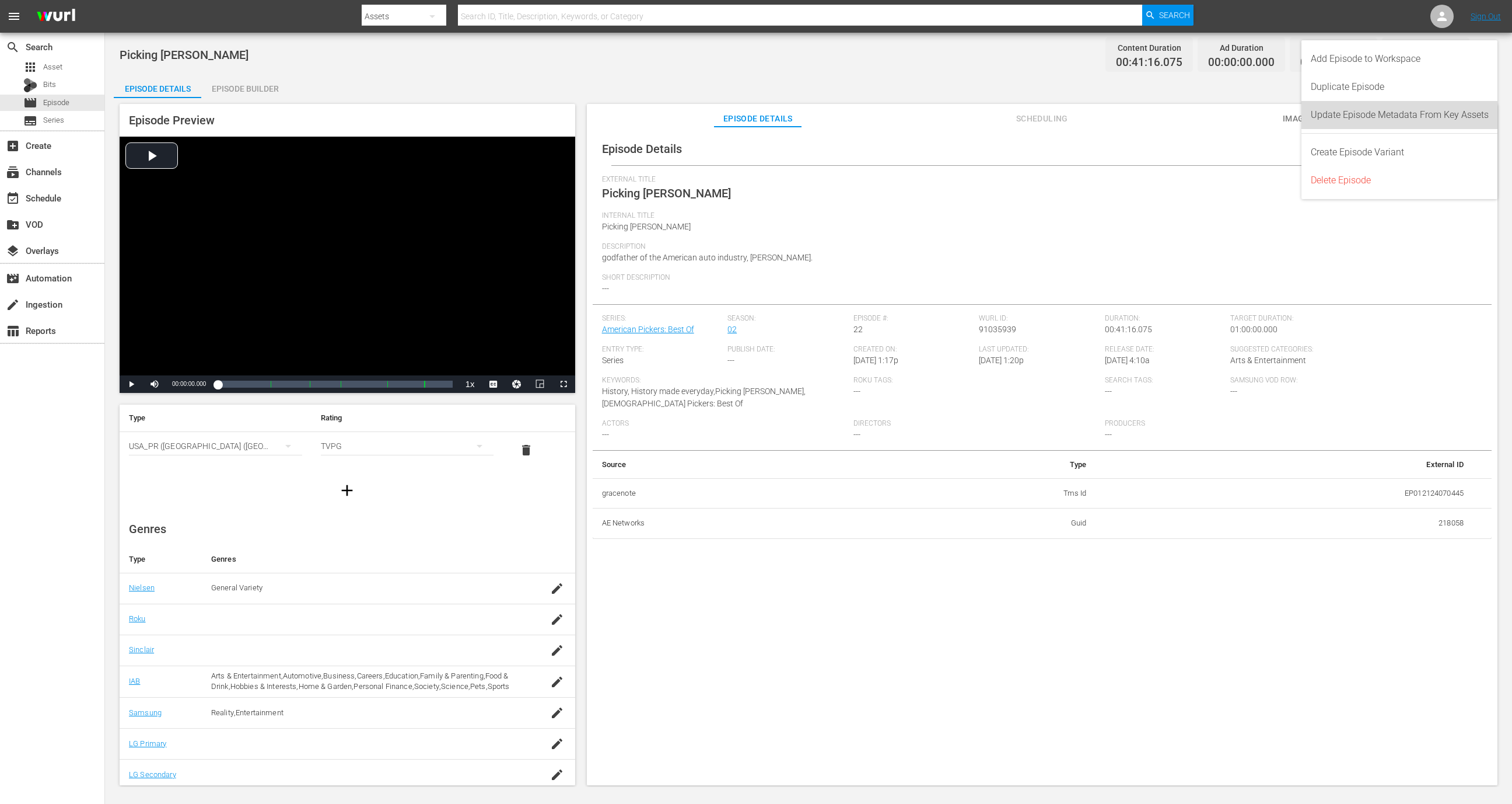
click at [1442, 115] on div "Update Episode Metadata From Key Assets" at bounding box center [1400, 114] width 178 height 28
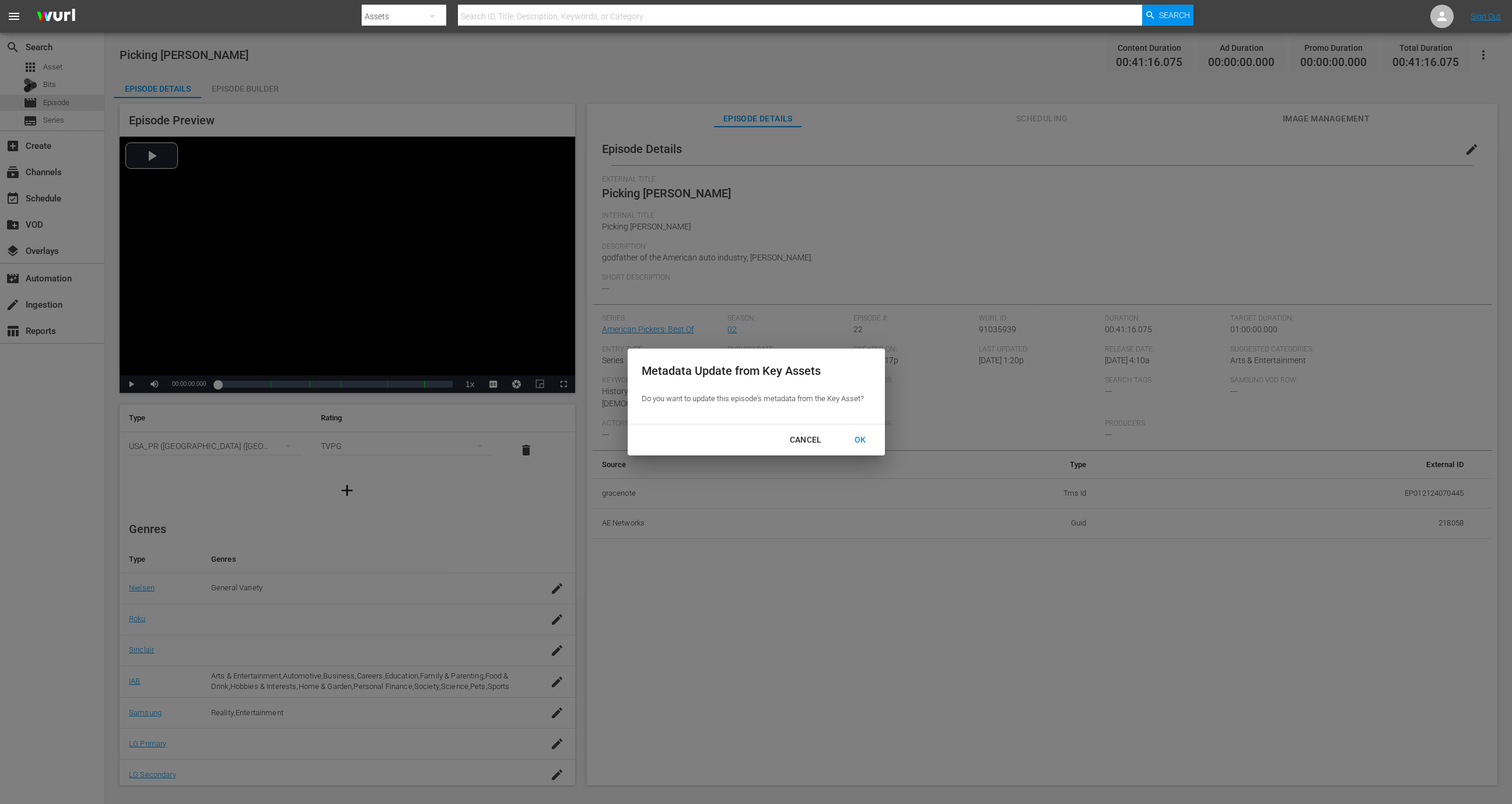
click at [860, 435] on div "OK" at bounding box center [860, 440] width 30 height 15
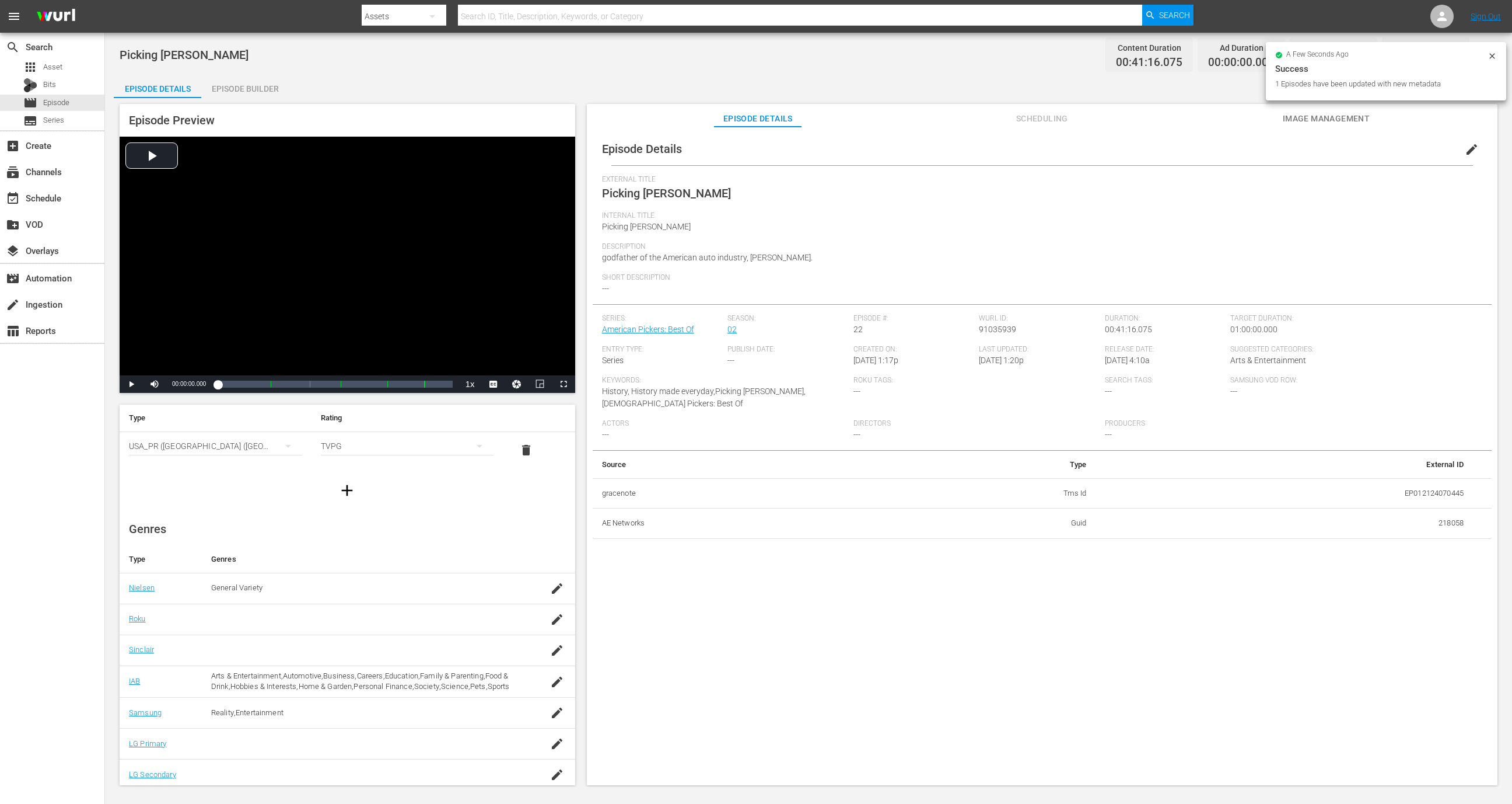
click at [841, 632] on div "Episode Details edit External Title Picking Henry Ford Internal Title Picking H…" at bounding box center [1042, 462] width 910 height 670
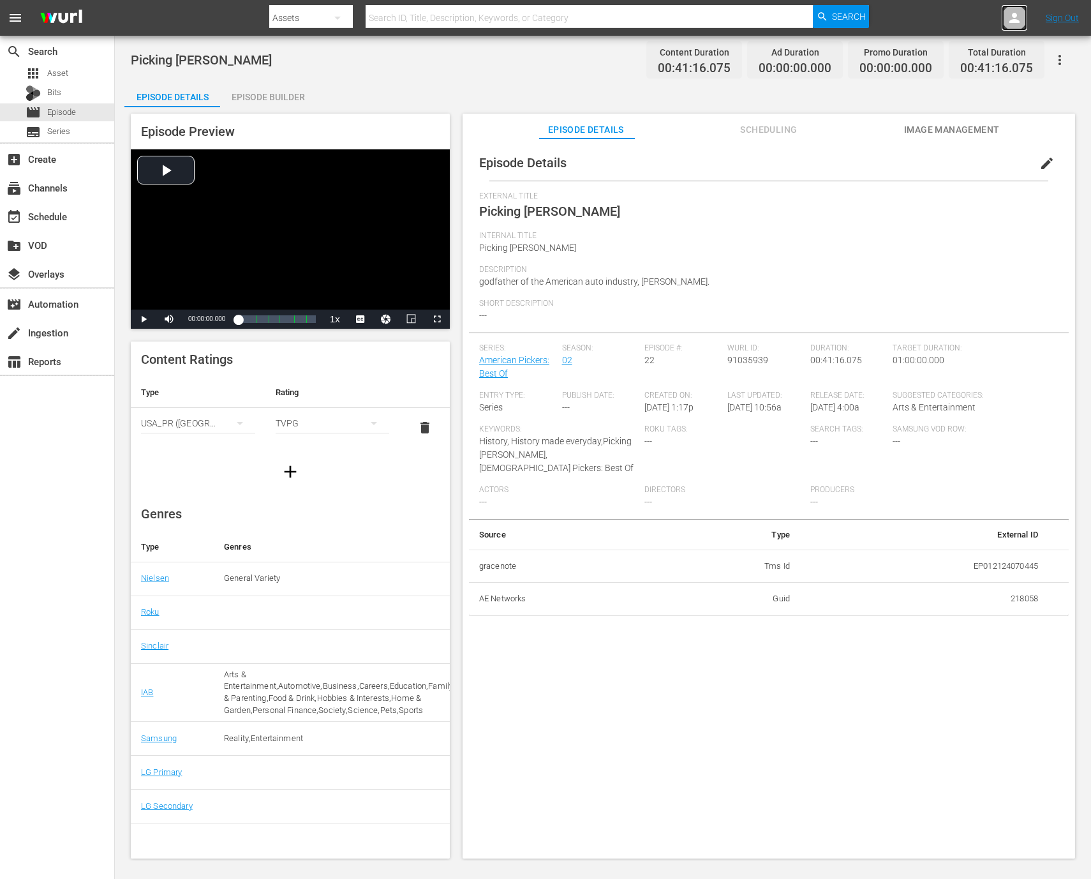
click at [1010, 15] on icon at bounding box center [1014, 17] width 15 height 15
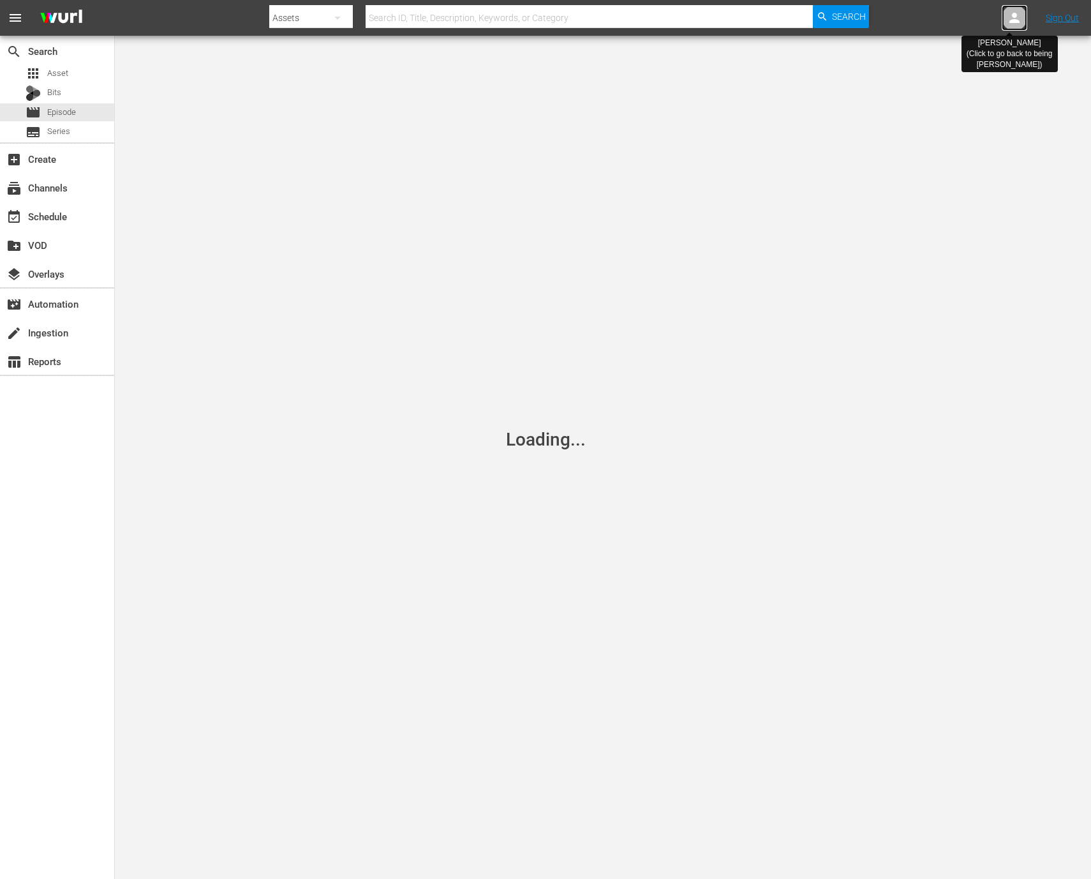
click at [1010, 15] on icon at bounding box center [1014, 17] width 15 height 15
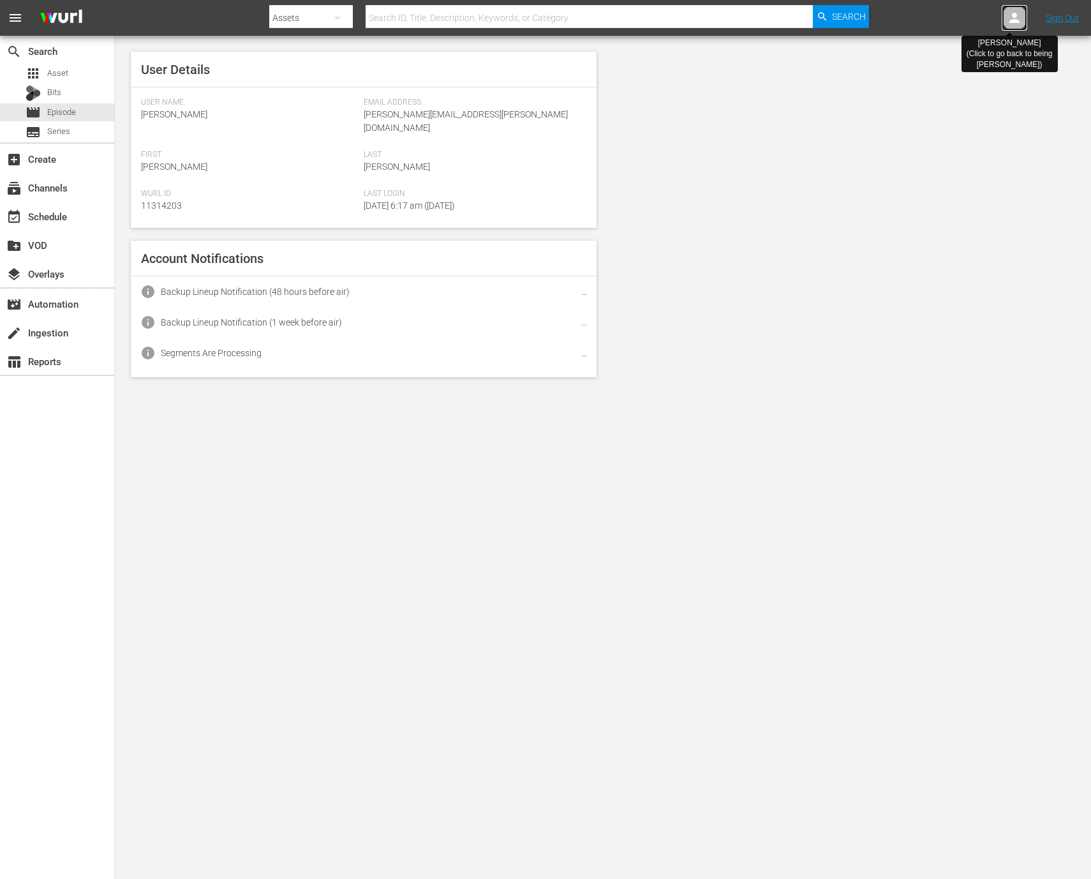
click at [1010, 15] on icon at bounding box center [1014, 17] width 15 height 15
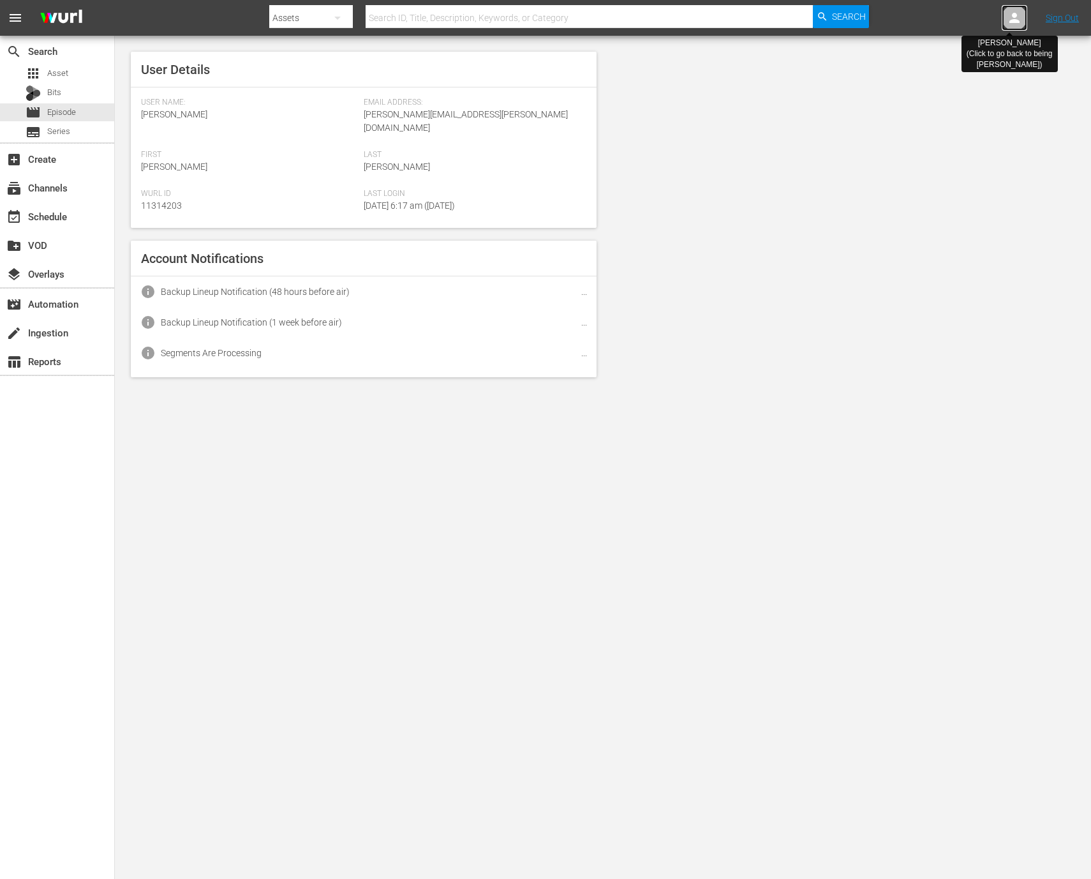
click at [1010, 15] on icon at bounding box center [1014, 17] width 15 height 15
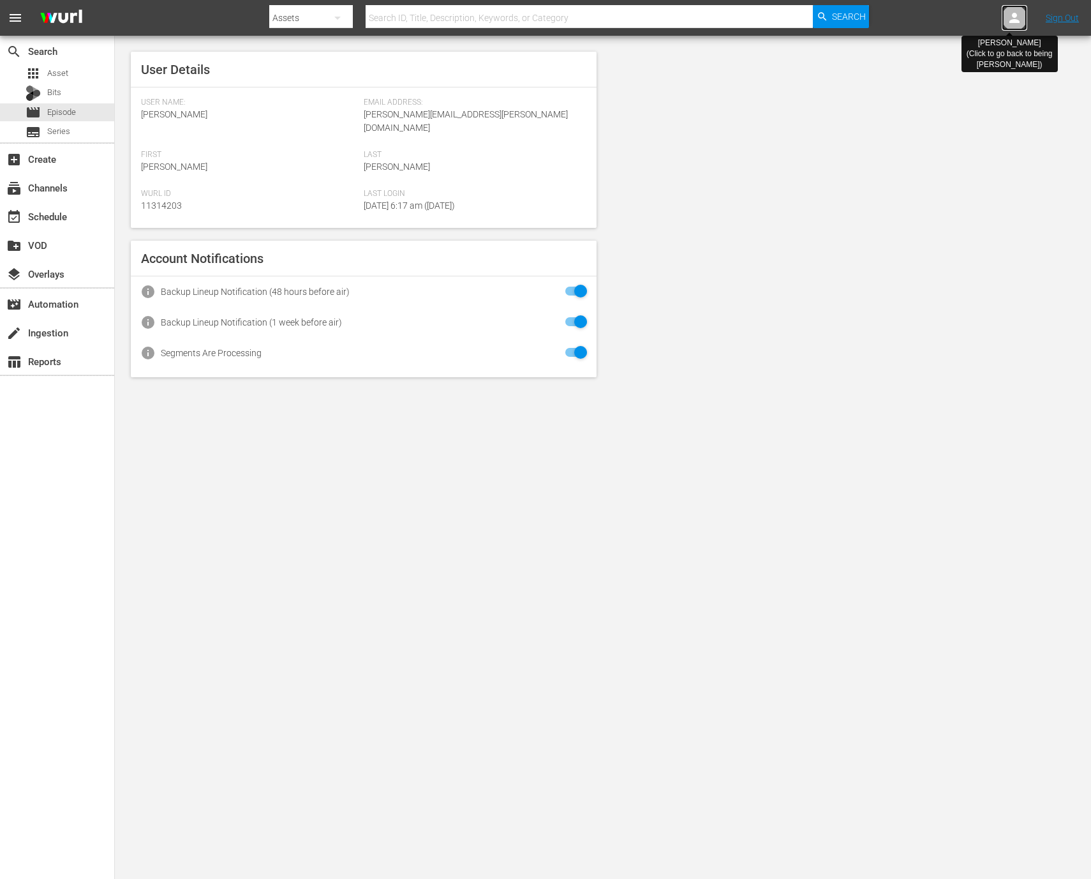
click at [1010, 15] on icon at bounding box center [1014, 17] width 15 height 15
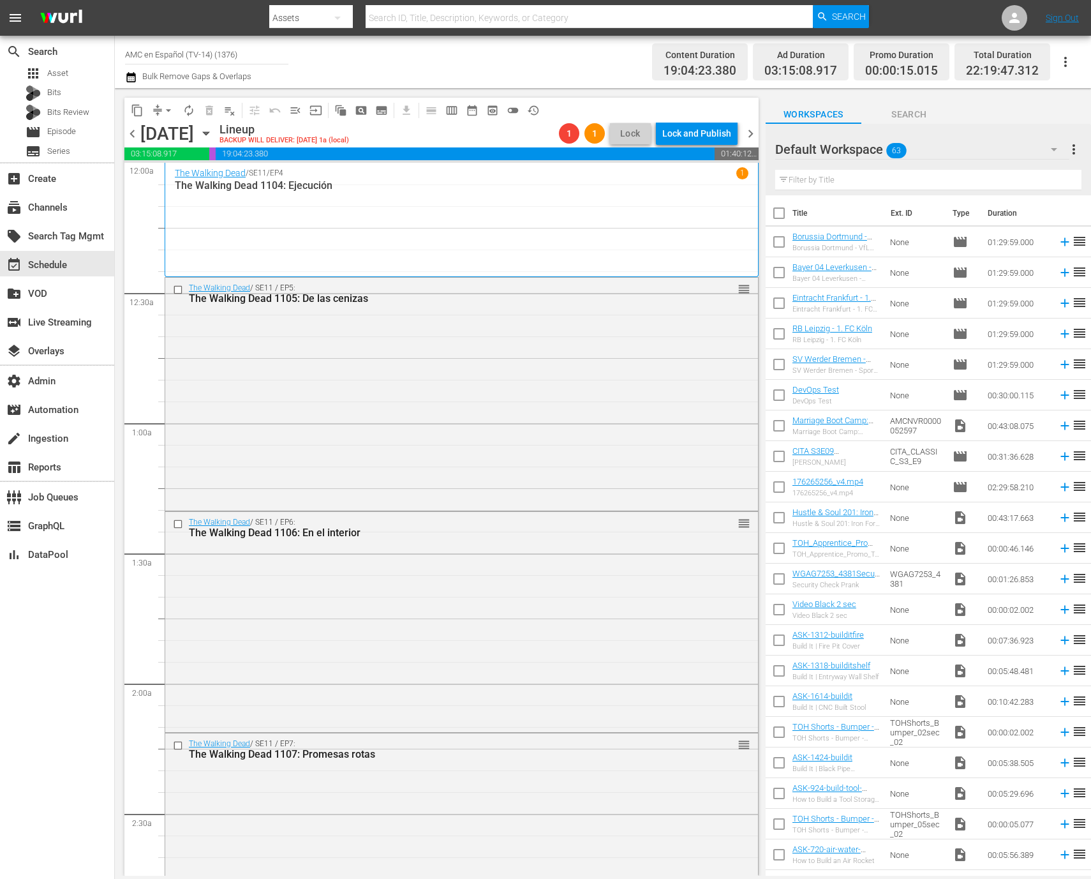
scroll to position [5245, 0]
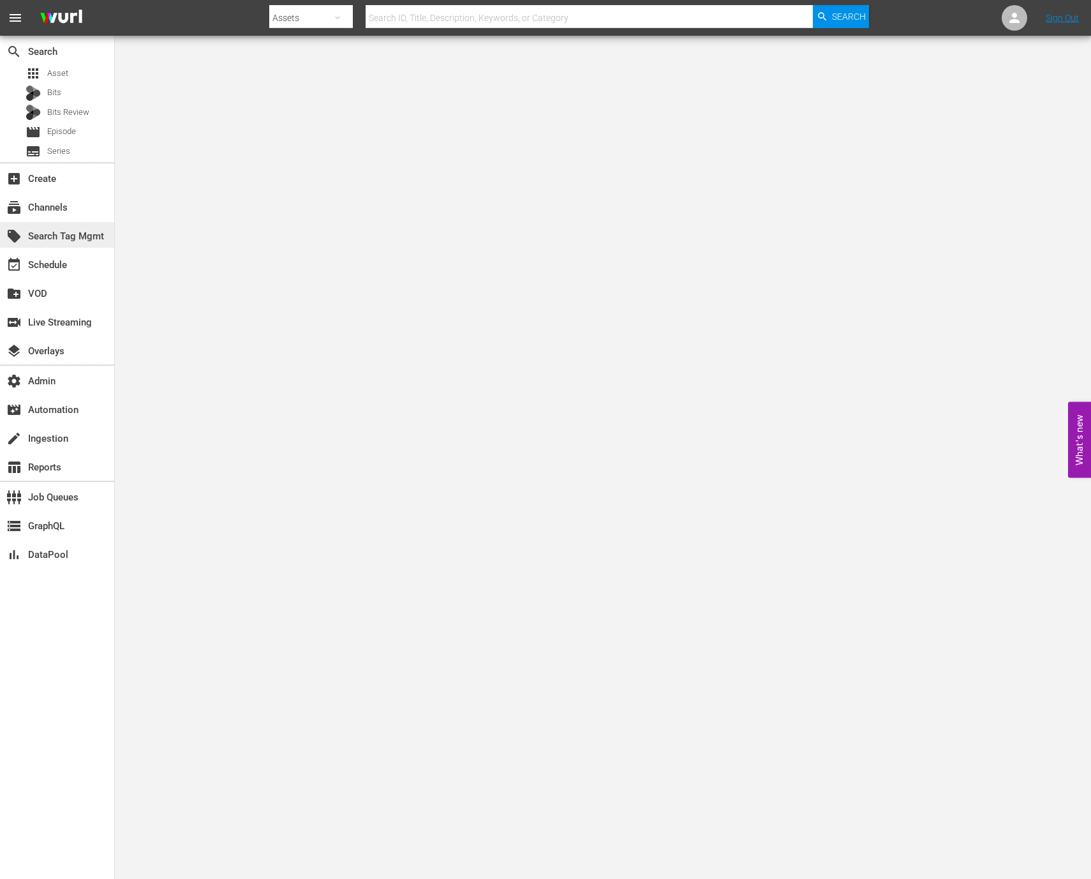
click at [77, 225] on div "local_offer Search Tag Mgmt" at bounding box center [57, 235] width 114 height 26
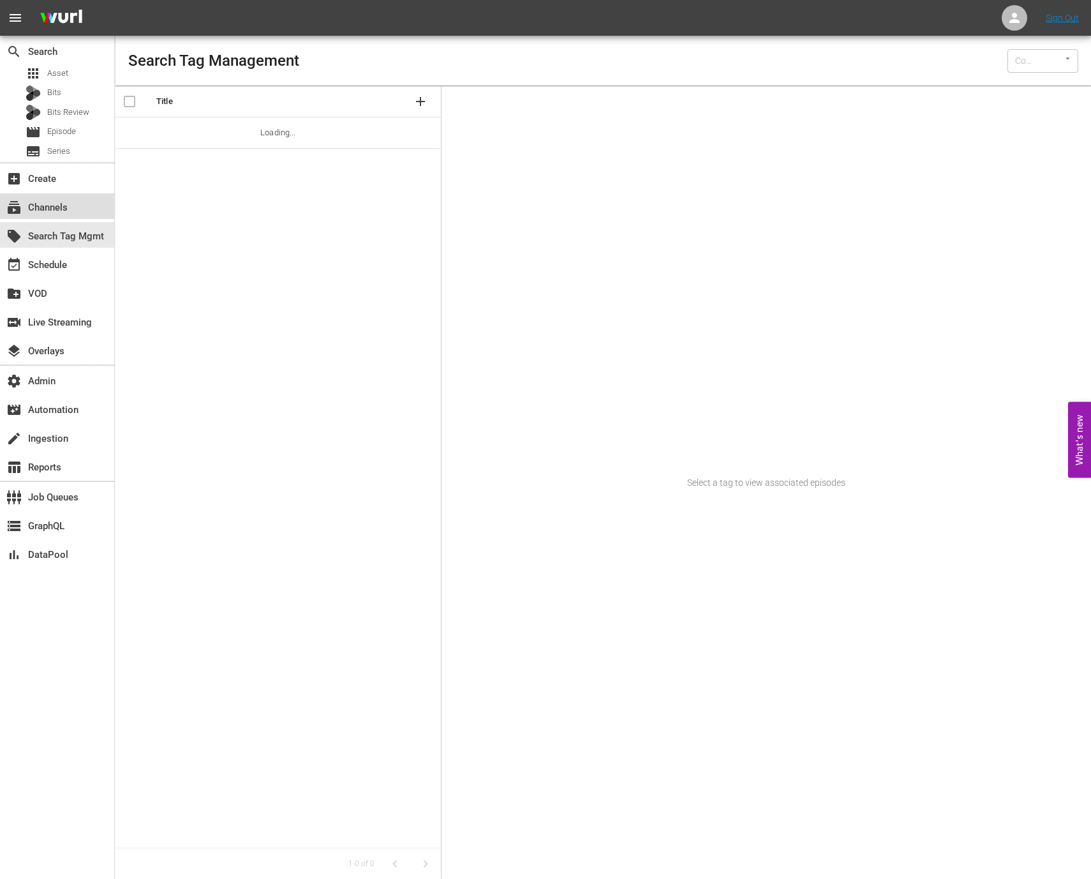
type input "Wurl (15)"
click at [75, 211] on div "subscriptions Channels" at bounding box center [57, 206] width 114 height 26
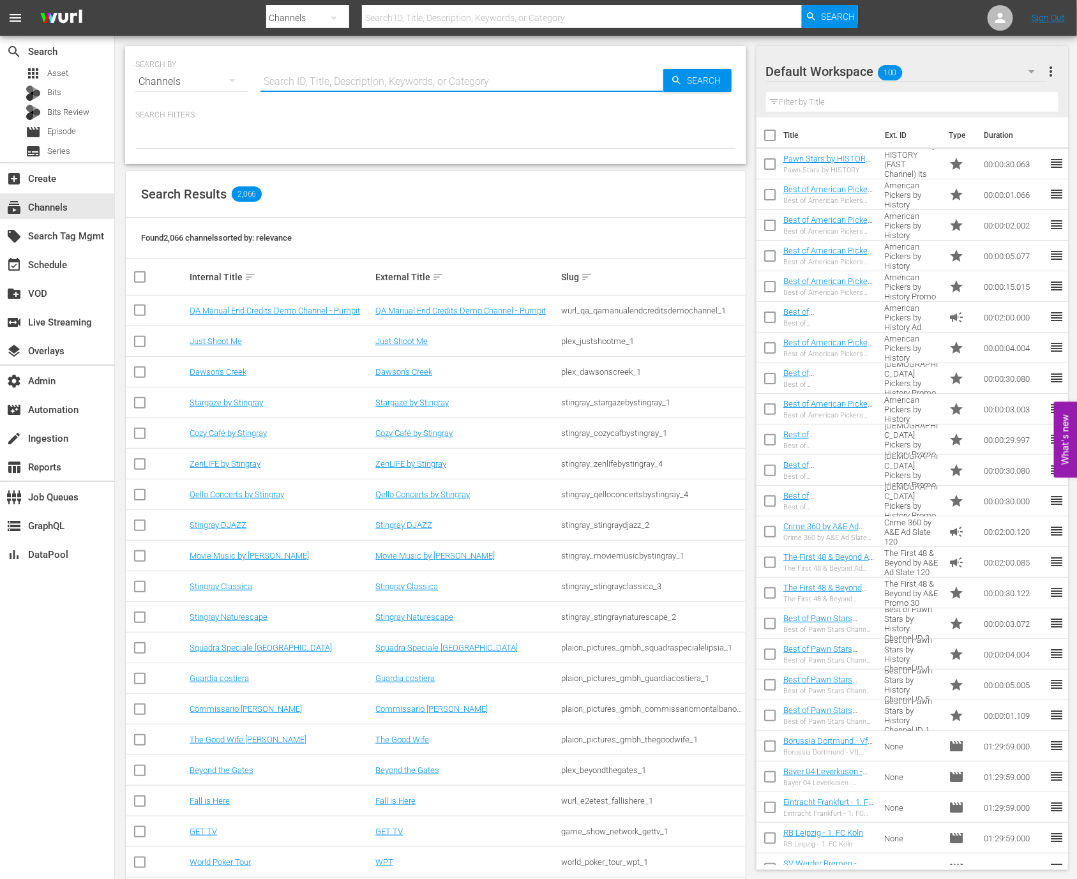
click at [278, 79] on input "text" at bounding box center [461, 81] width 403 height 31
type input "percasotv"
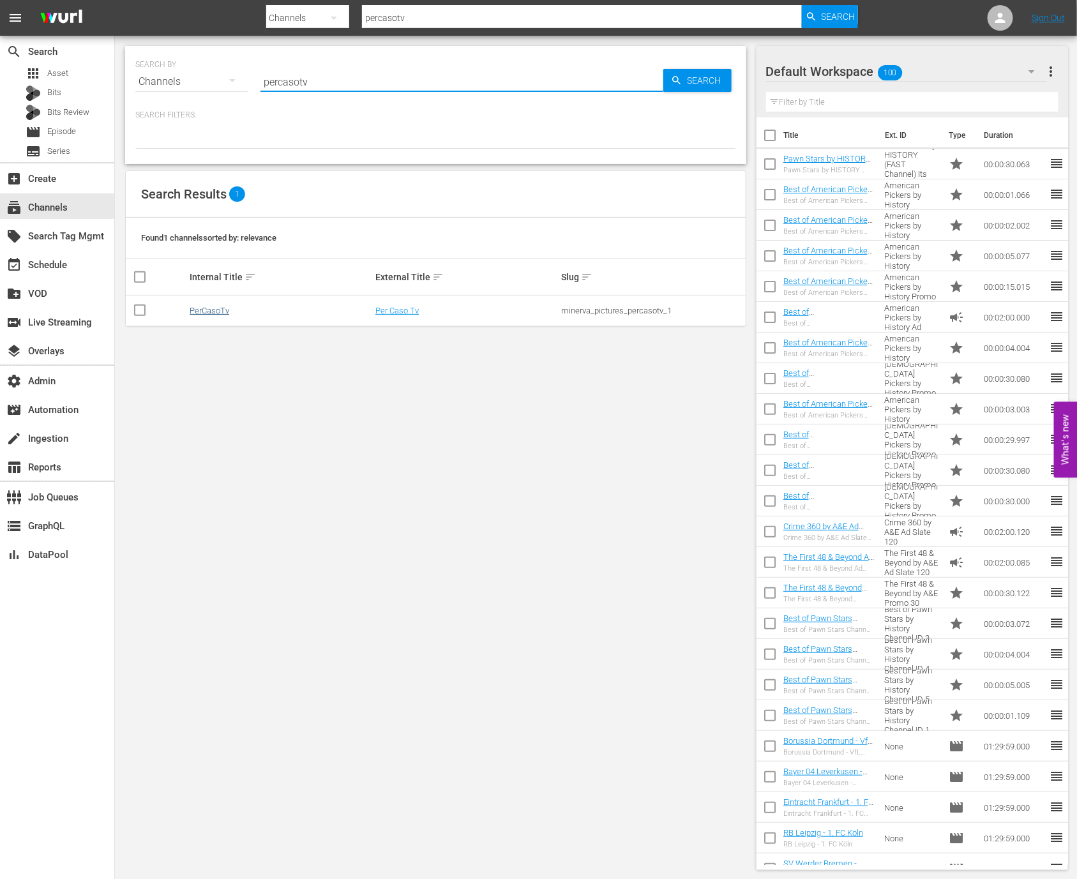
type input "percasotv"
click at [220, 310] on link "PerCasoTv" at bounding box center [210, 311] width 40 height 10
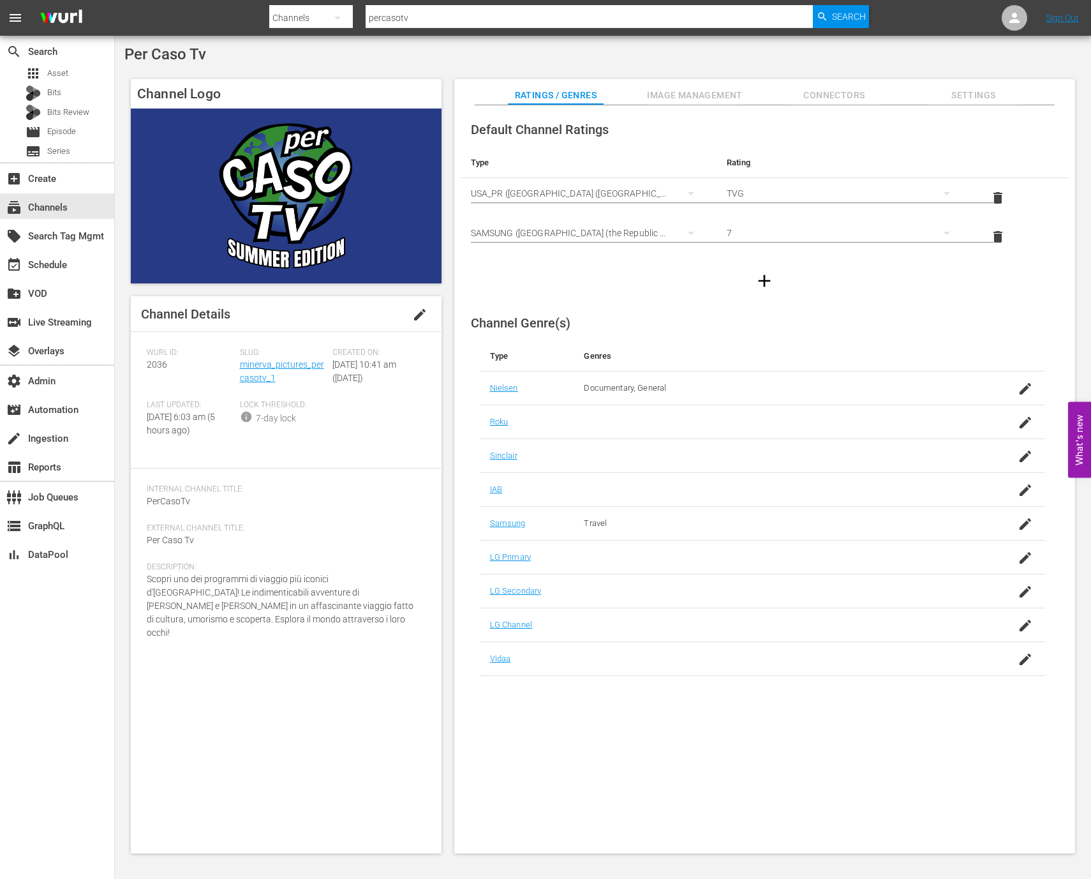
click at [710, 90] on span "Image Management" at bounding box center [695, 95] width 96 height 16
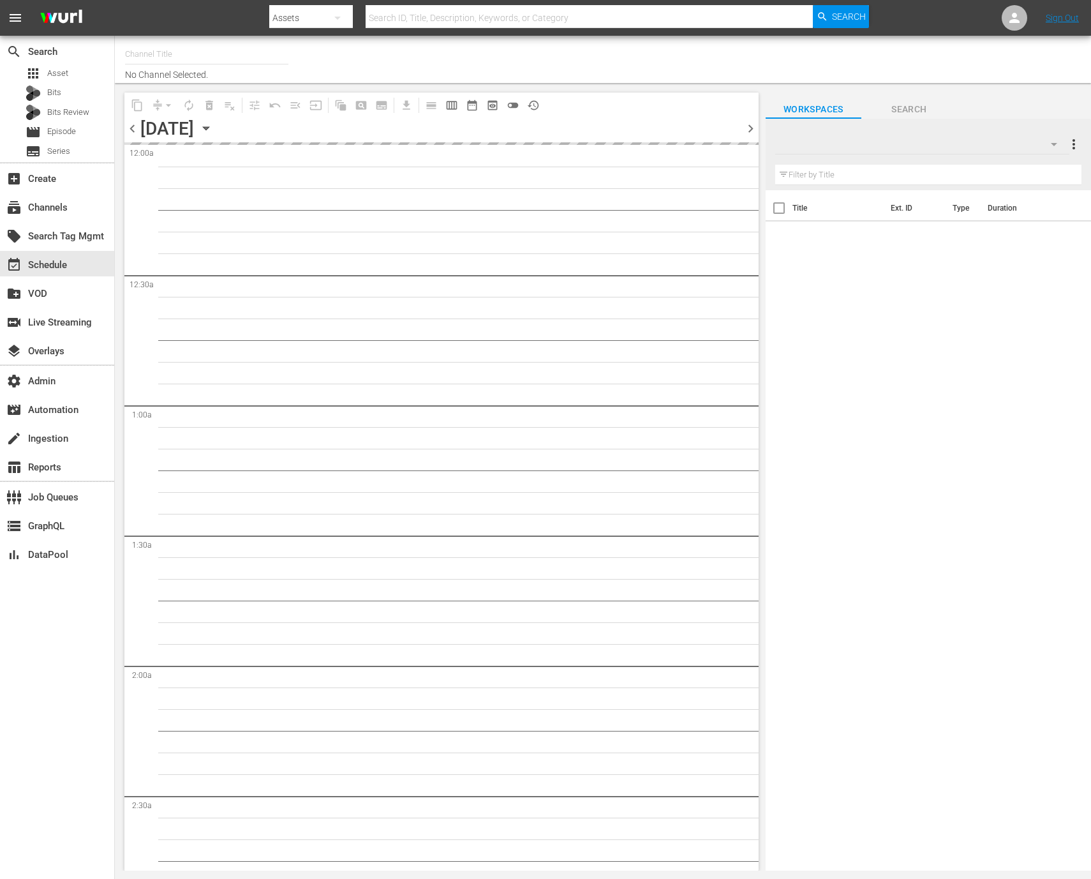
type input "PerCasoTv (2036)"
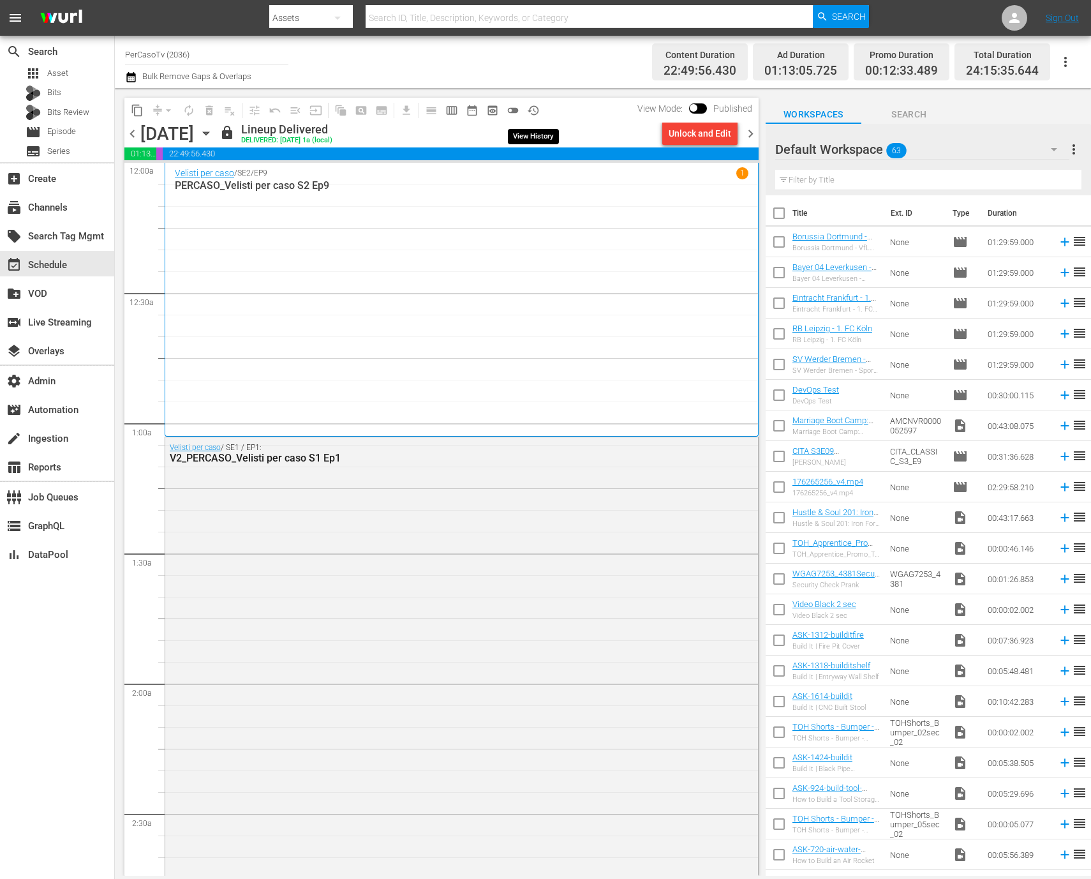
click at [541, 109] on button "history_outlined" at bounding box center [533, 110] width 20 height 20
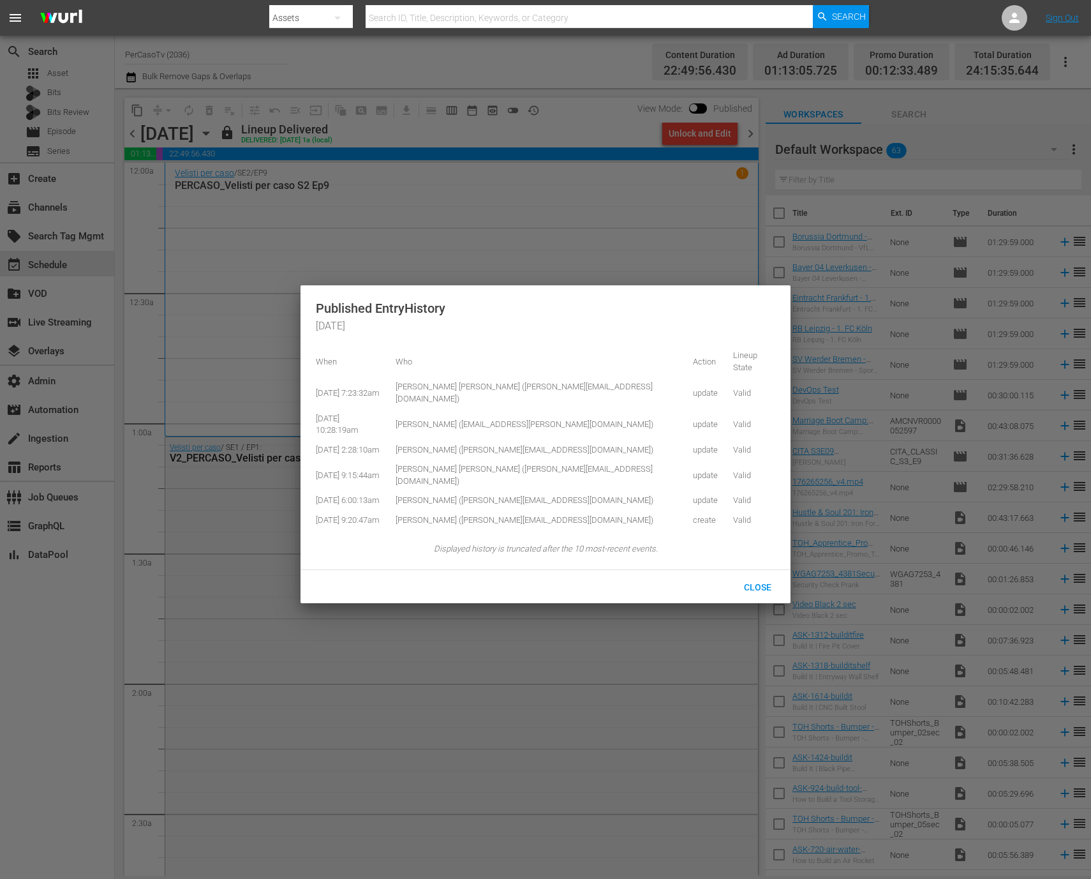
click at [581, 197] on div at bounding box center [545, 439] width 1091 height 879
